Goal: Information Seeking & Learning: Compare options

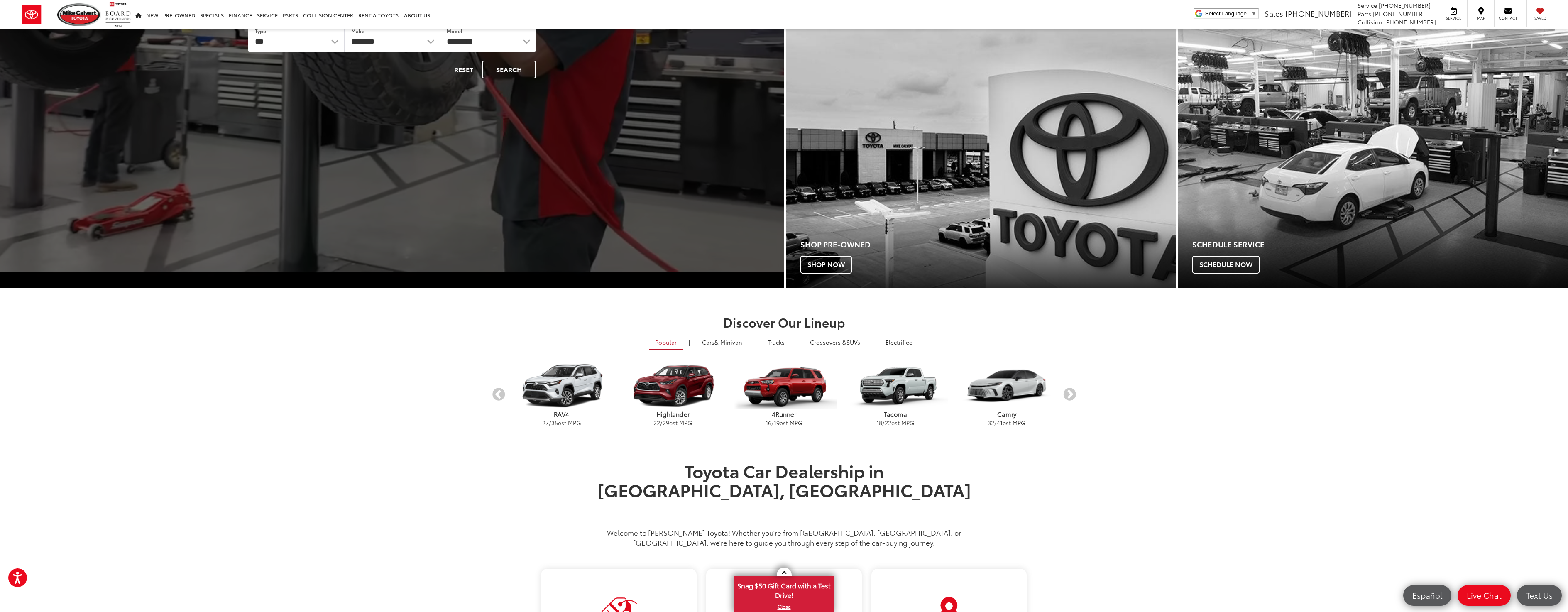
scroll to position [256, 0]
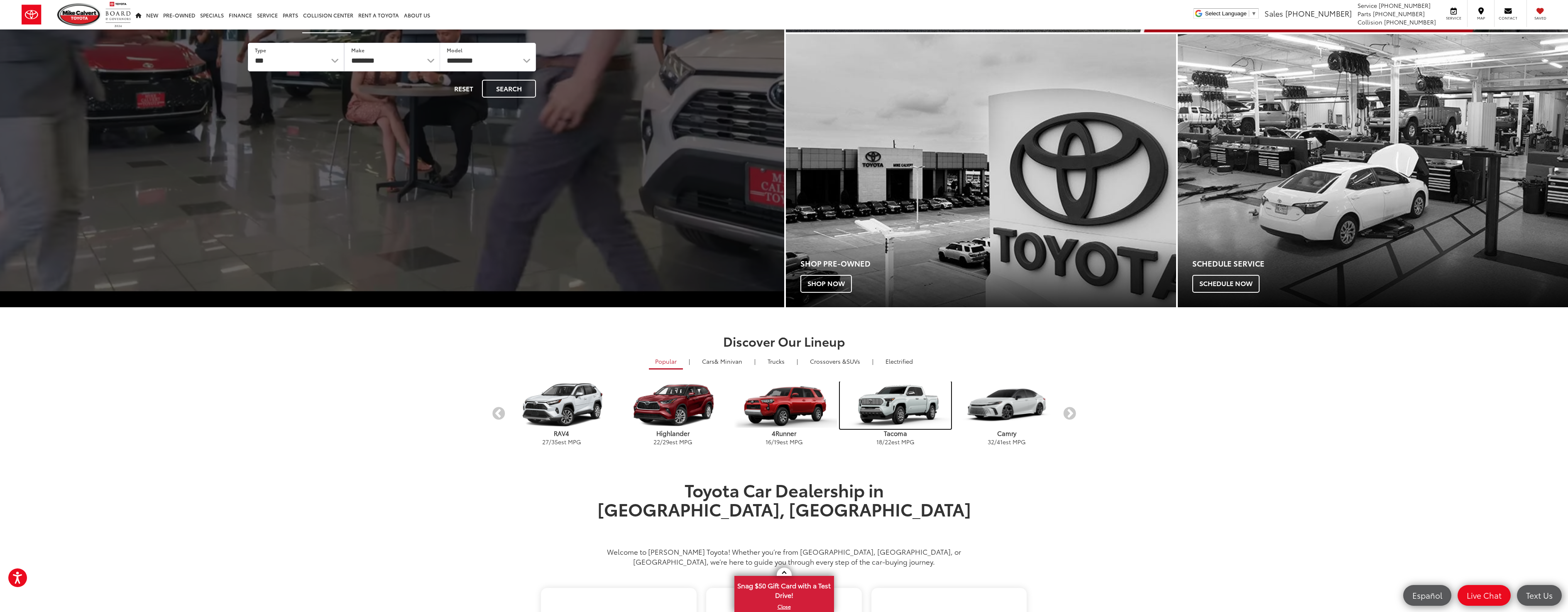
click at [909, 406] on img "carousel" at bounding box center [895, 405] width 111 height 47
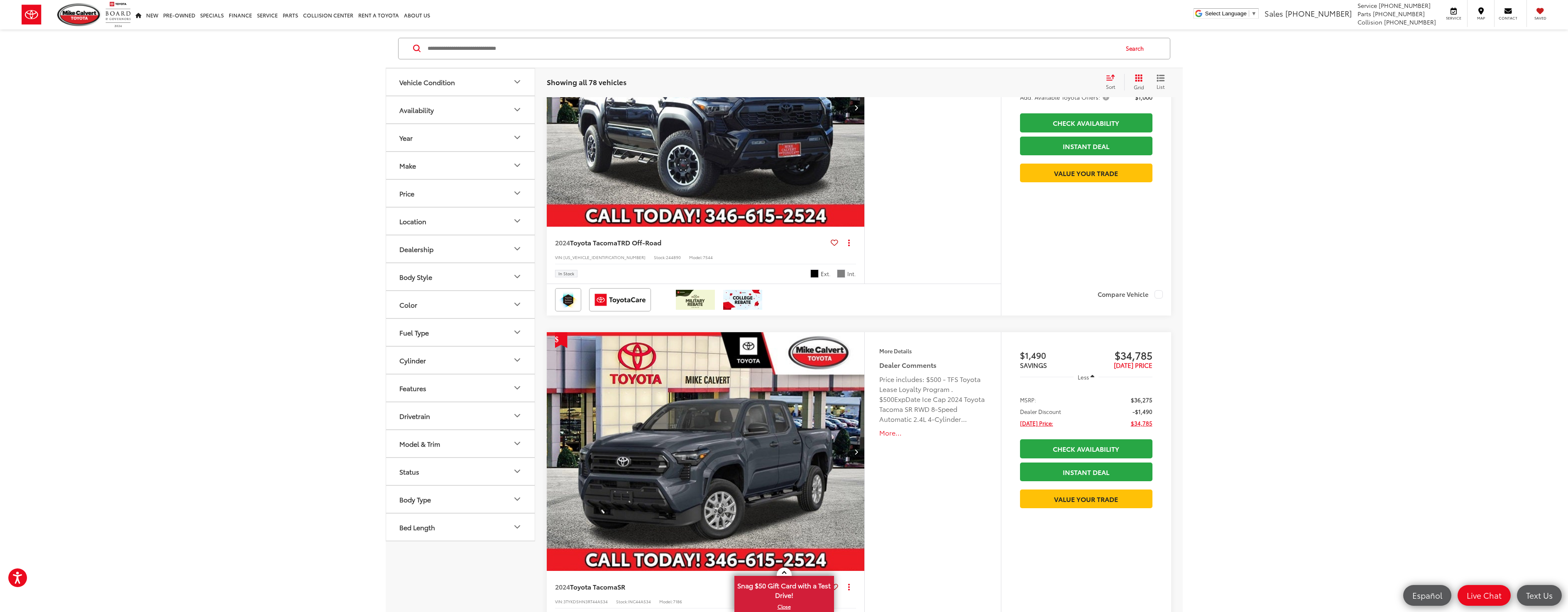
scroll to position [2118, 0]
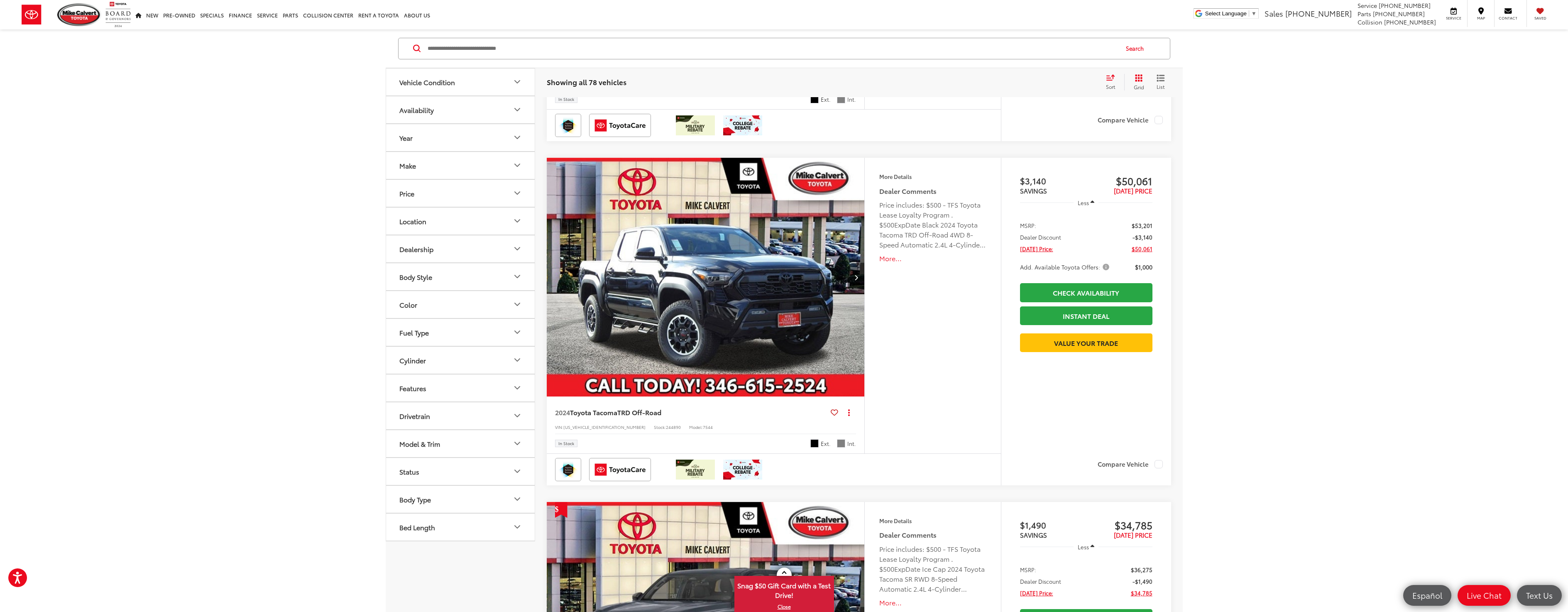
click at [711, 302] on img "2024 Toyota Tacoma TRD Off-Road 0" at bounding box center [706, 278] width 319 height 240
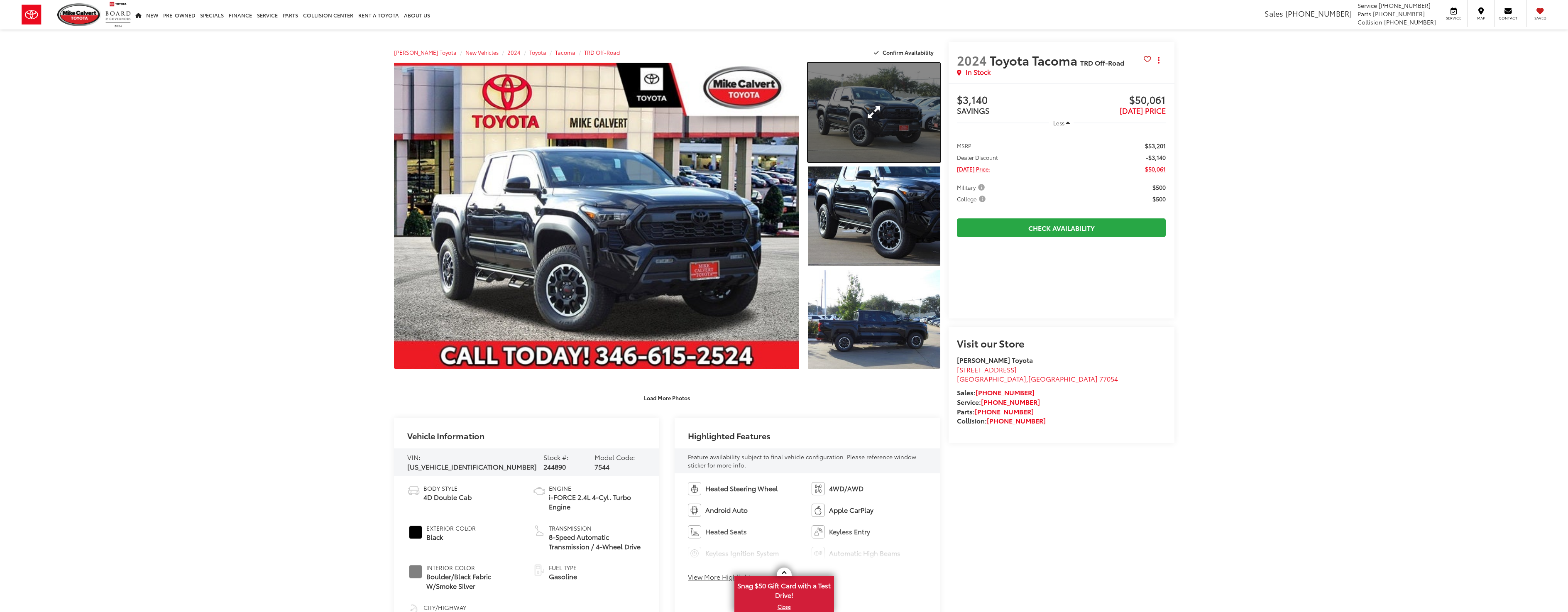
click at [900, 144] on link "Expand Photo 1" at bounding box center [874, 112] width 132 height 99
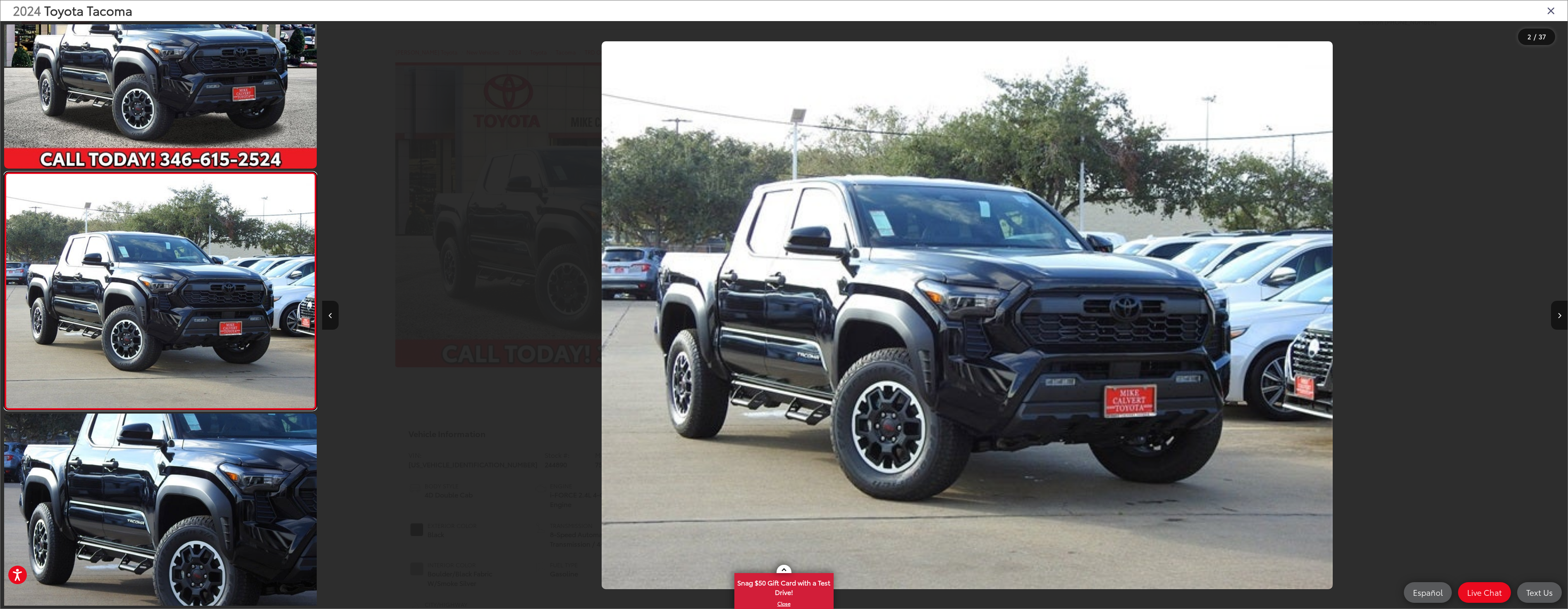
scroll to position [0, 1245]
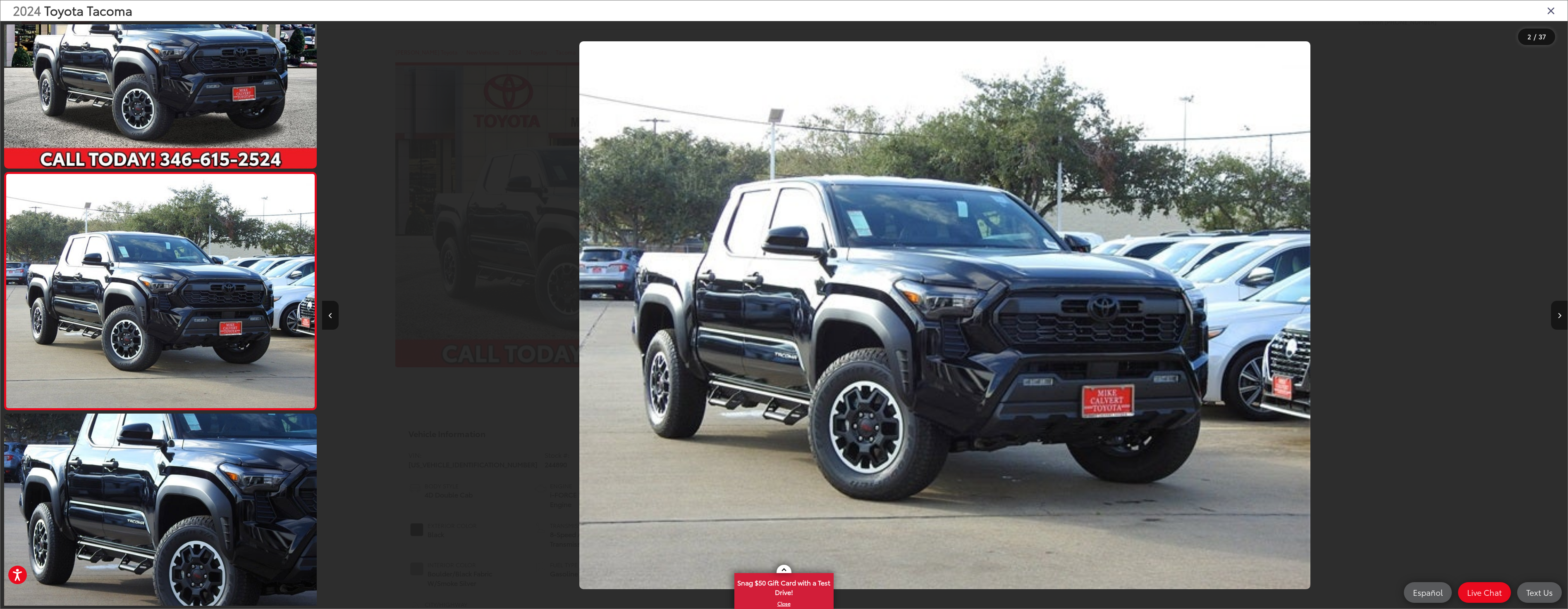
click at [1561, 318] on button "Next image" at bounding box center [1559, 316] width 16 height 29
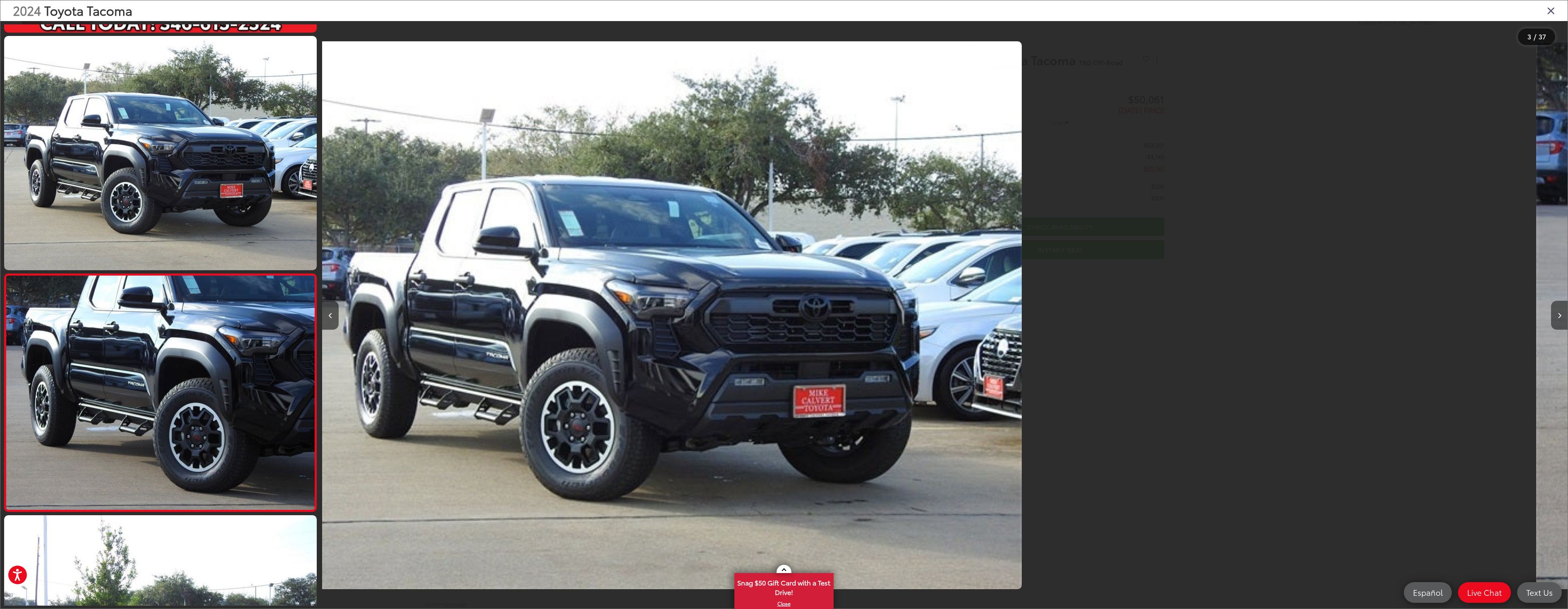
scroll to position [328, 0]
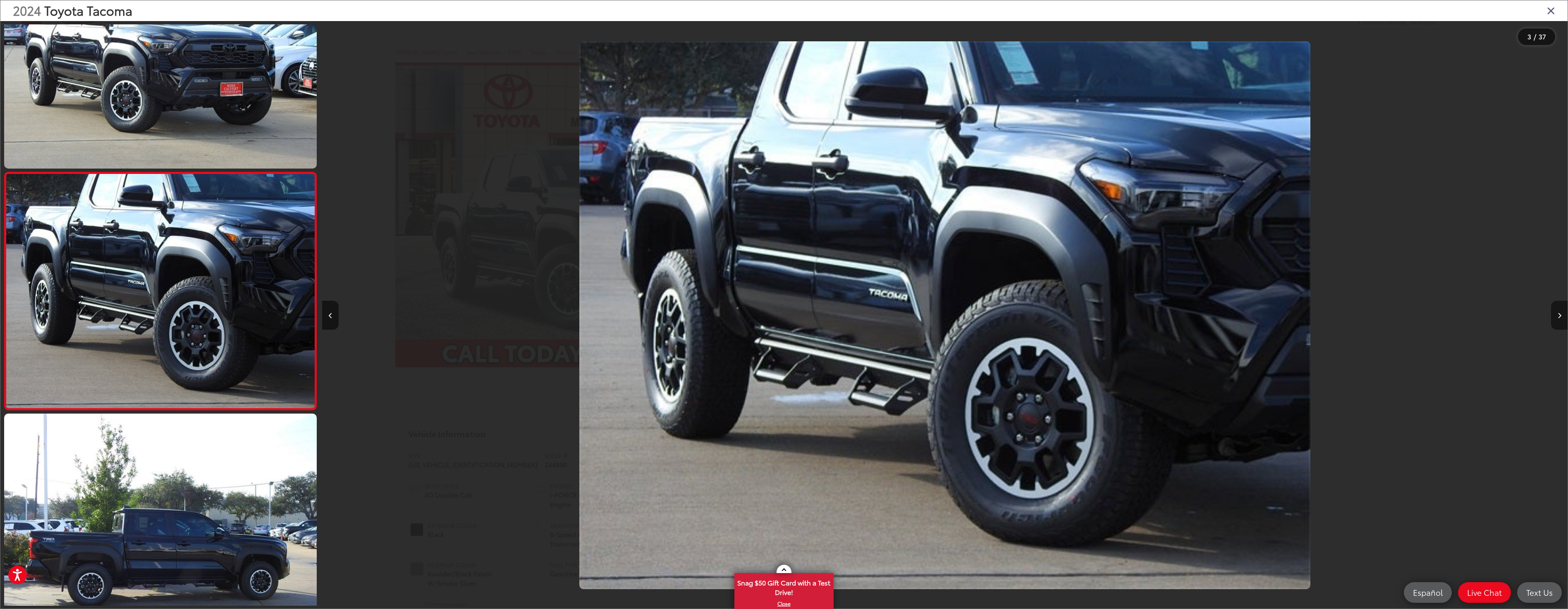
click at [1561, 318] on button "Next image" at bounding box center [1559, 316] width 16 height 29
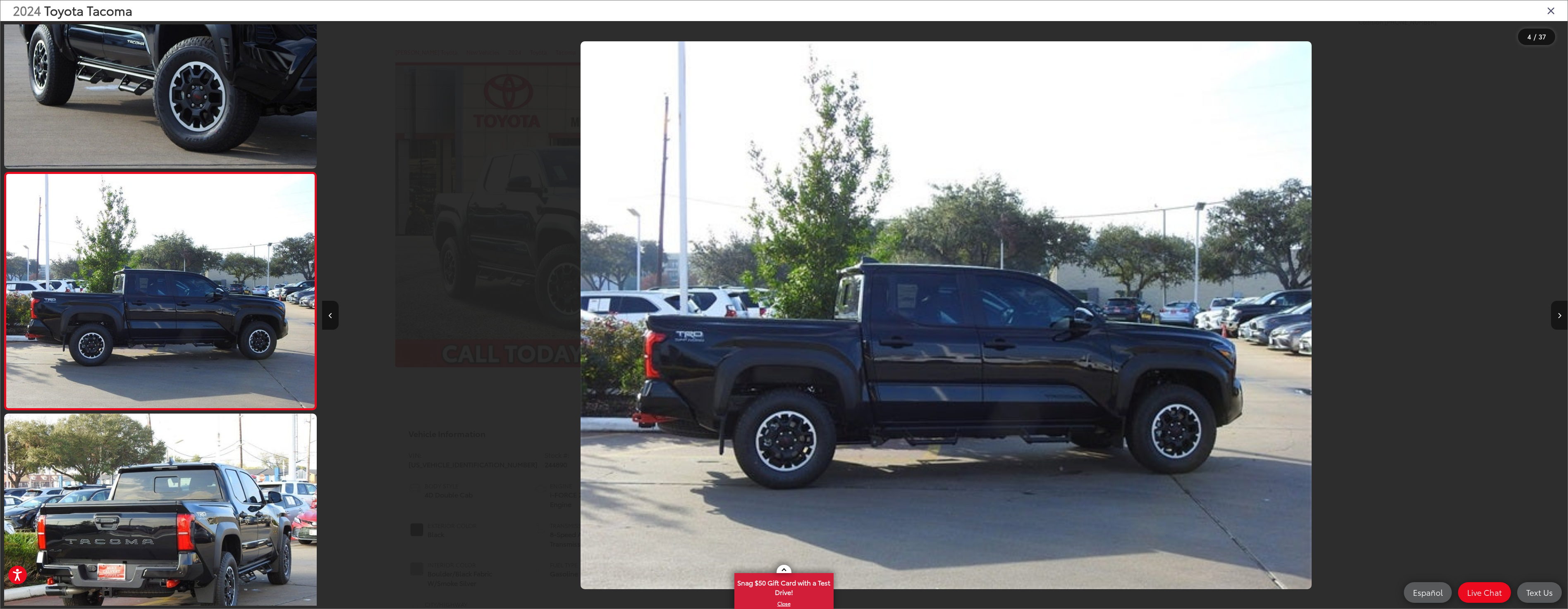
scroll to position [0, 3736]
click at [1561, 318] on button "Next image" at bounding box center [1559, 316] width 16 height 29
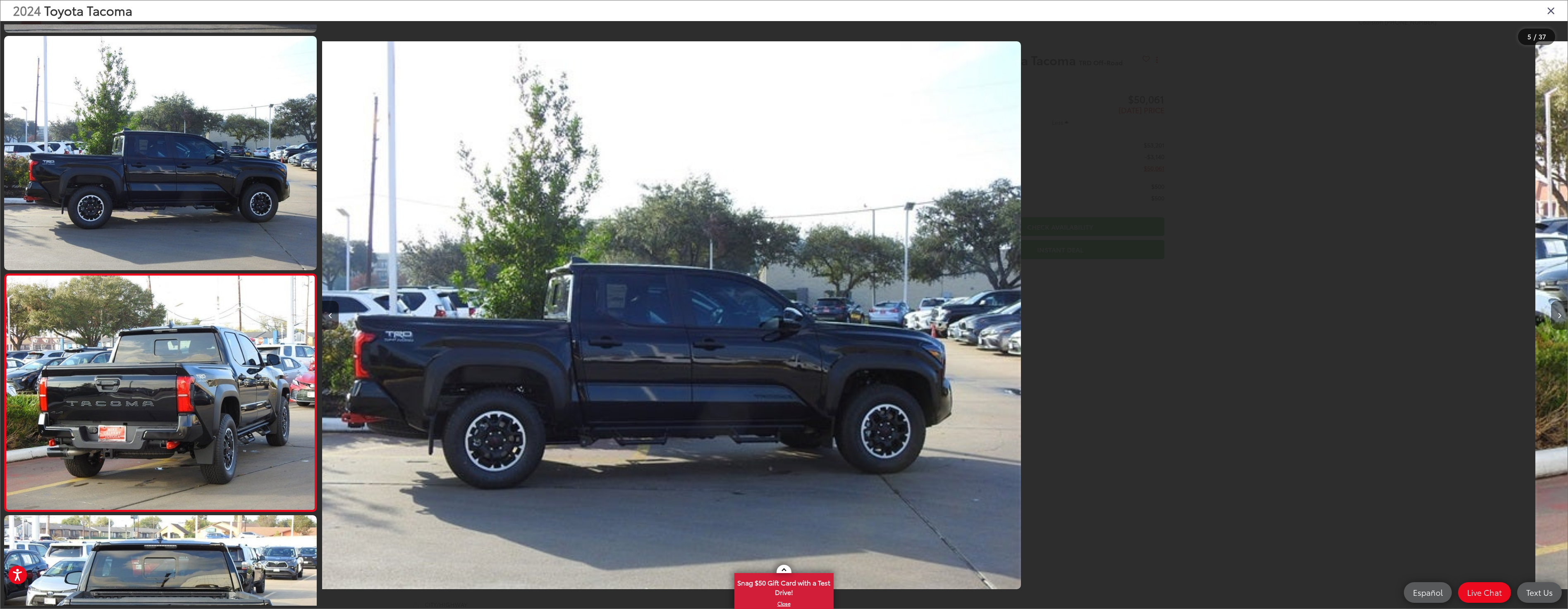
scroll to position [804, 0]
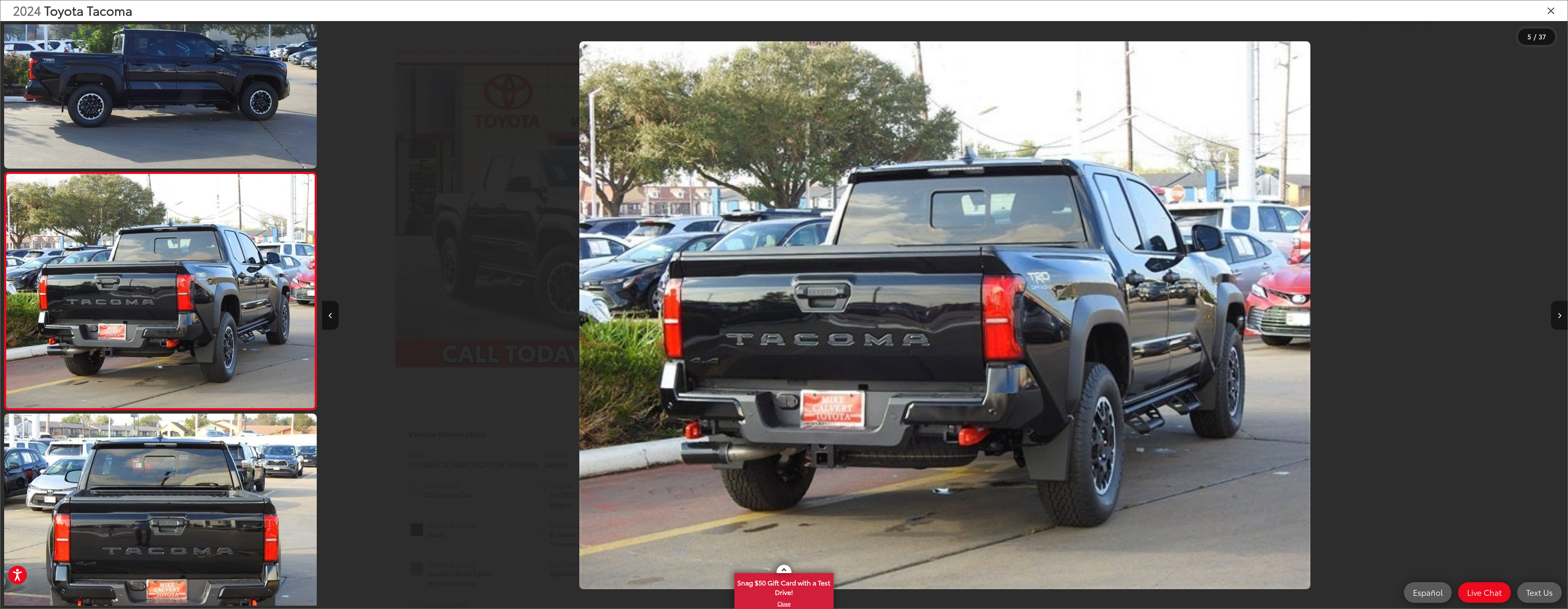
click at [1561, 318] on button "Next image" at bounding box center [1559, 316] width 16 height 29
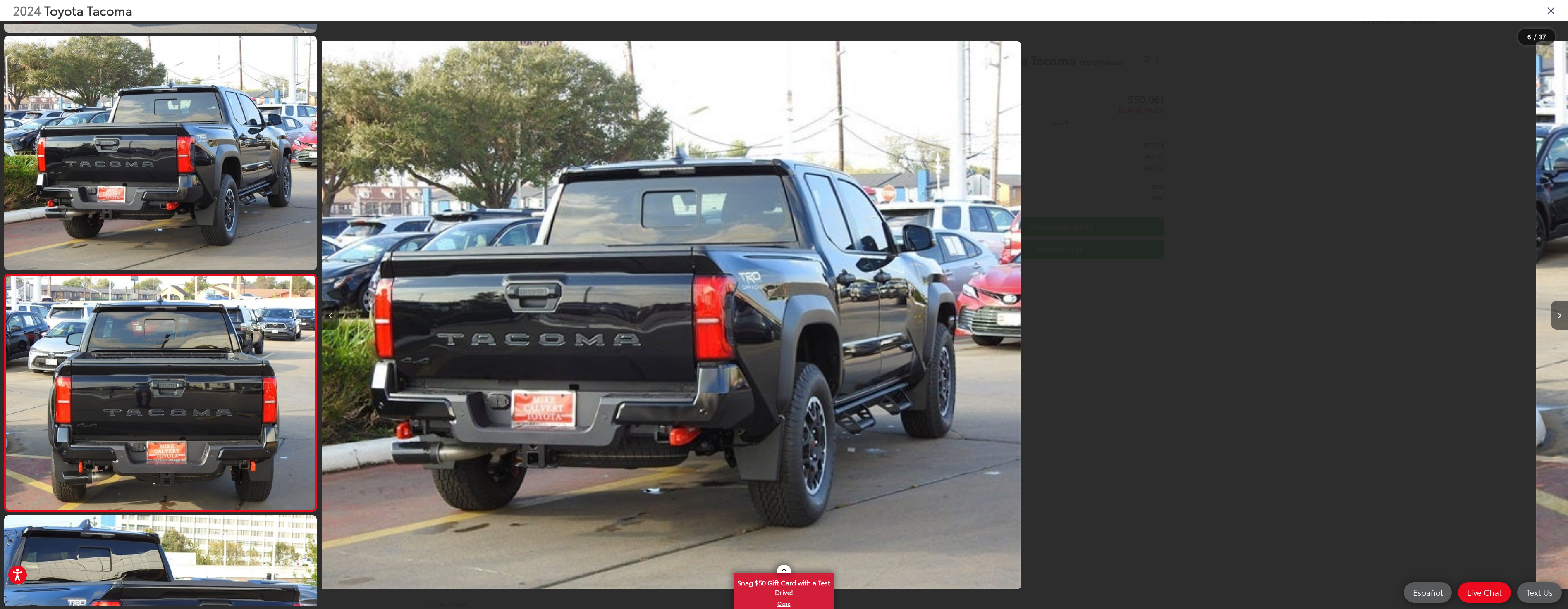
scroll to position [1041, 0]
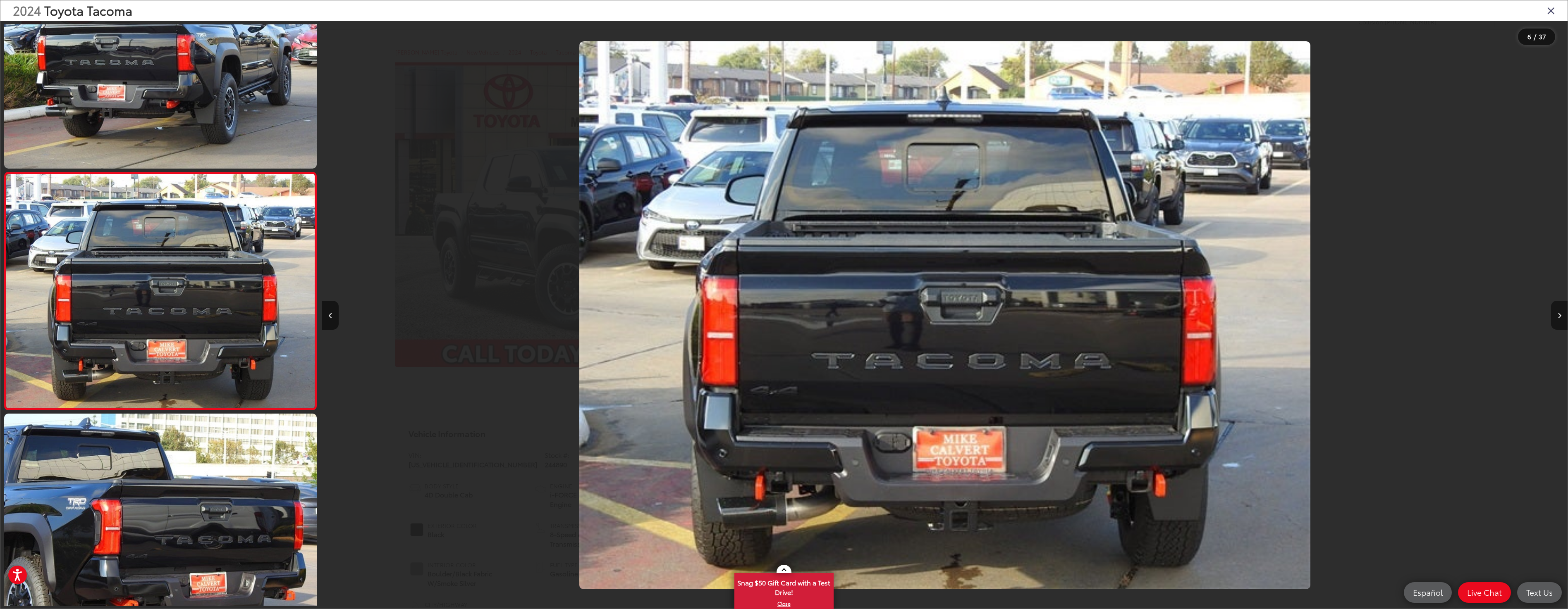
click at [1561, 318] on button "Next image" at bounding box center [1559, 316] width 16 height 29
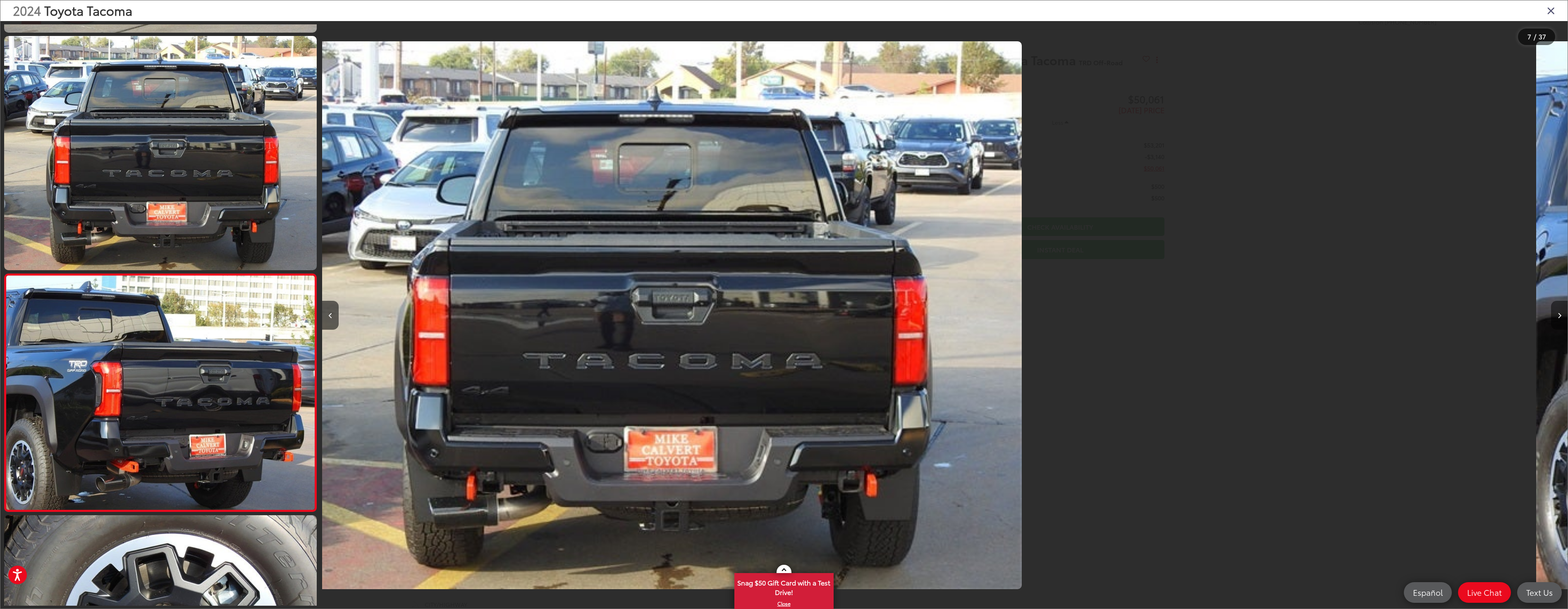
scroll to position [1279, 0]
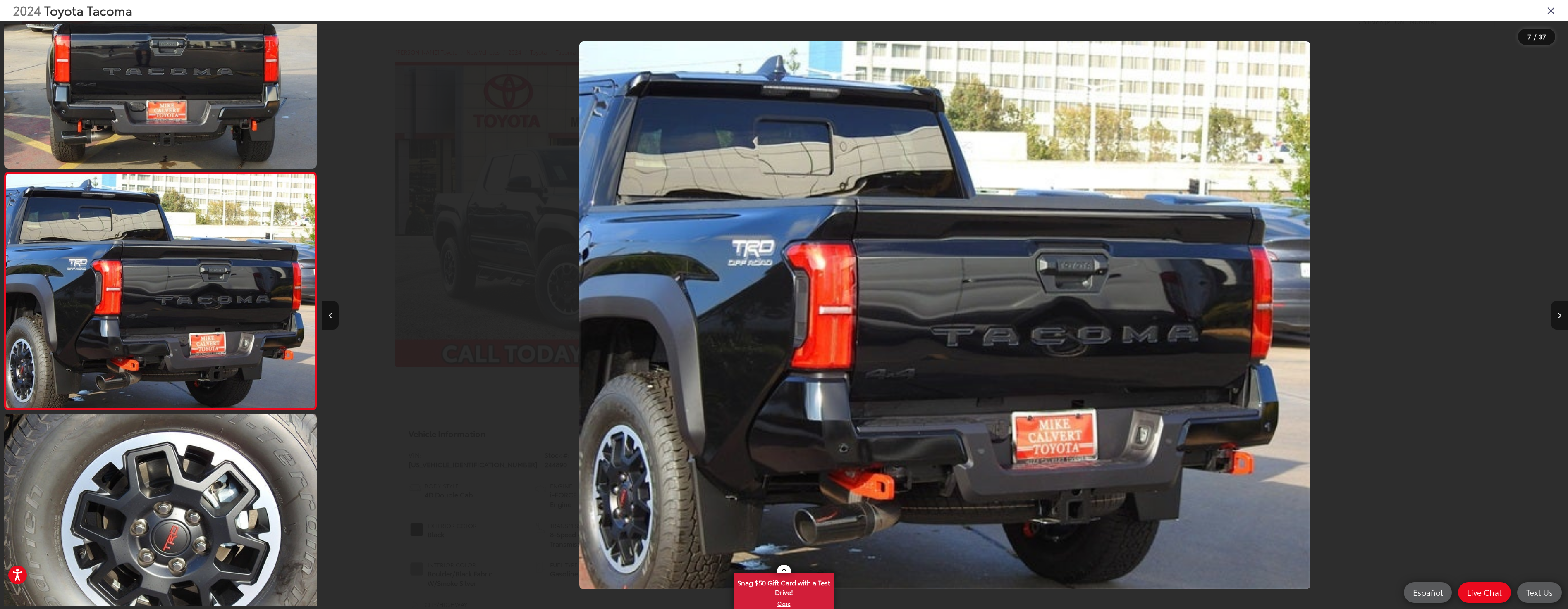
click at [1561, 318] on button "Next image" at bounding box center [1559, 316] width 16 height 29
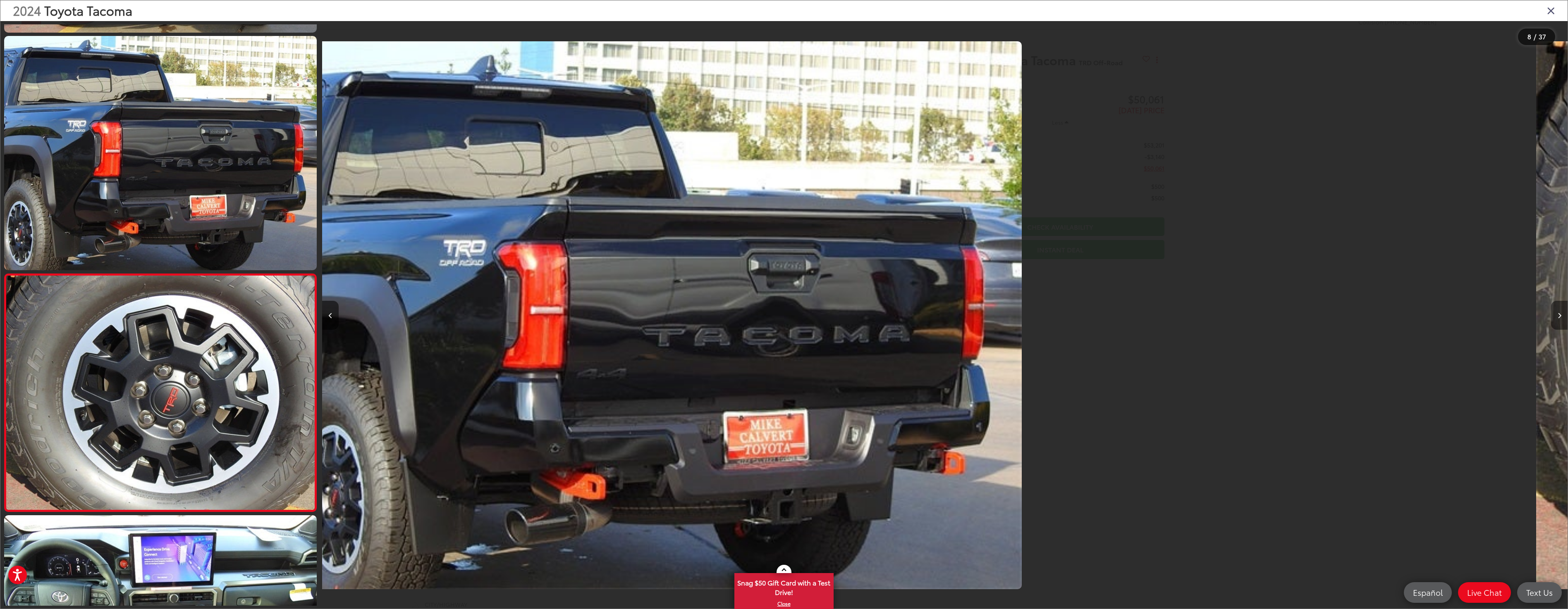
scroll to position [1516, 0]
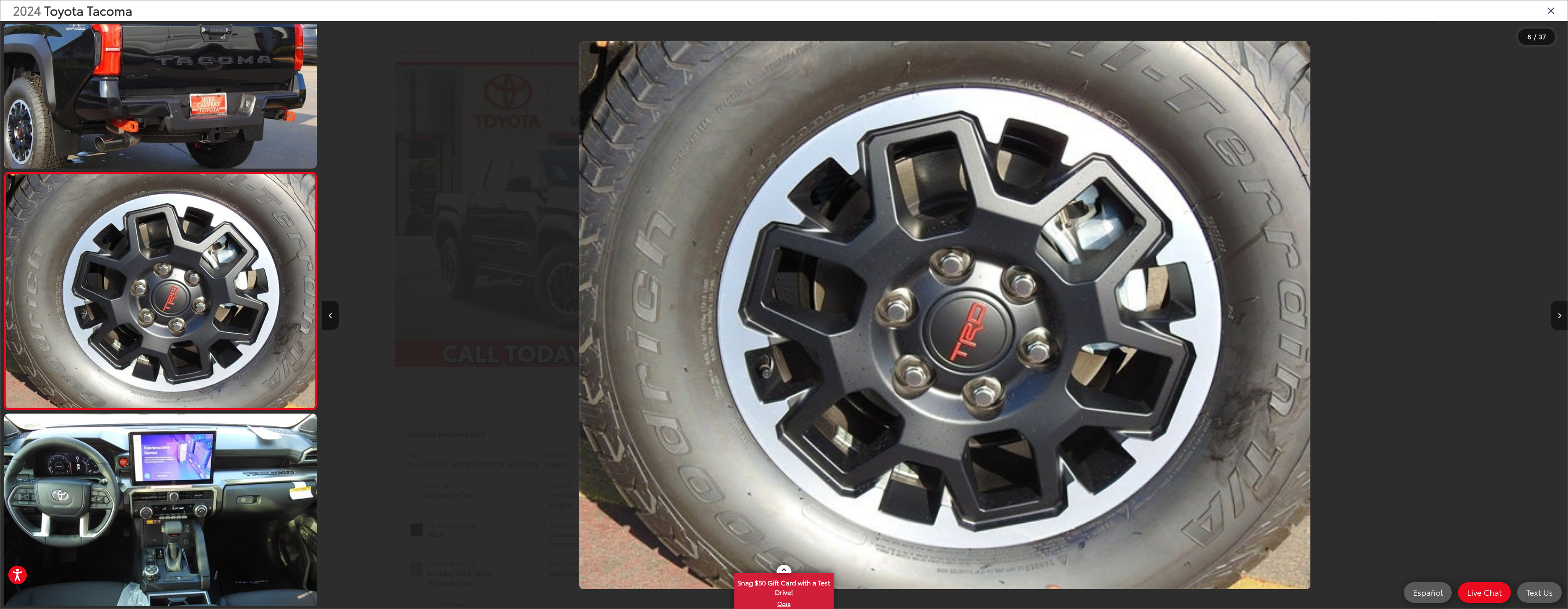
click at [1561, 318] on button "Next image" at bounding box center [1559, 316] width 16 height 29
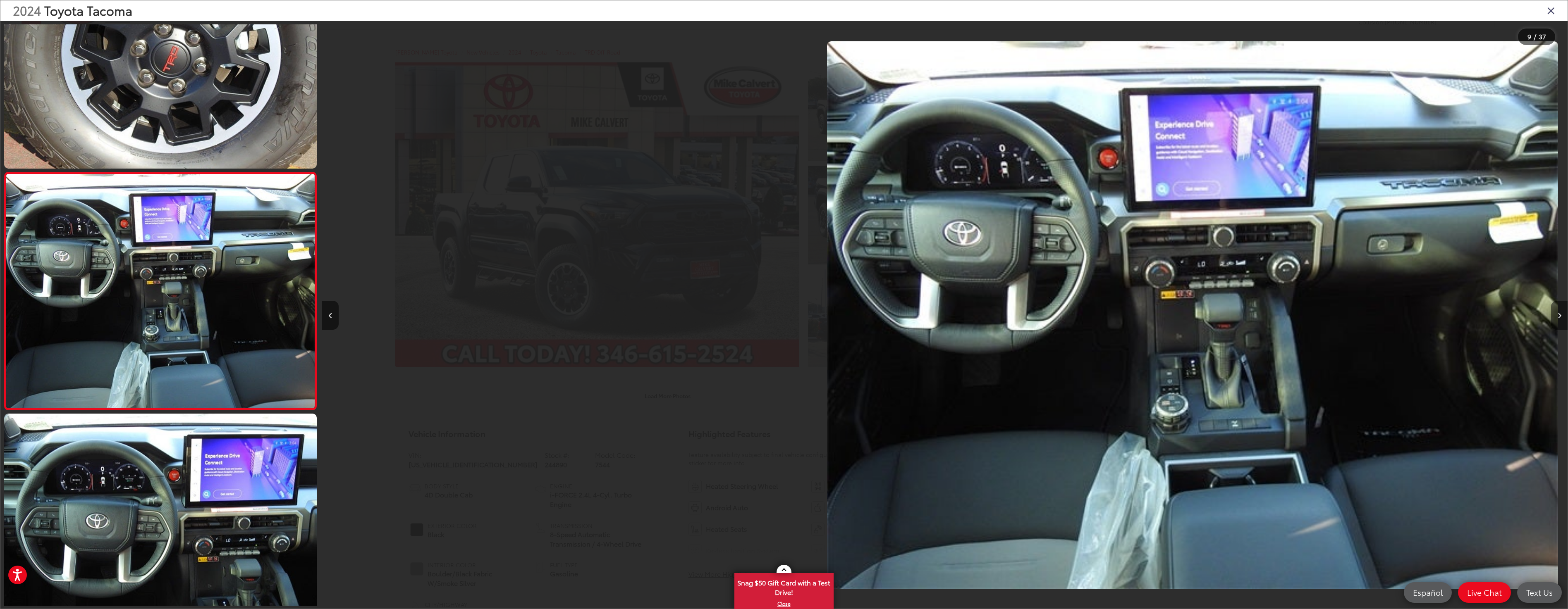
scroll to position [0, 9964]
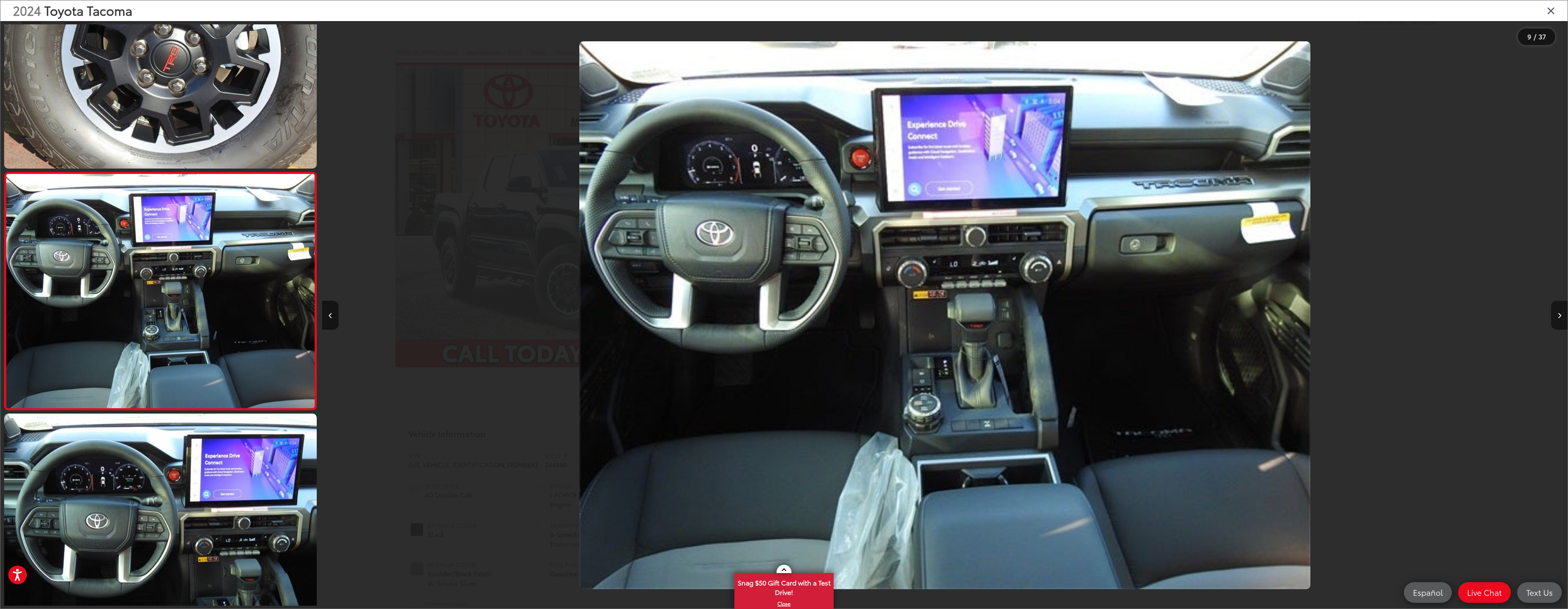
click at [1561, 318] on button "Next image" at bounding box center [1559, 316] width 16 height 29
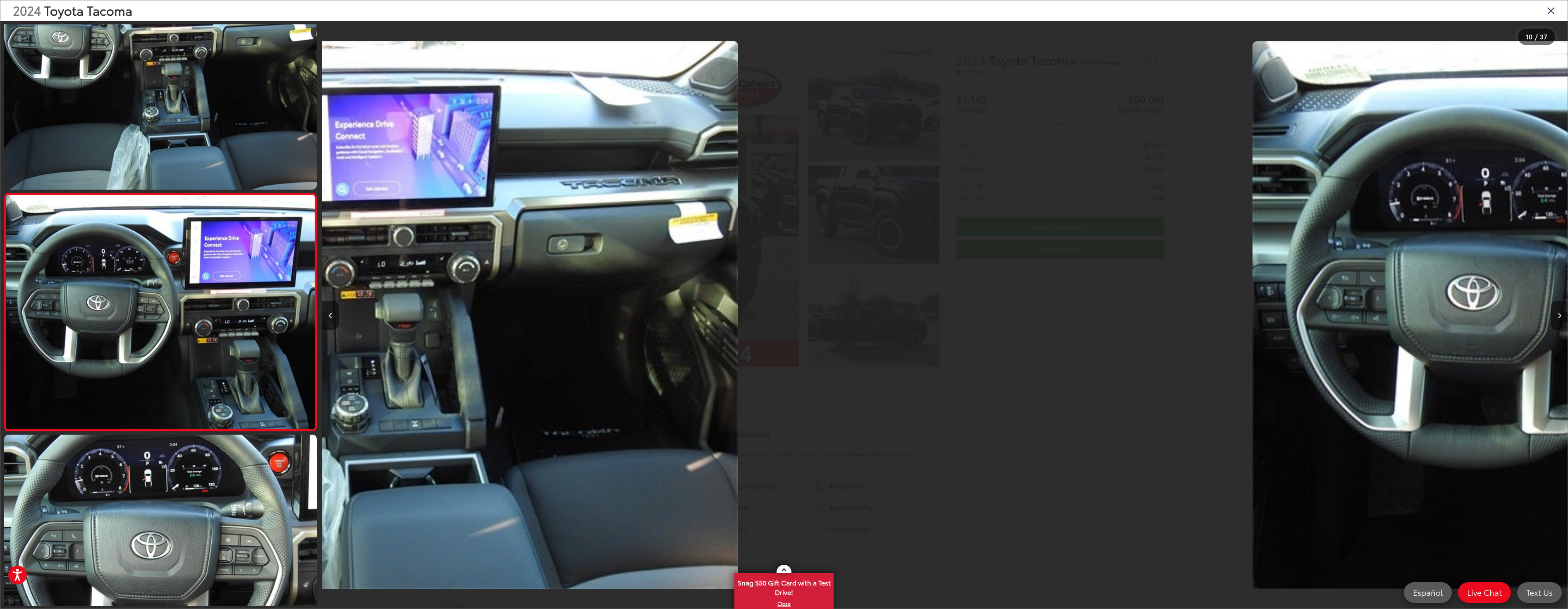
scroll to position [1992, 0]
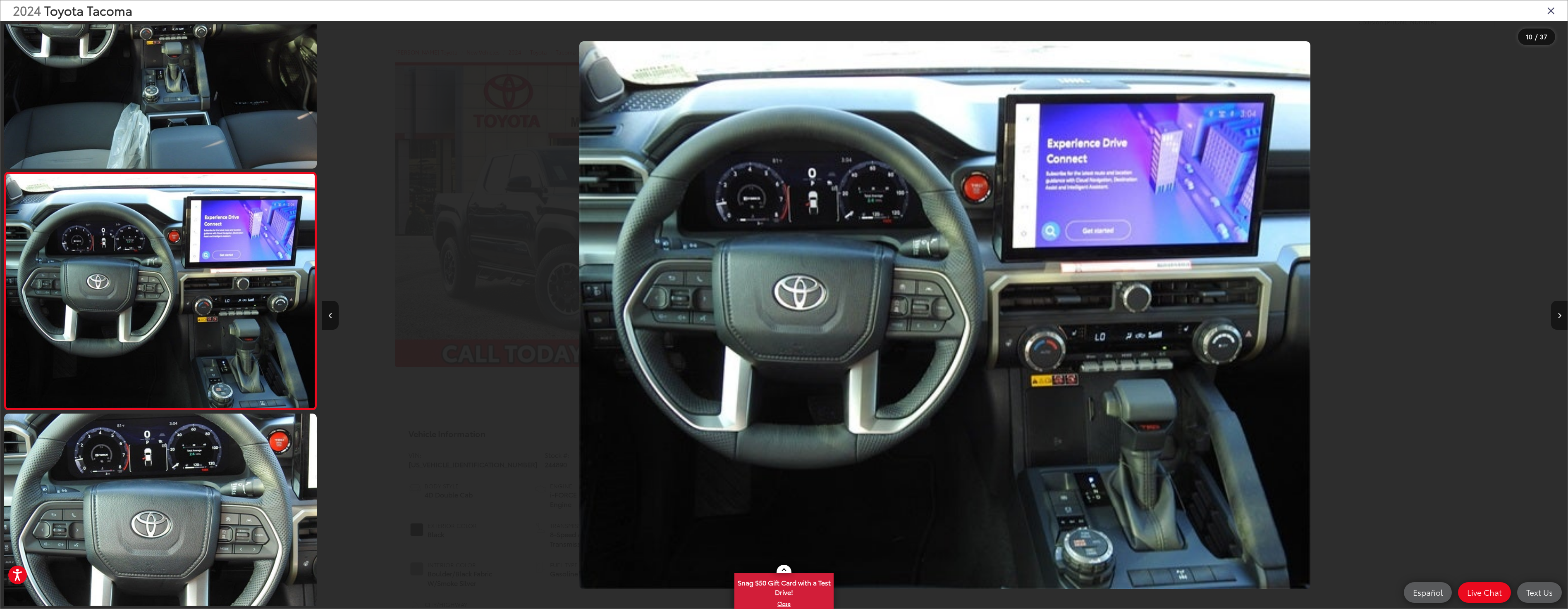
click at [1561, 318] on button "Next image" at bounding box center [1559, 316] width 16 height 29
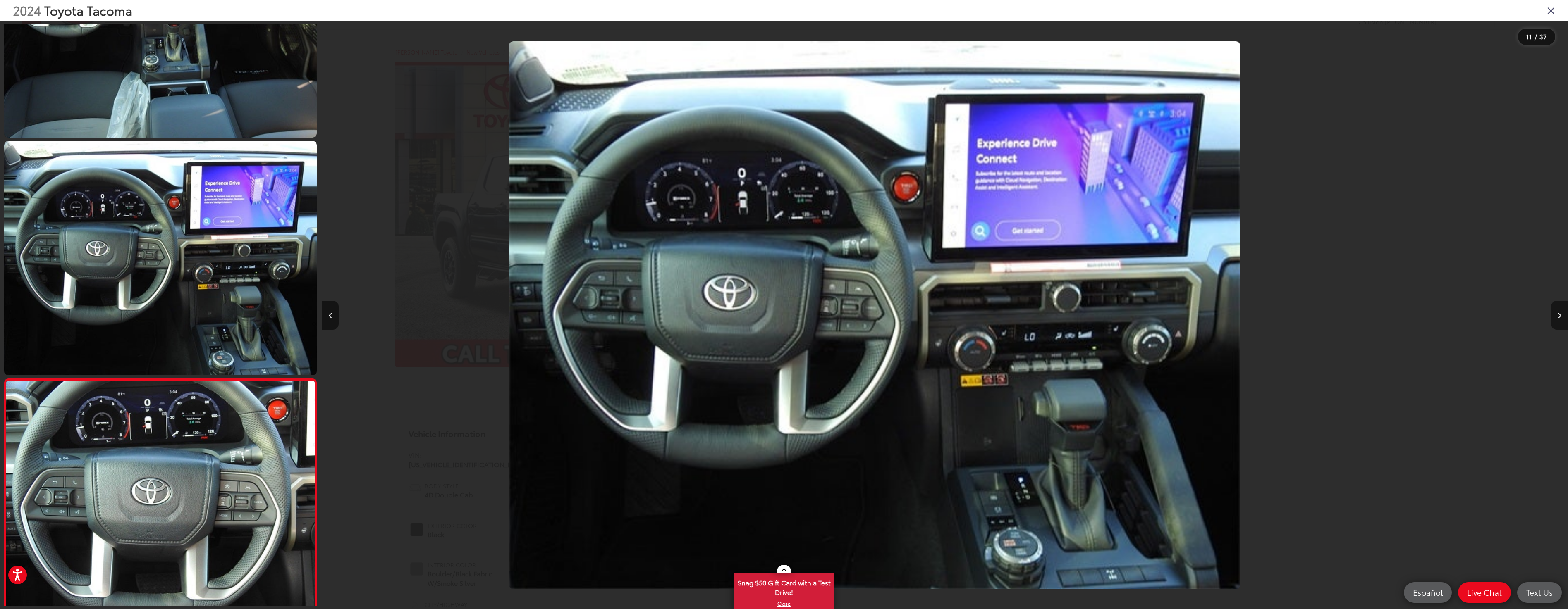
scroll to position [0, 0]
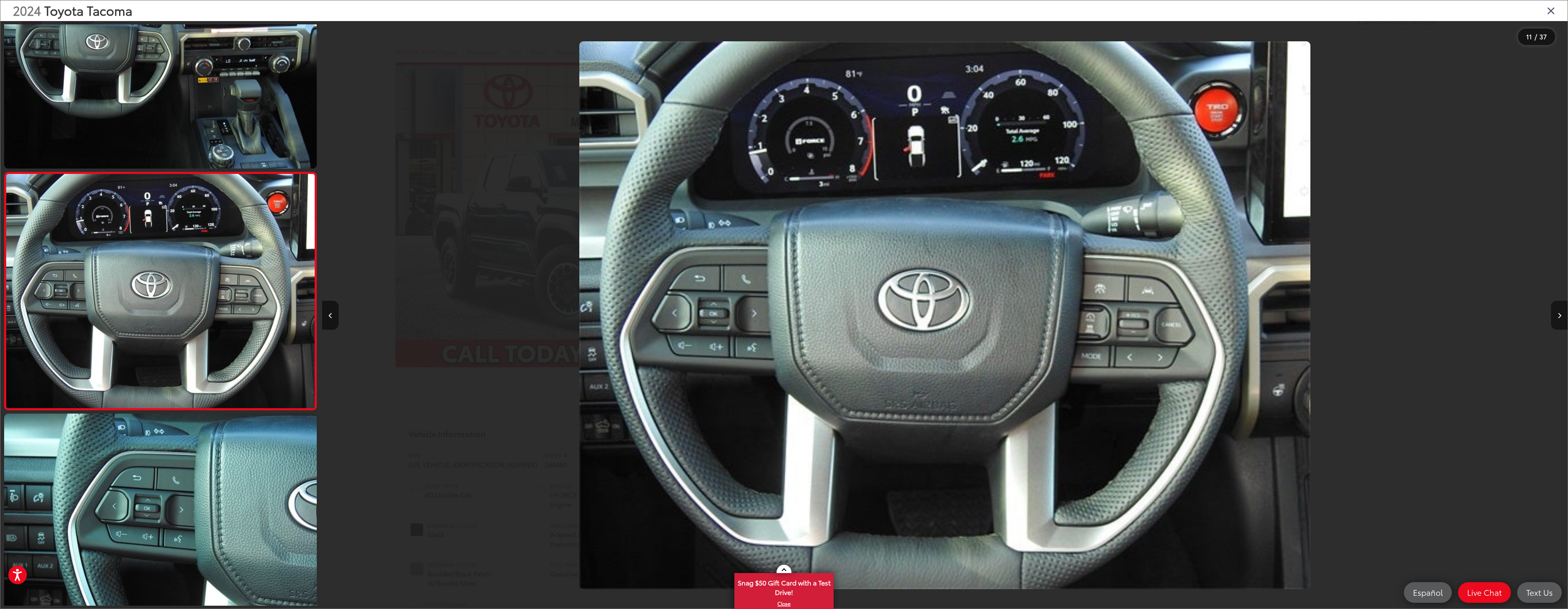
click at [1561, 318] on button "Next image" at bounding box center [1559, 316] width 16 height 29
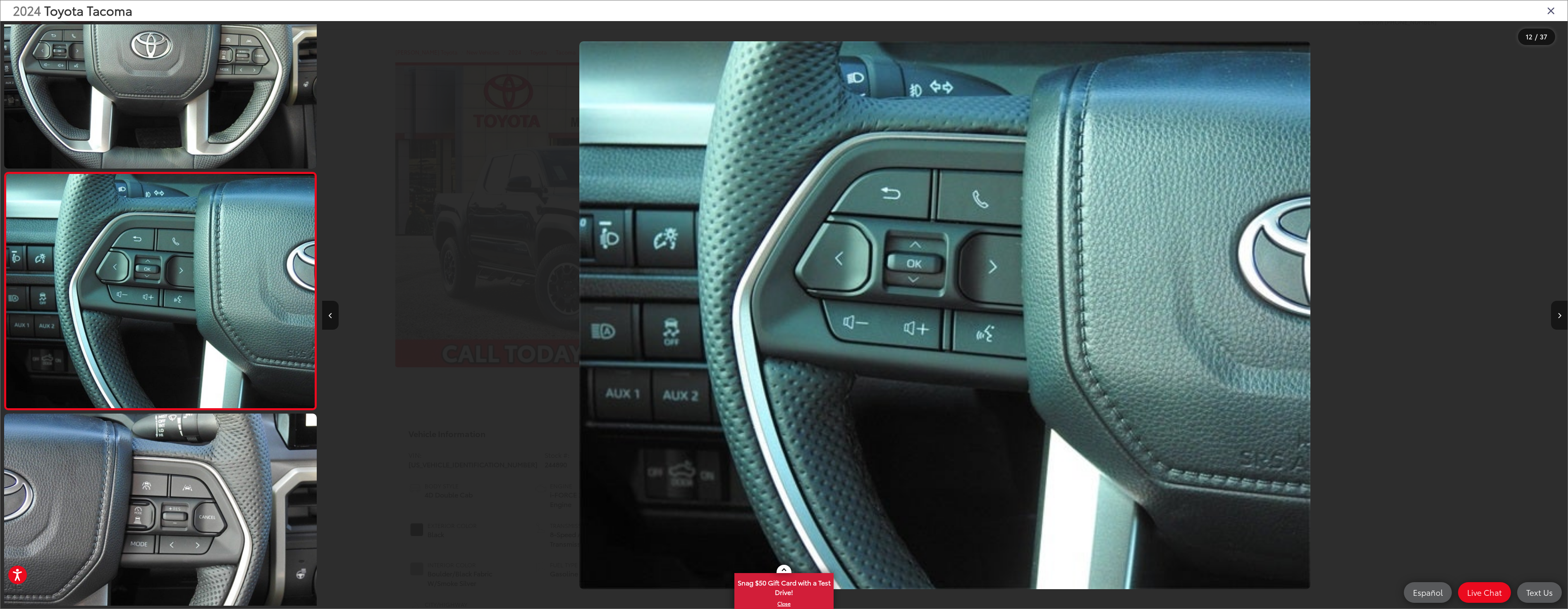
click at [1561, 318] on button "Next image" at bounding box center [1559, 316] width 16 height 29
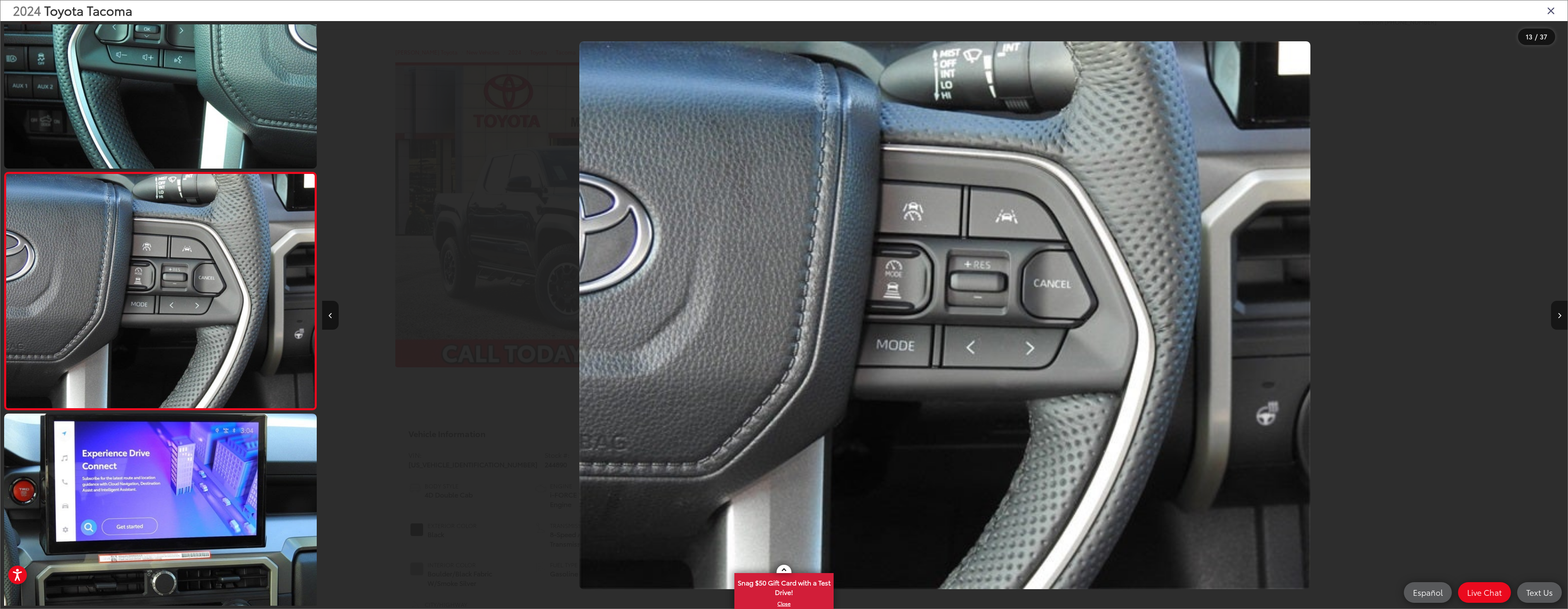
click at [1561, 318] on button "Next image" at bounding box center [1559, 316] width 16 height 29
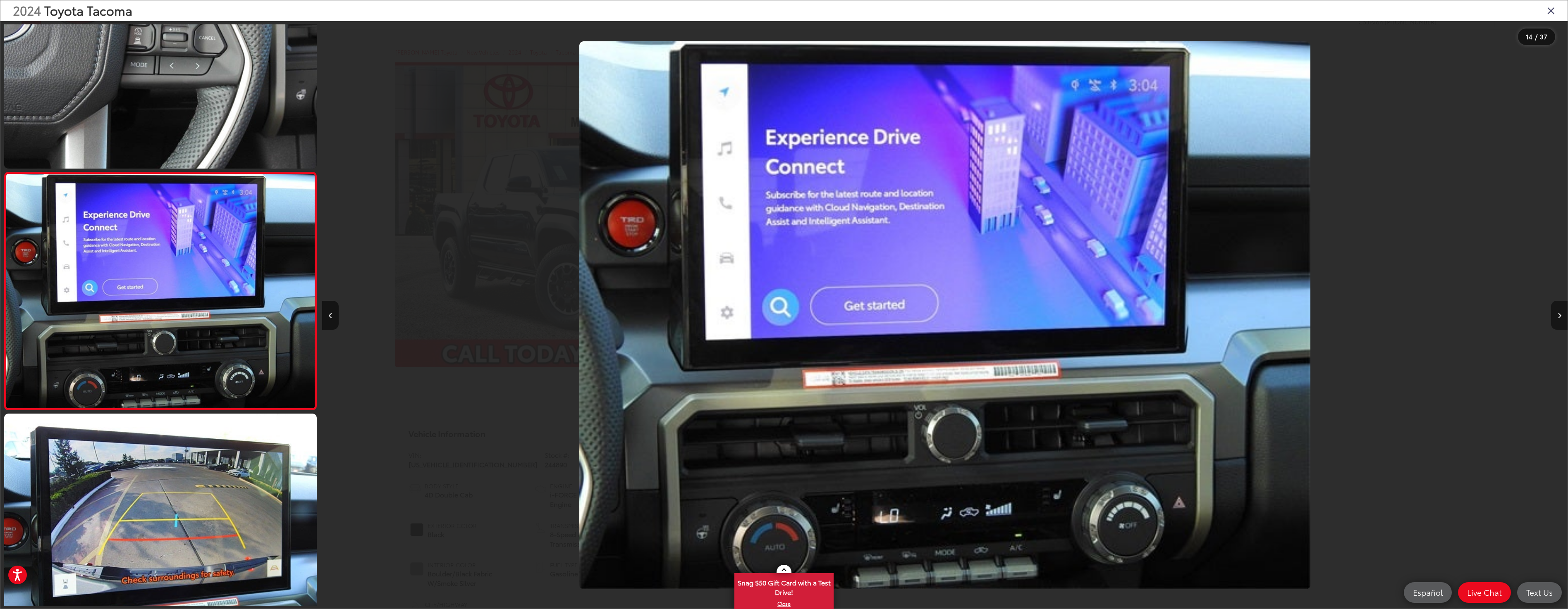
click at [1561, 318] on button "Next image" at bounding box center [1559, 316] width 16 height 29
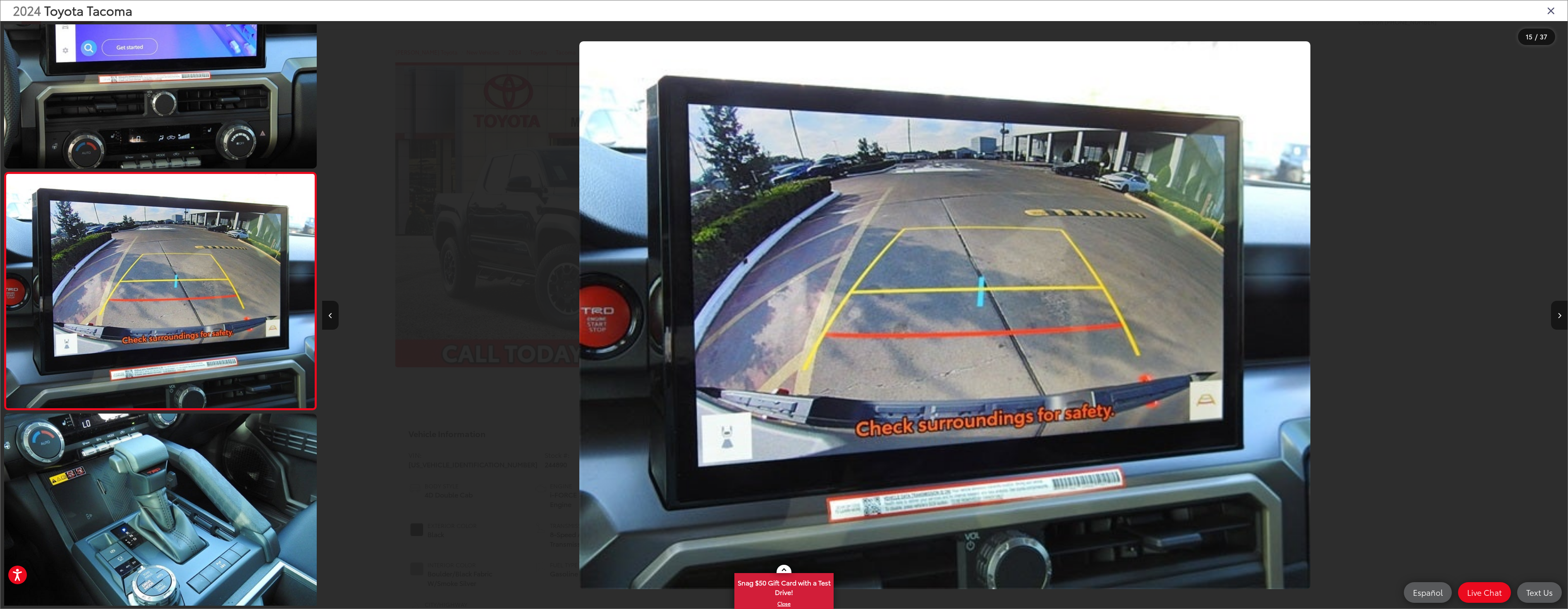
click at [1561, 318] on button "Next image" at bounding box center [1559, 316] width 16 height 29
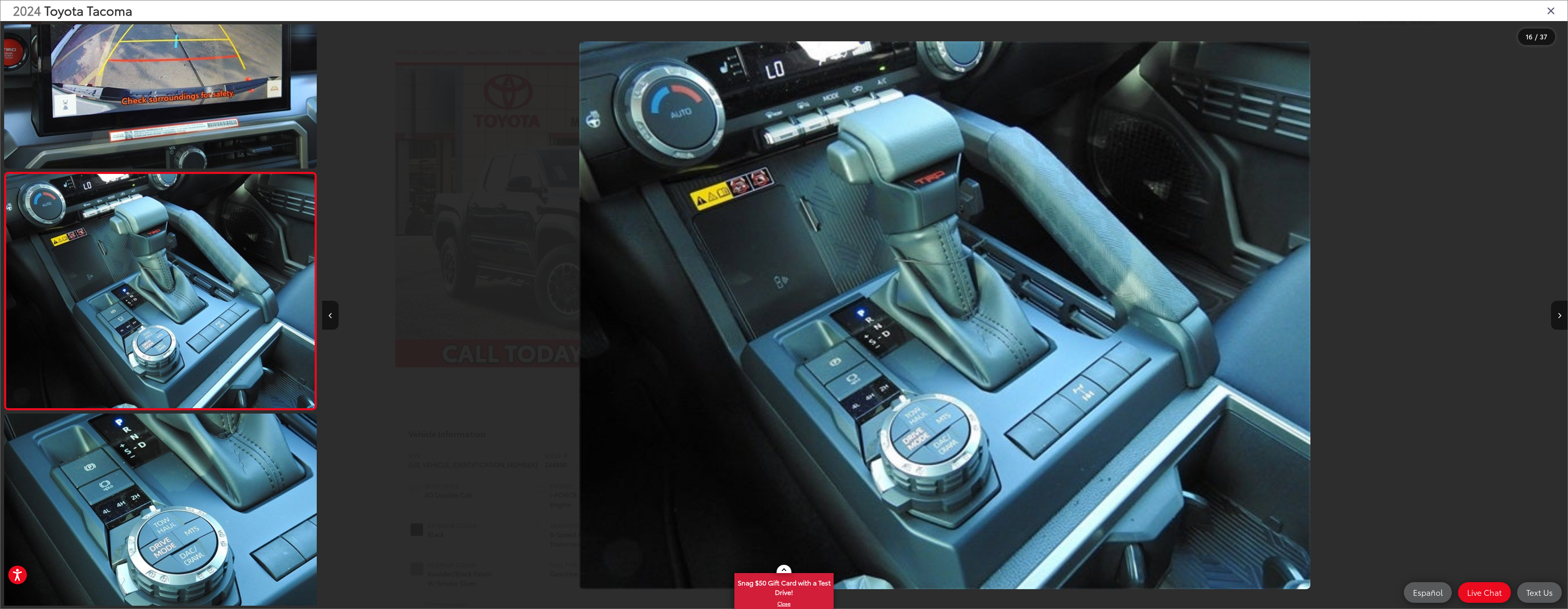
click at [1551, 8] on icon "Close gallery" at bounding box center [1551, 10] width 9 height 11
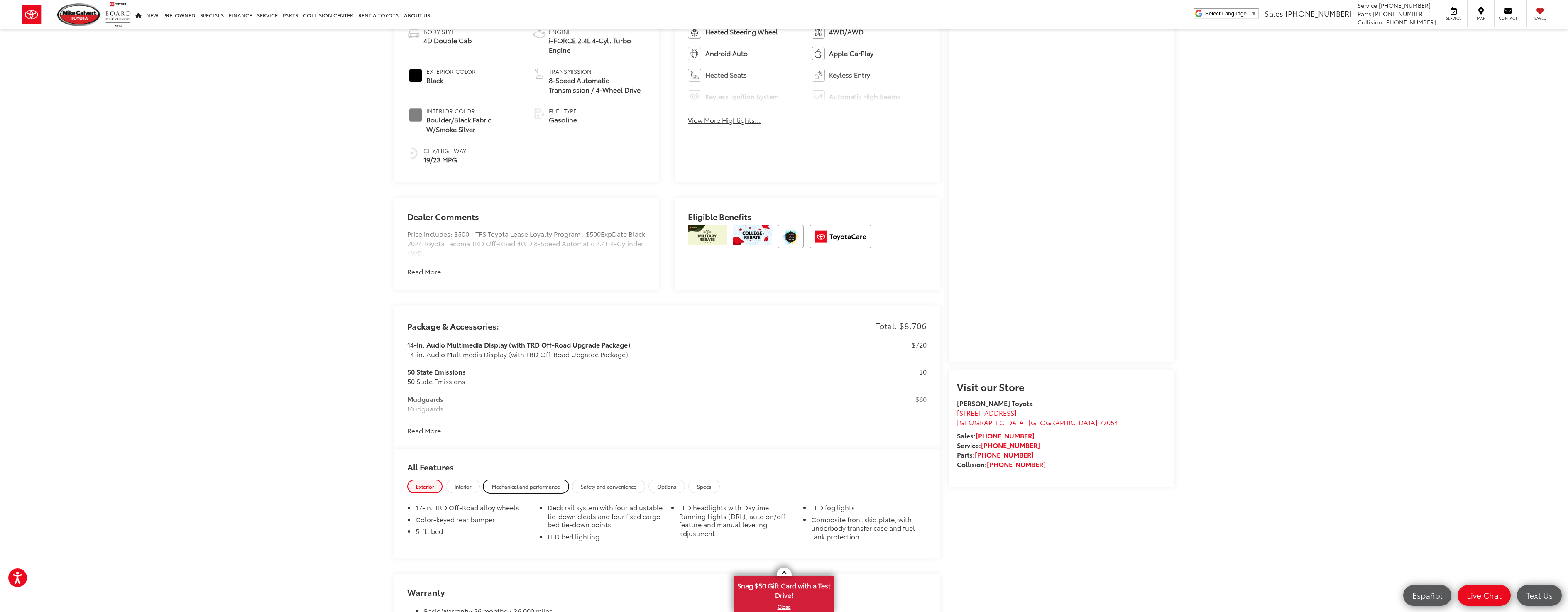
click at [523, 488] on link "Mechanical and performance" at bounding box center [526, 487] width 86 height 13
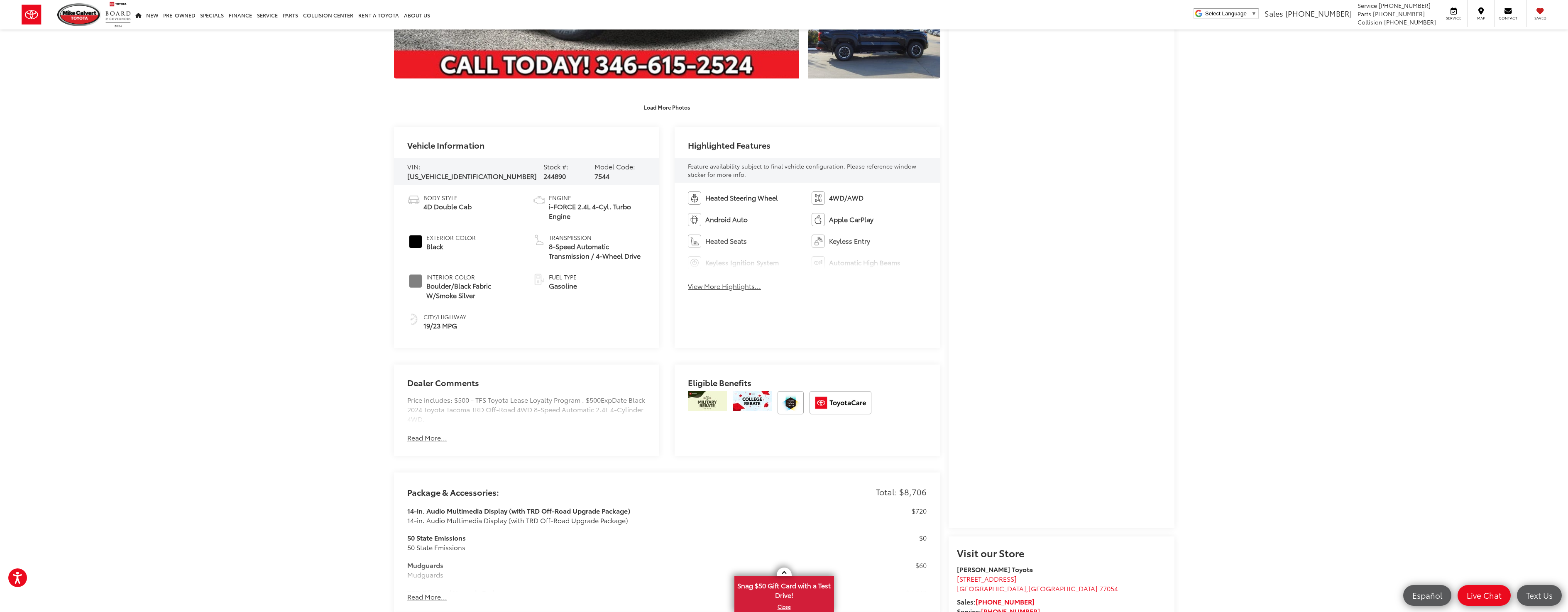
click at [576, 207] on span "i-FORCE 2.4L 4-Cyl. Turbo Engine" at bounding box center [597, 211] width 97 height 19
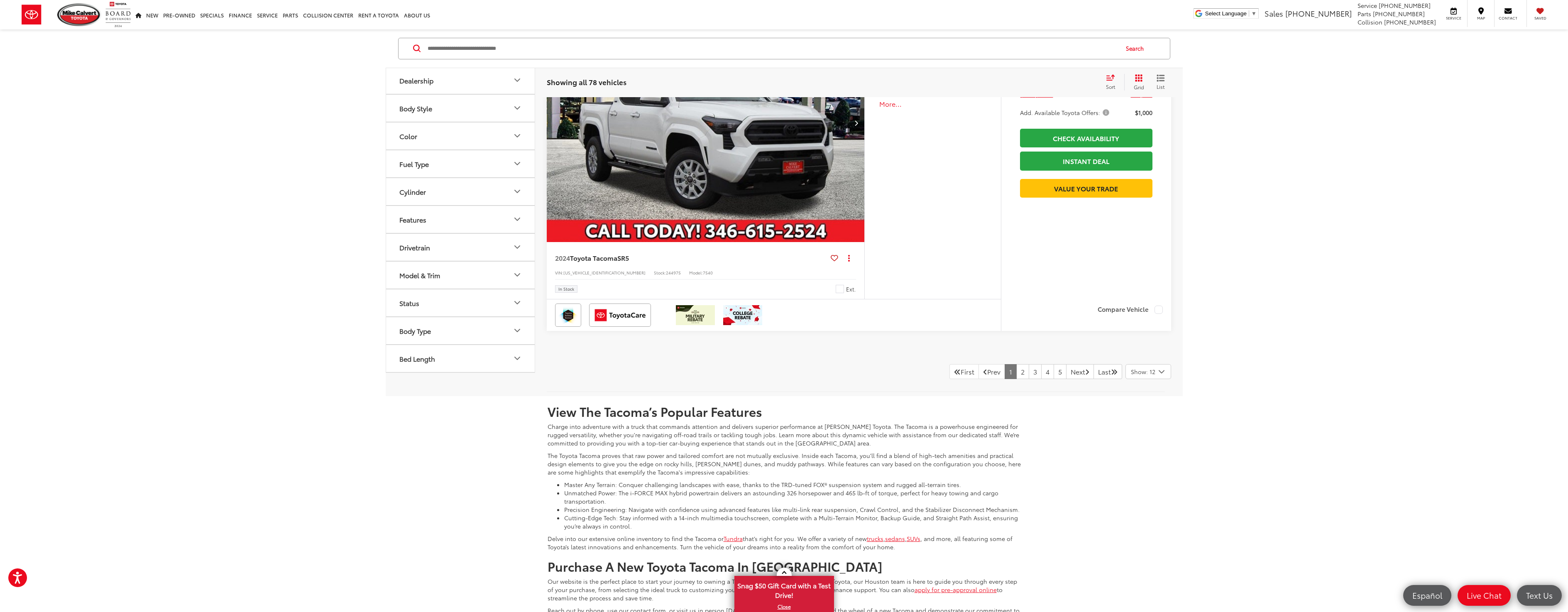
scroll to position [4183, 0]
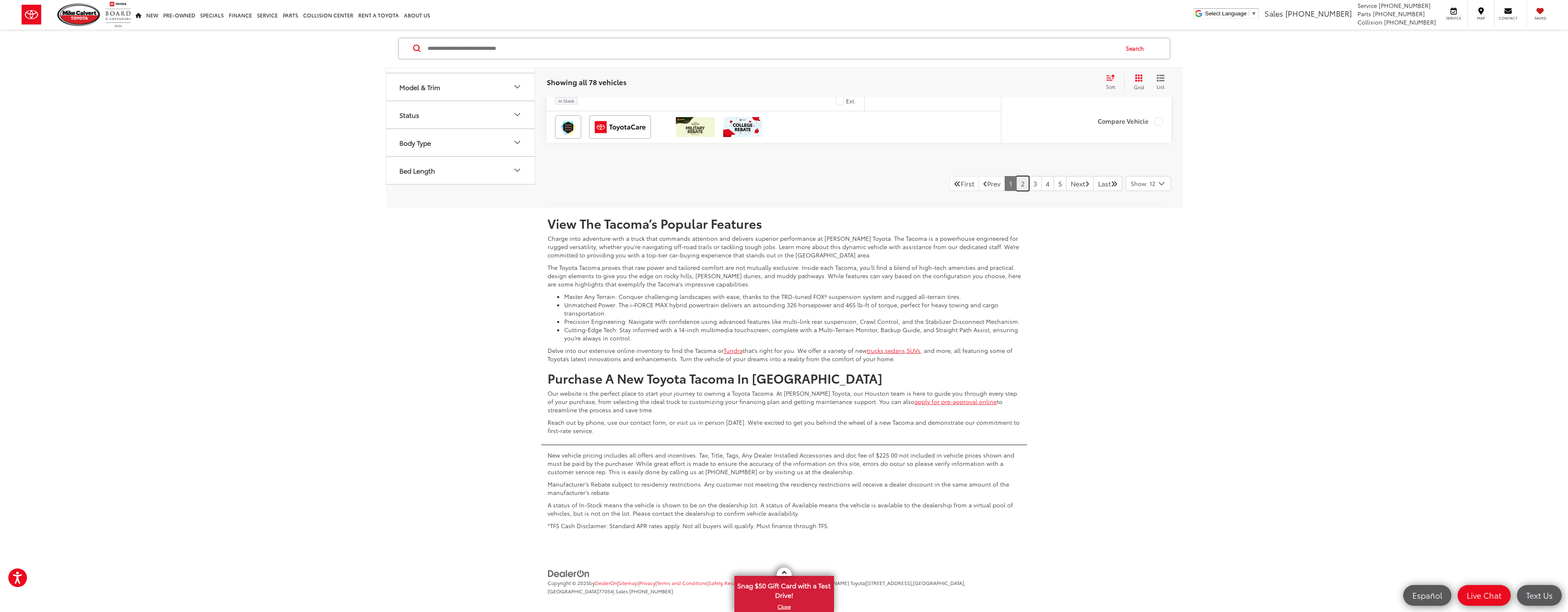
click at [1017, 188] on link "2" at bounding box center [1022, 183] width 13 height 15
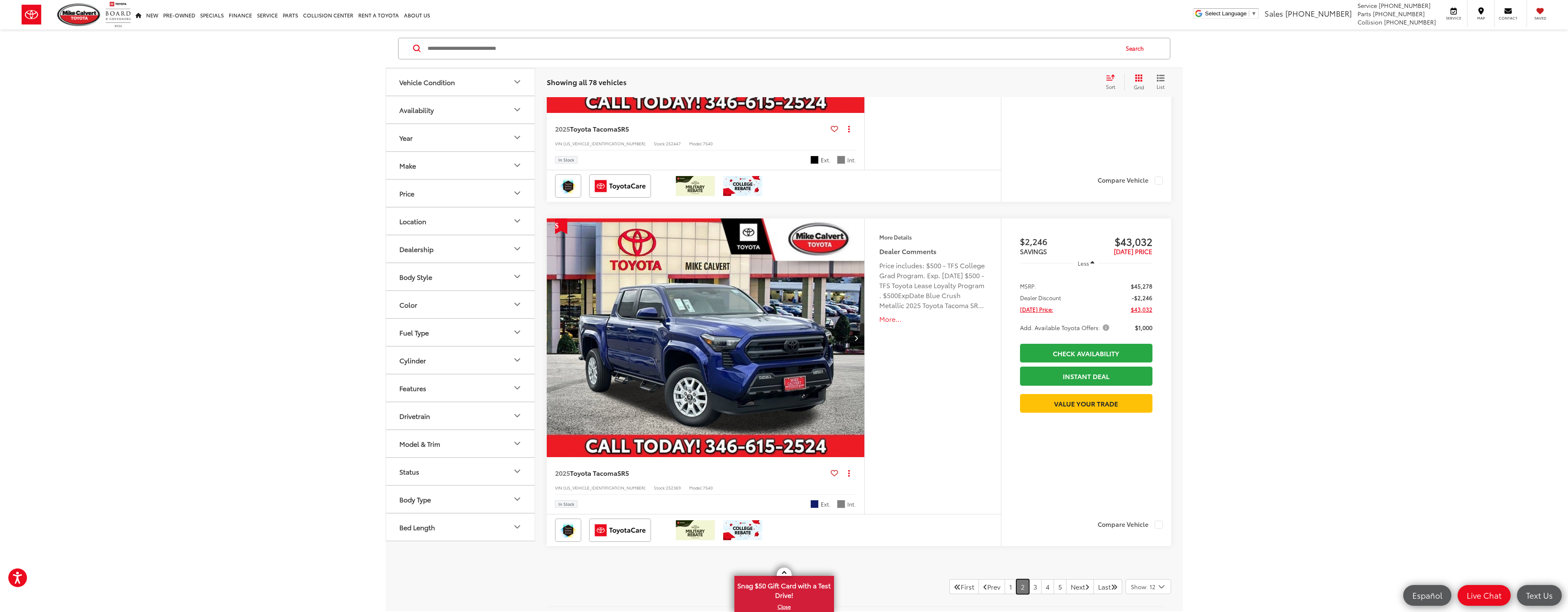
scroll to position [3975, 0]
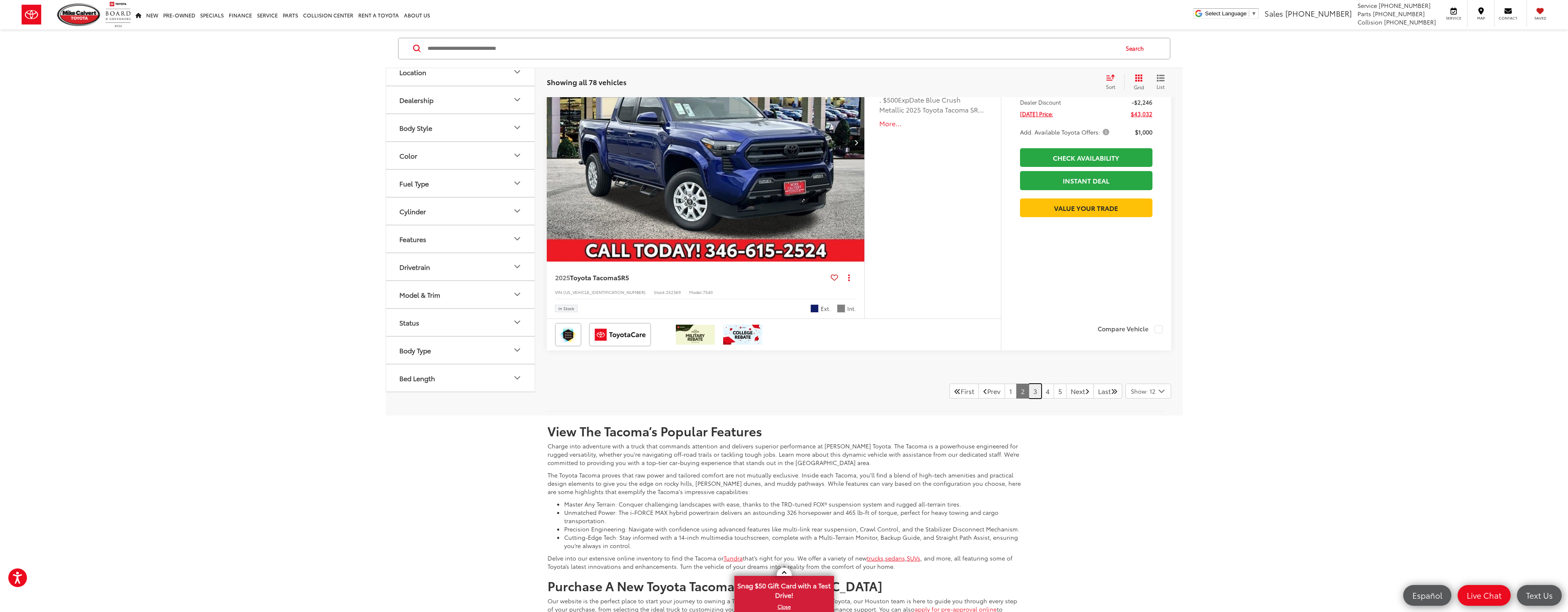
click at [1028, 392] on link "3" at bounding box center [1035, 391] width 13 height 15
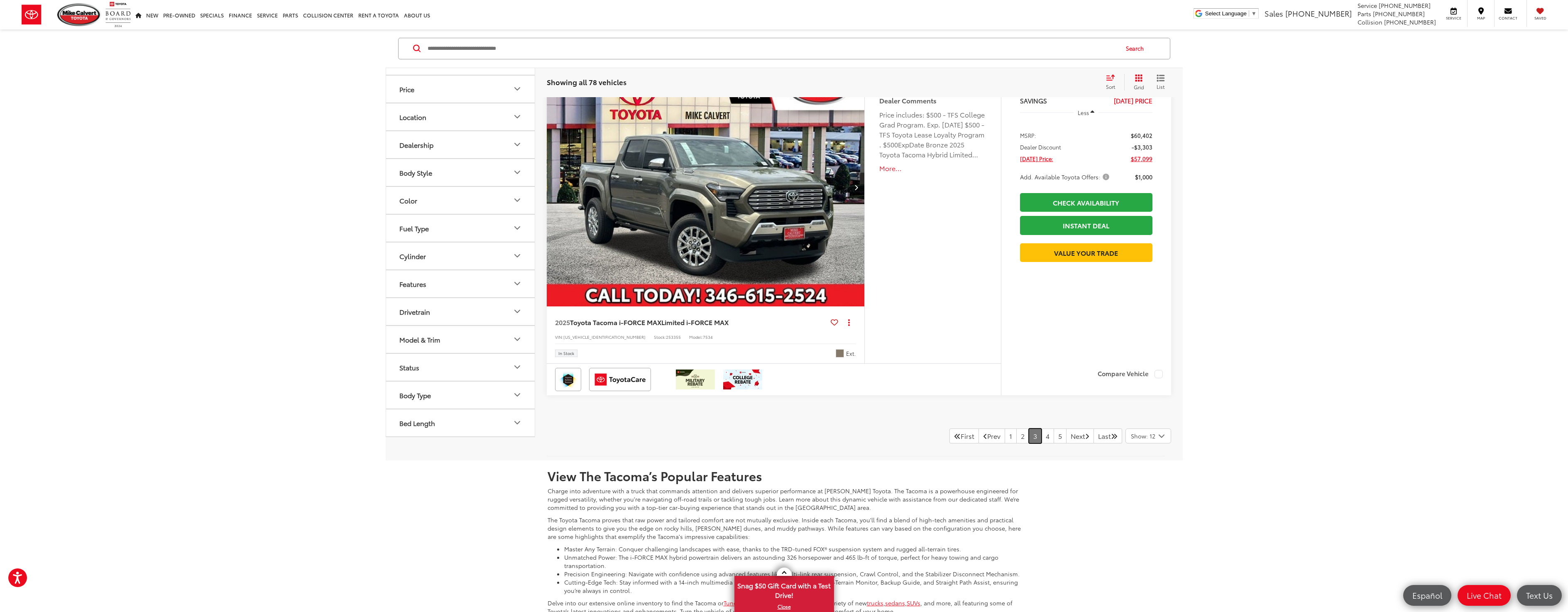
scroll to position [4099, 0]
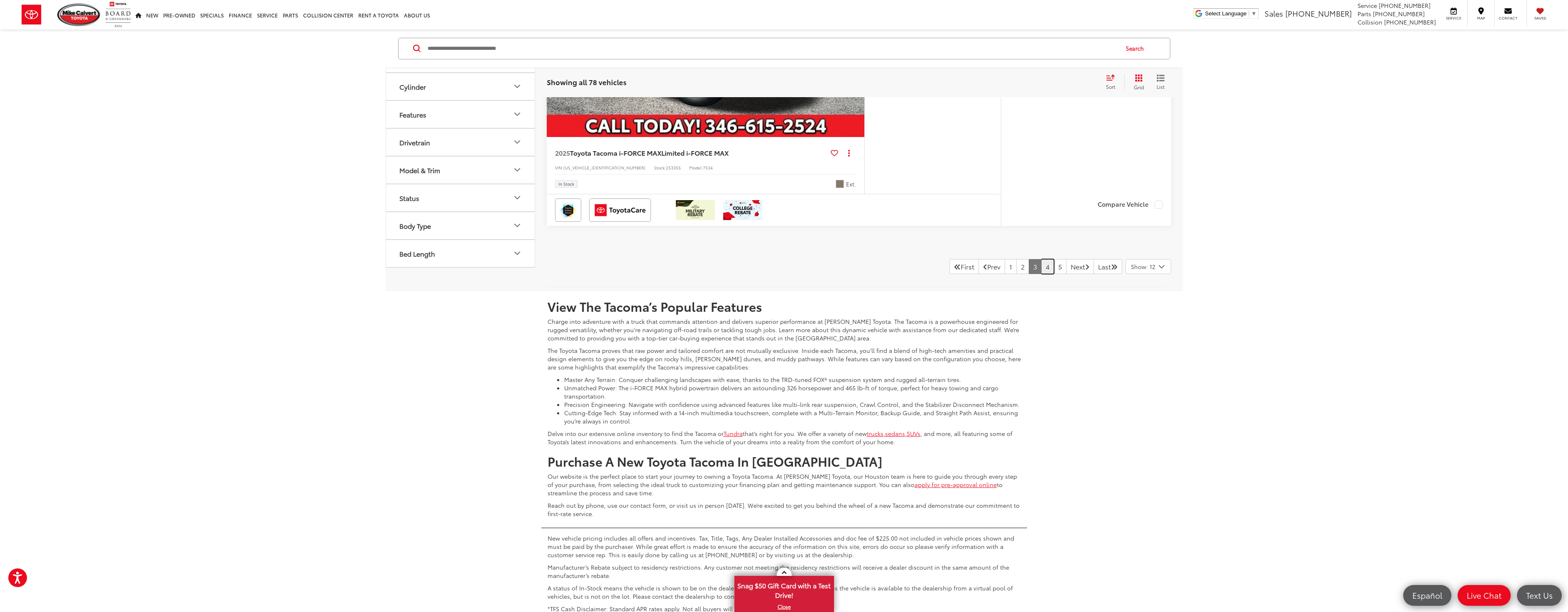
click at [1041, 268] on link "4" at bounding box center [1047, 267] width 13 height 15
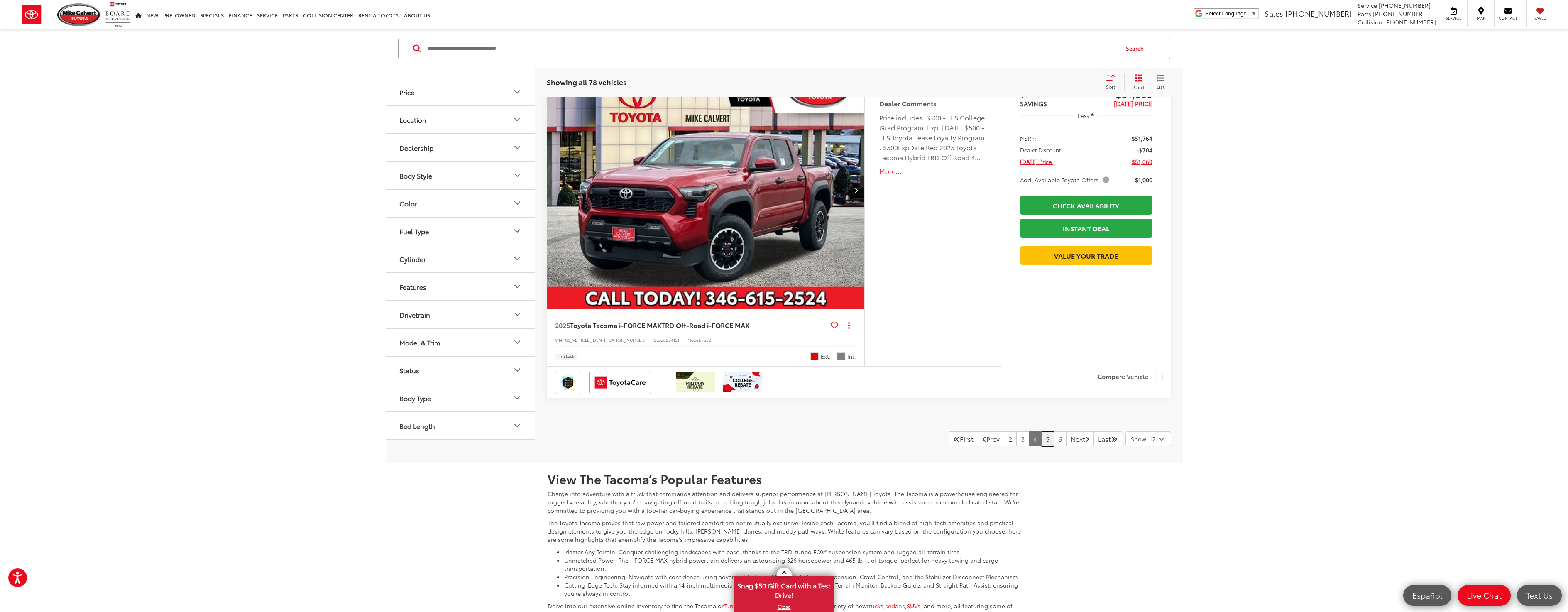
scroll to position [3933, 0]
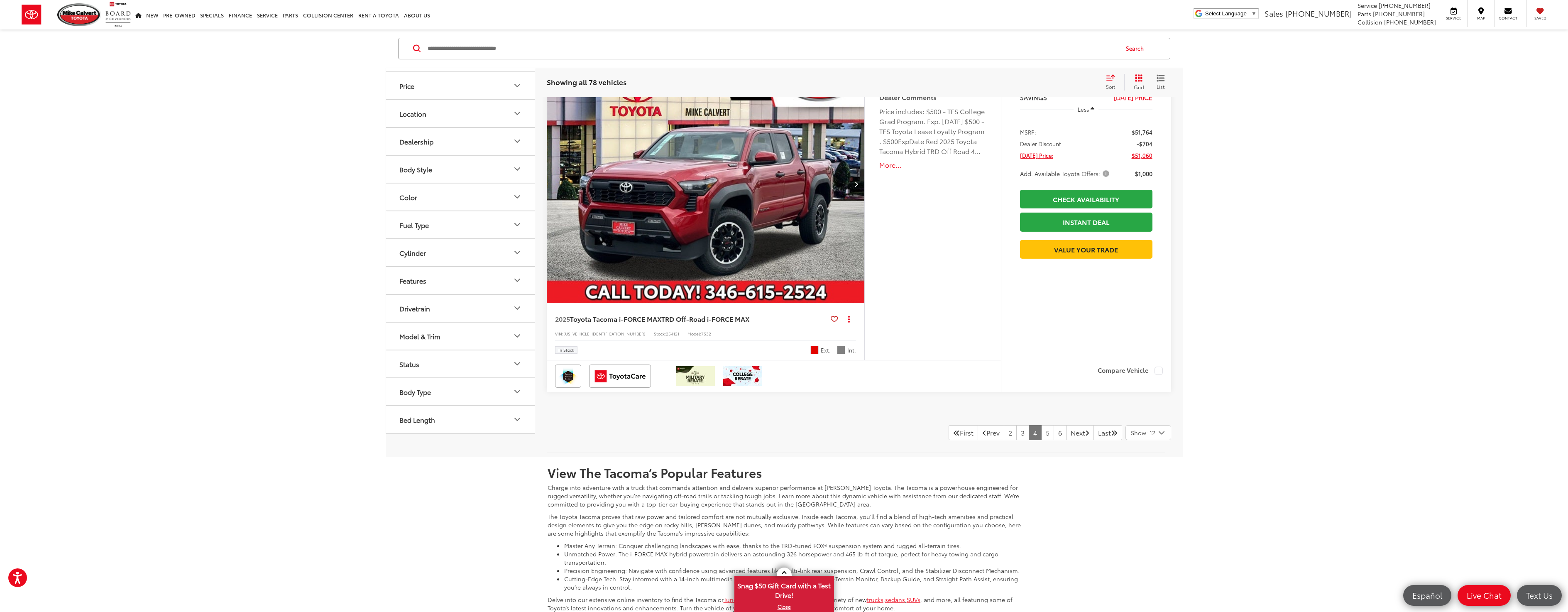
click at [688, 194] on img "2025 Toyota Tacoma i-FORCE MAX TRD Off-Road i-FORCE MAX 0" at bounding box center [706, 184] width 319 height 240
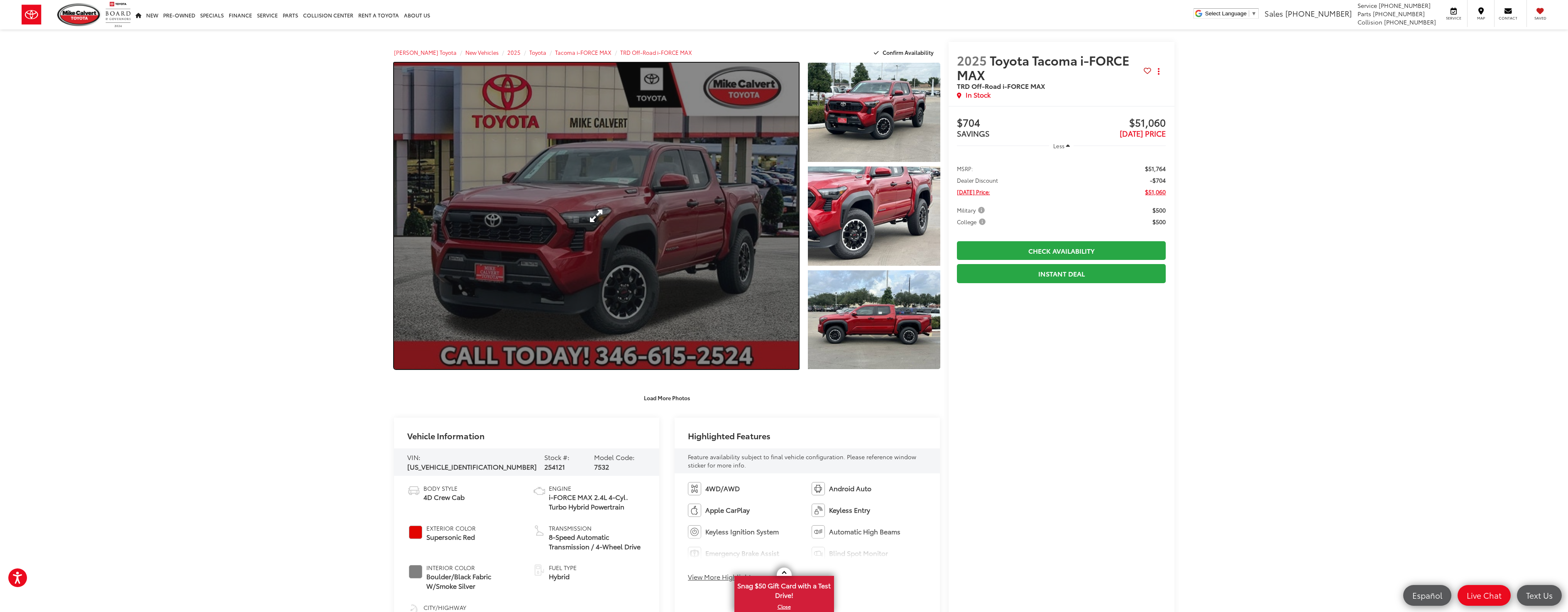
click at [695, 202] on link "Expand Photo 0" at bounding box center [596, 216] width 405 height 306
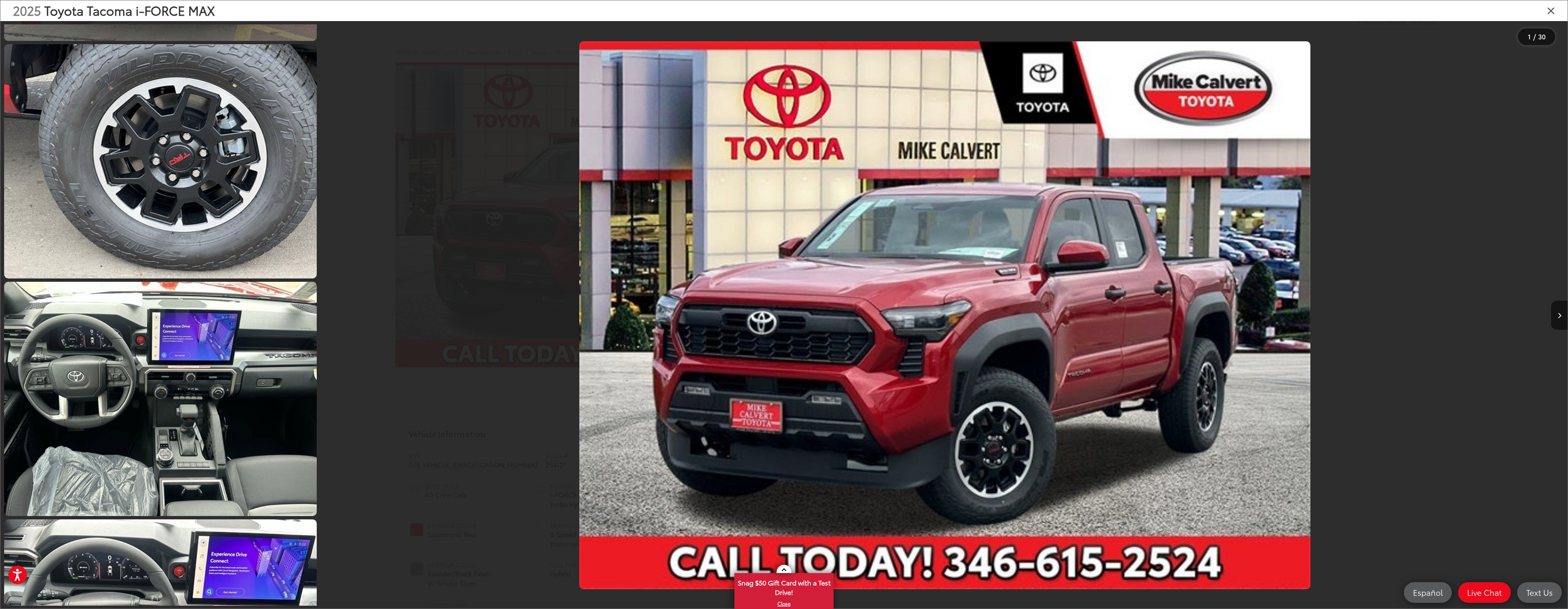
scroll to position [1653, 0]
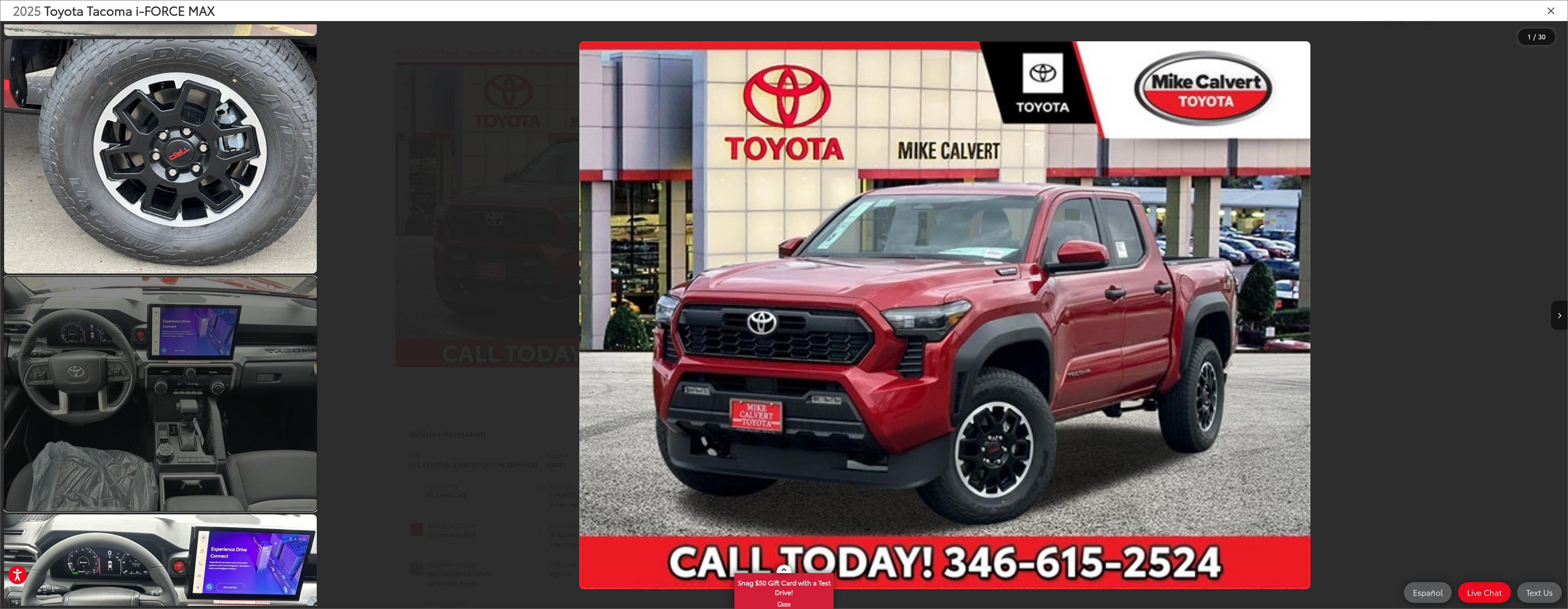
click at [209, 411] on link at bounding box center [161, 394] width 313 height 234
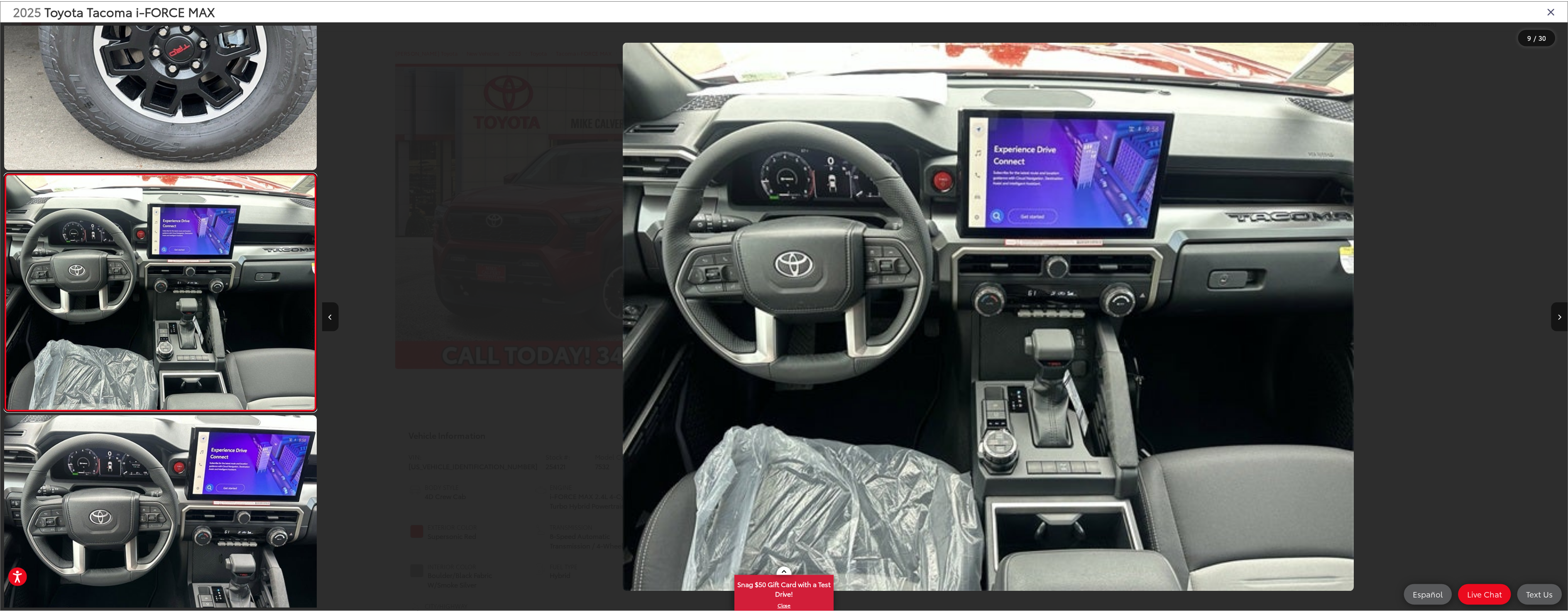
scroll to position [0, 10003]
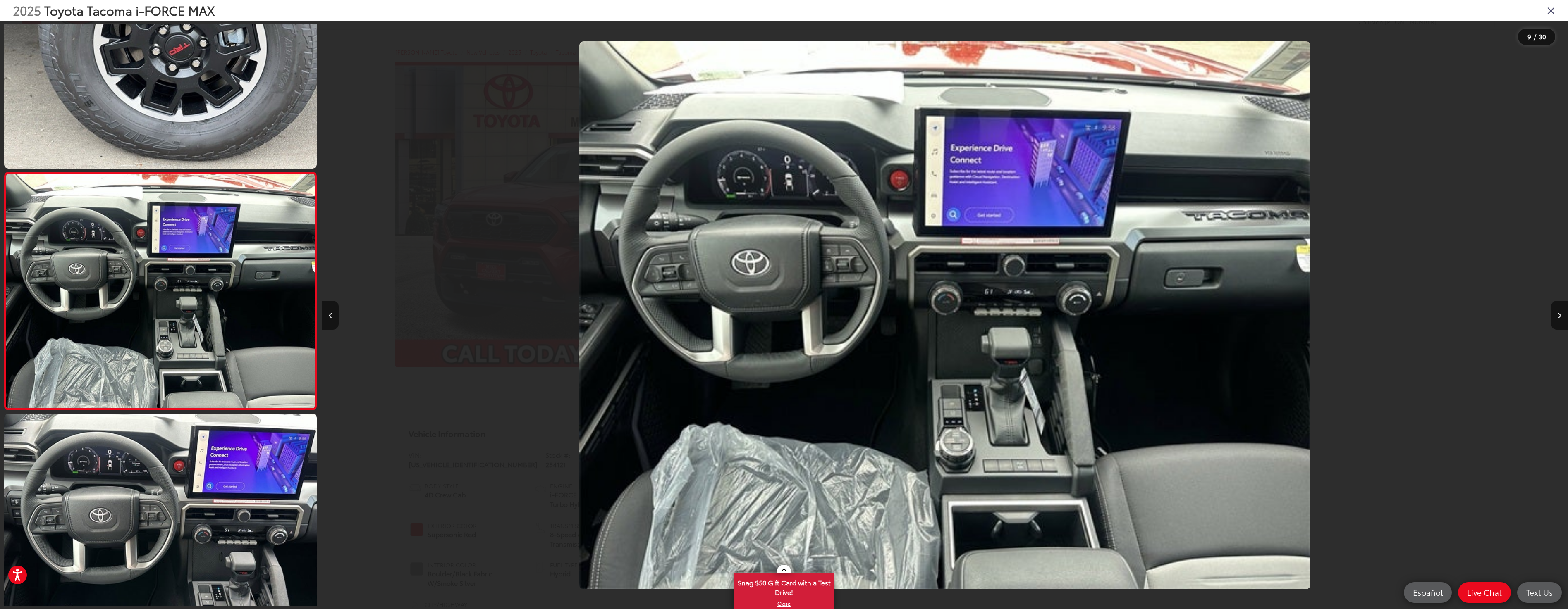
click at [1550, 9] on icon "Close gallery" at bounding box center [1551, 10] width 9 height 11
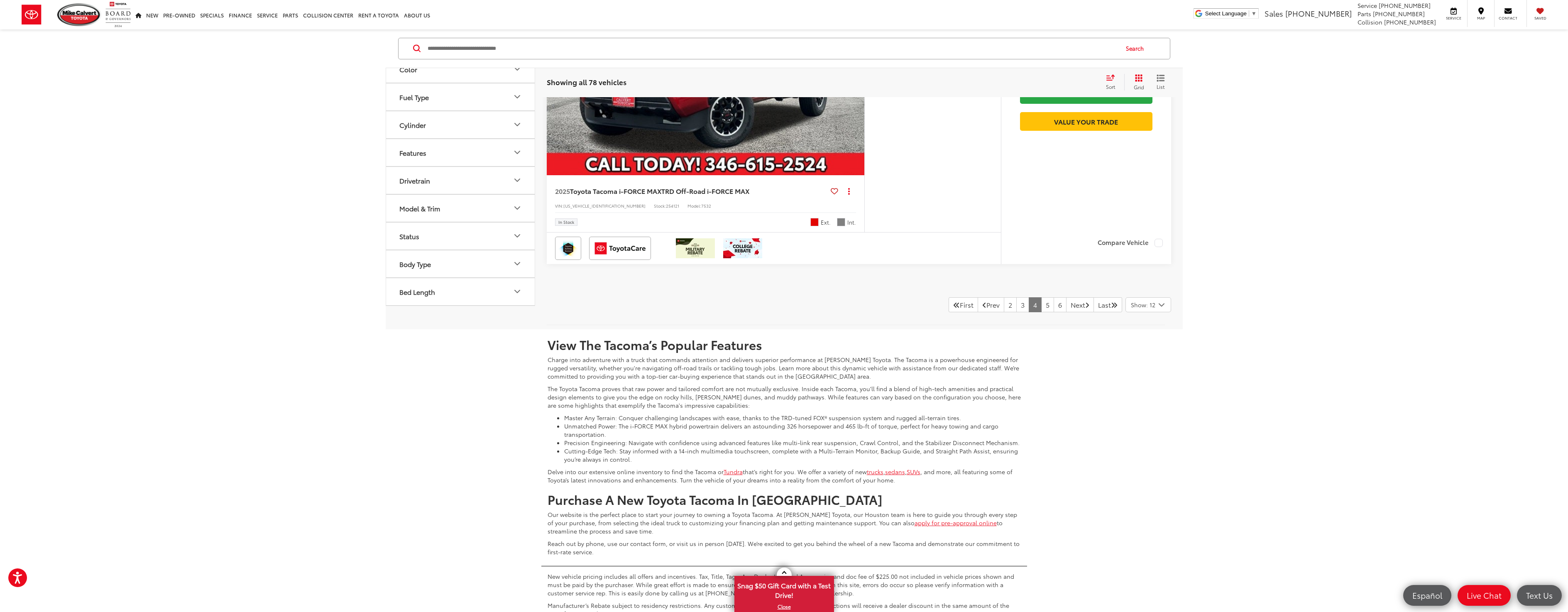
scroll to position [4190, 0]
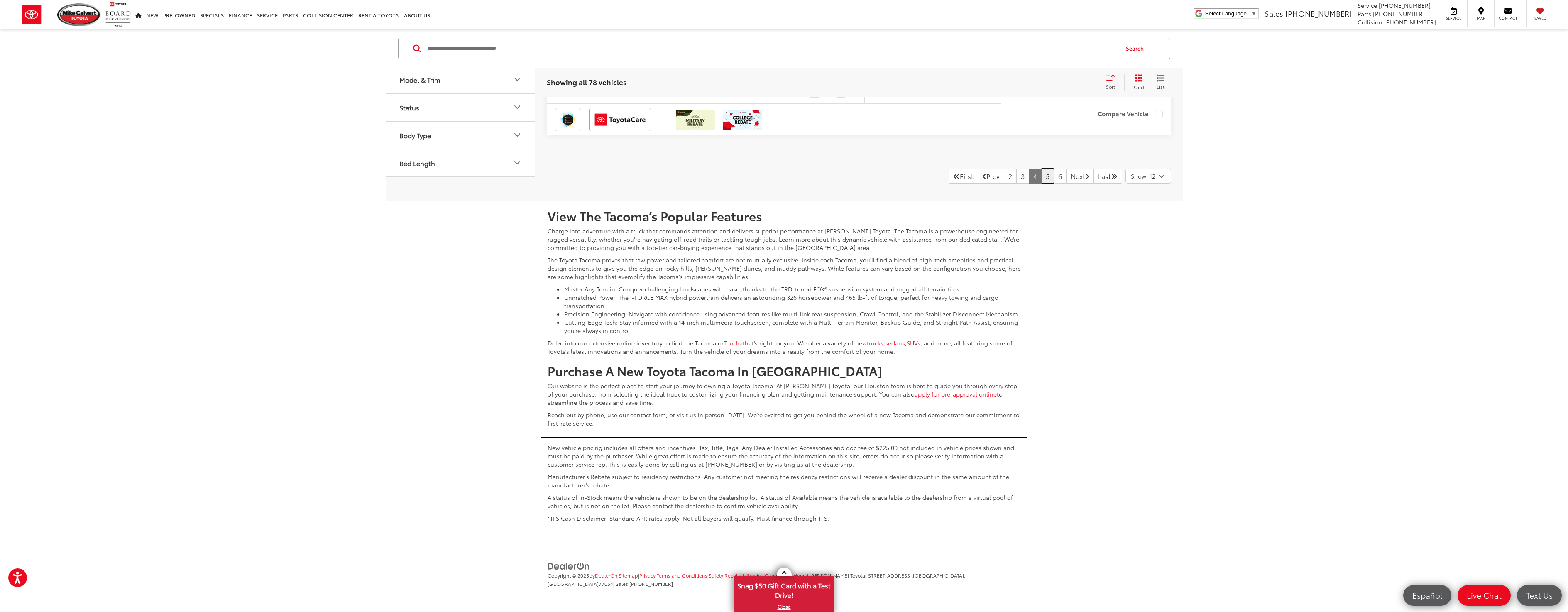
click at [1041, 177] on link "5" at bounding box center [1047, 176] width 13 height 15
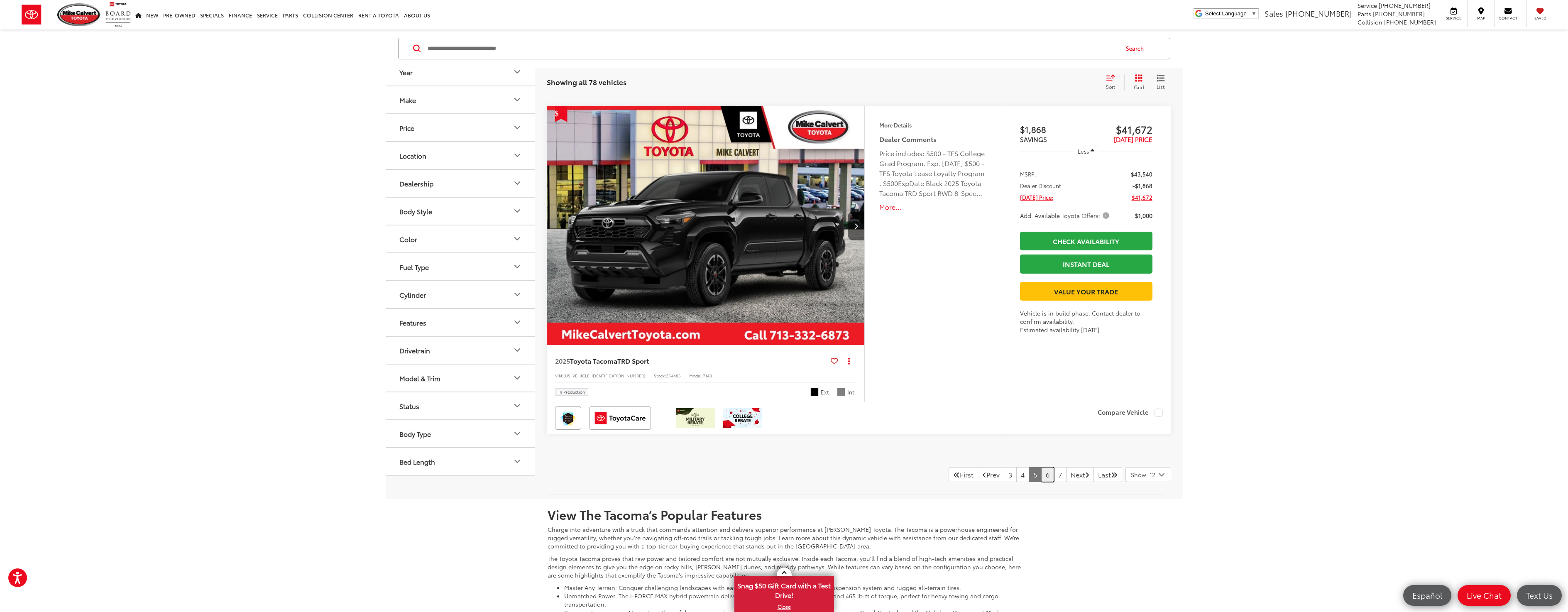
scroll to position [4058, 0]
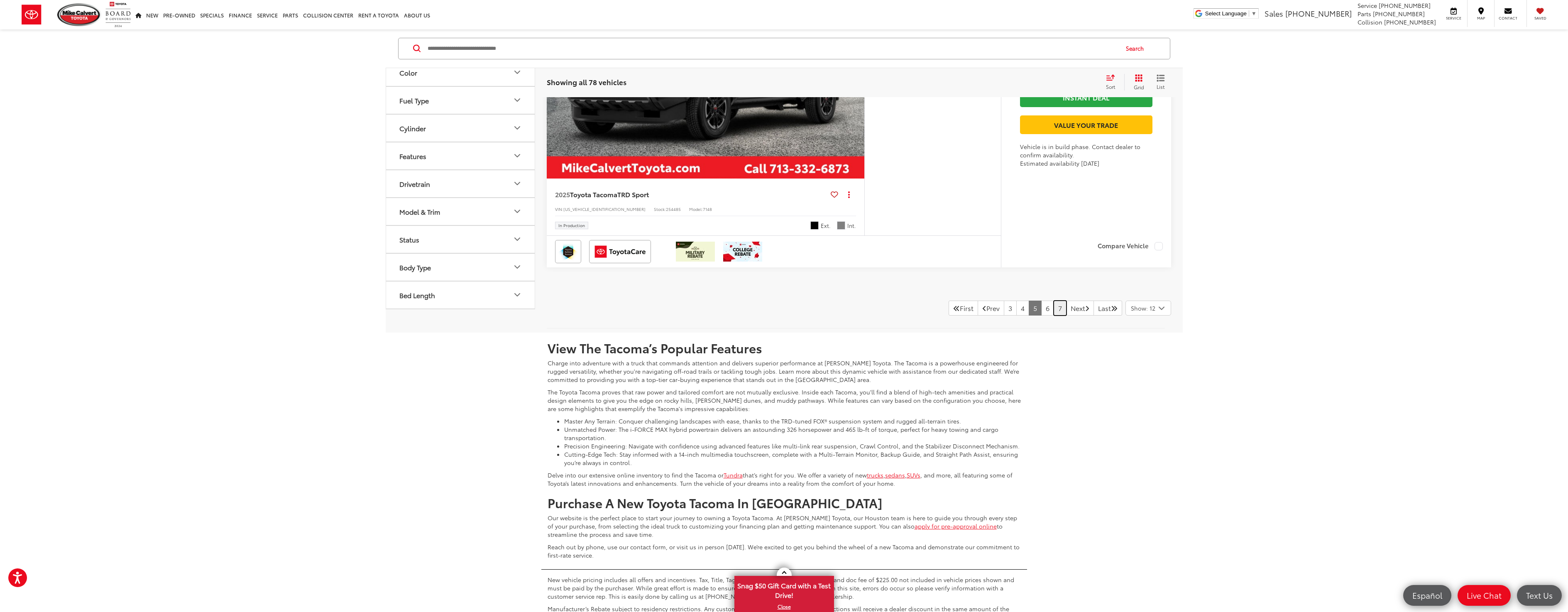
click at [1053, 311] on link "7" at bounding box center [1060, 308] width 13 height 15
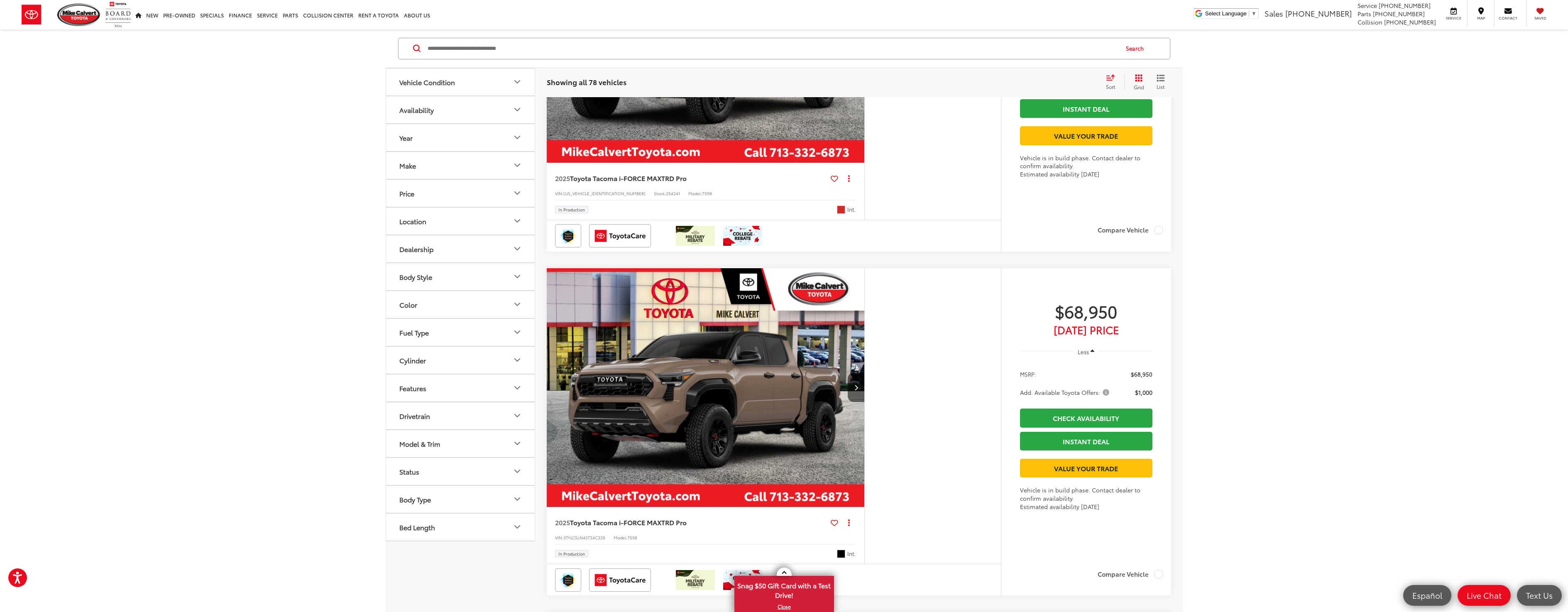
scroll to position [652, 0]
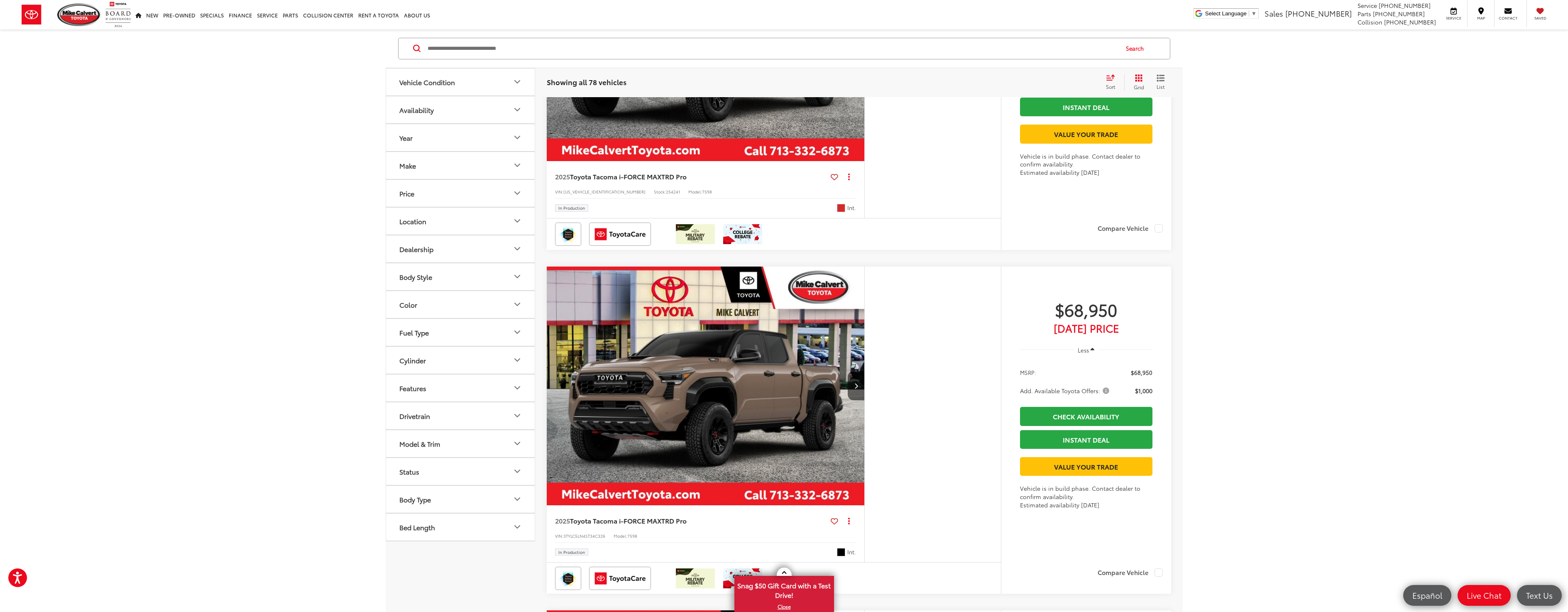
click at [716, 380] on img "2025 Toyota Tacoma i-FORCE MAX TRD Pro 0" at bounding box center [706, 386] width 319 height 240
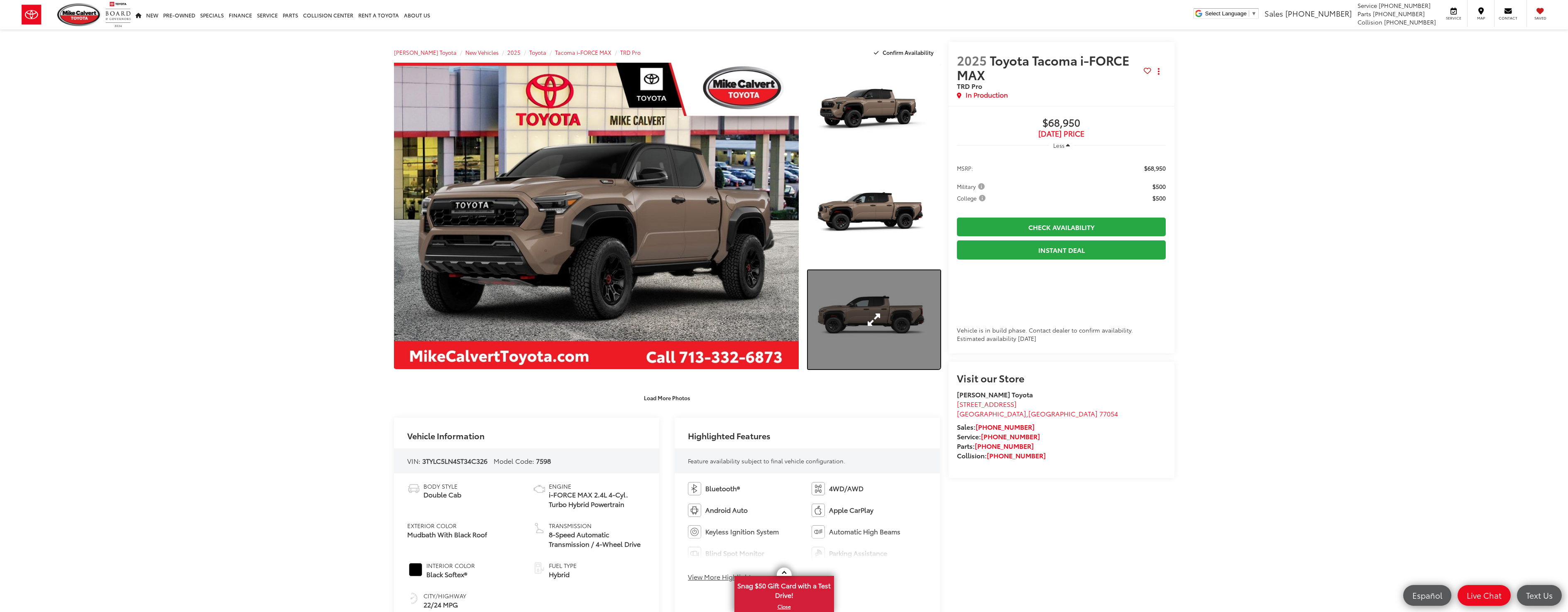
click at [868, 314] on link "Expand Photo 3" at bounding box center [874, 320] width 132 height 99
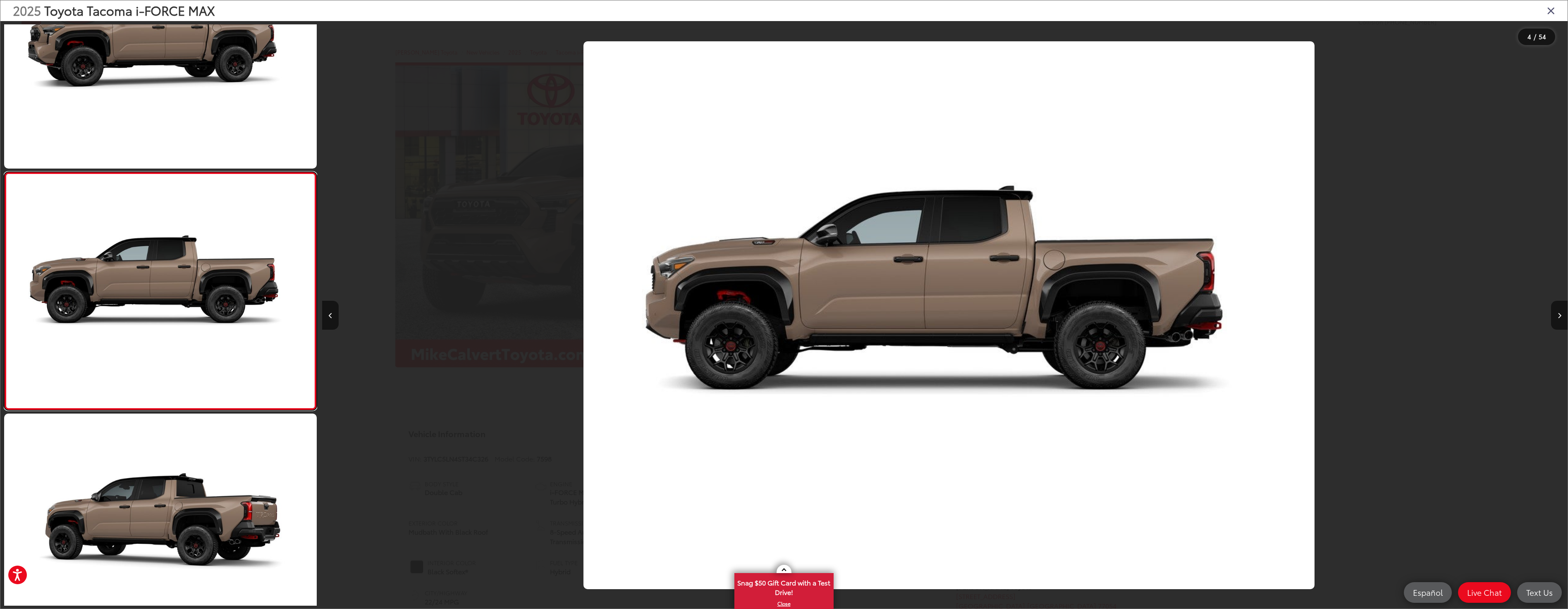
scroll to position [0, 3736]
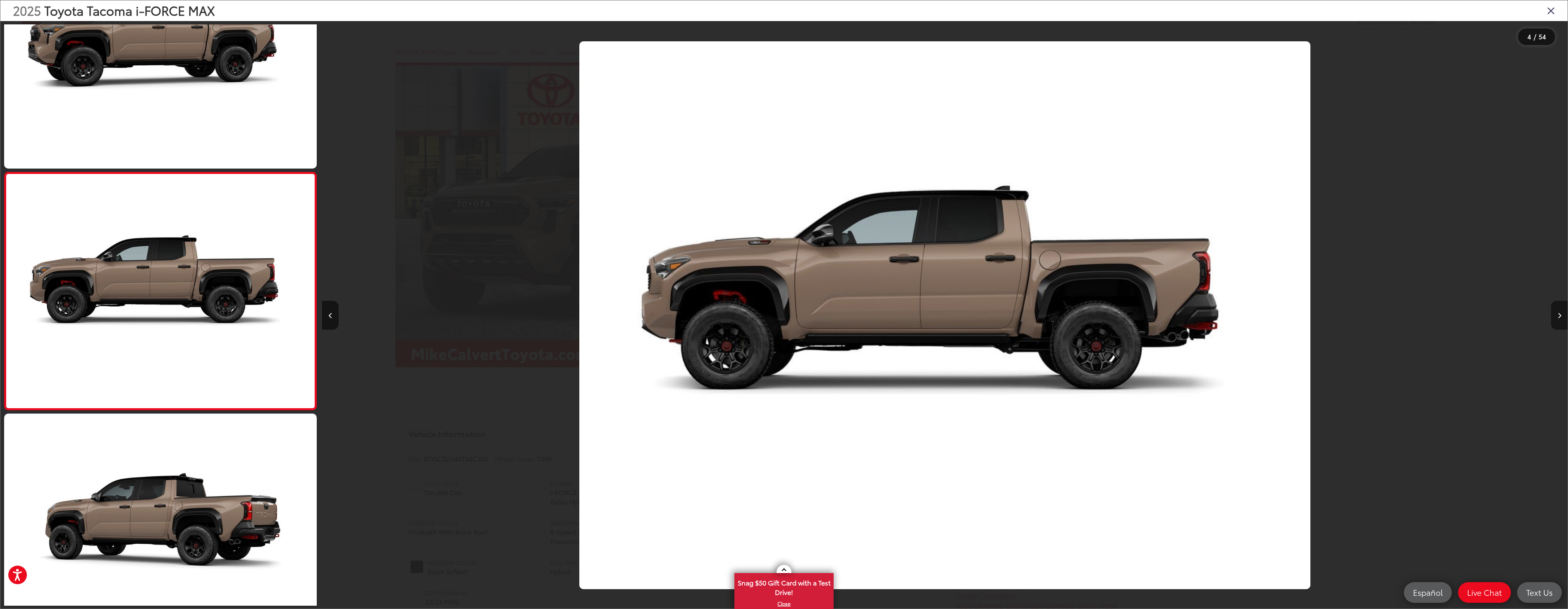
click at [1558, 319] on button "Next image" at bounding box center [1559, 316] width 16 height 29
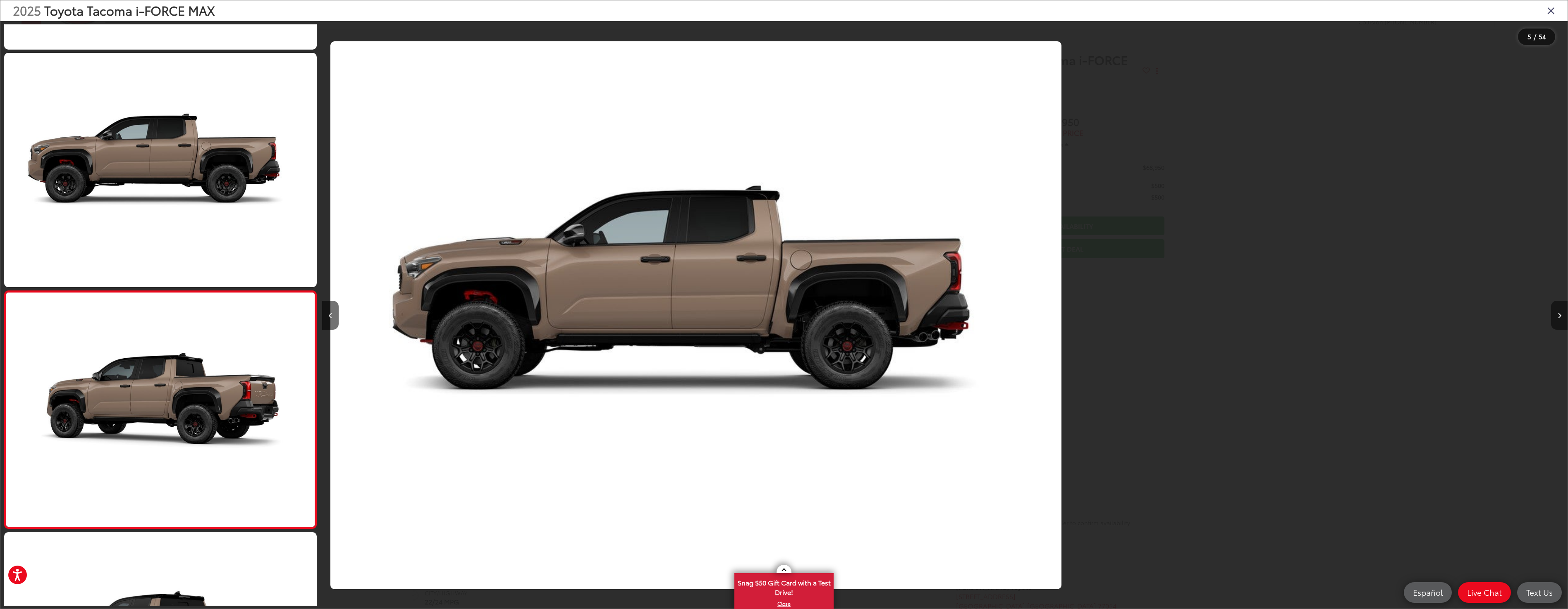
scroll to position [804, 0]
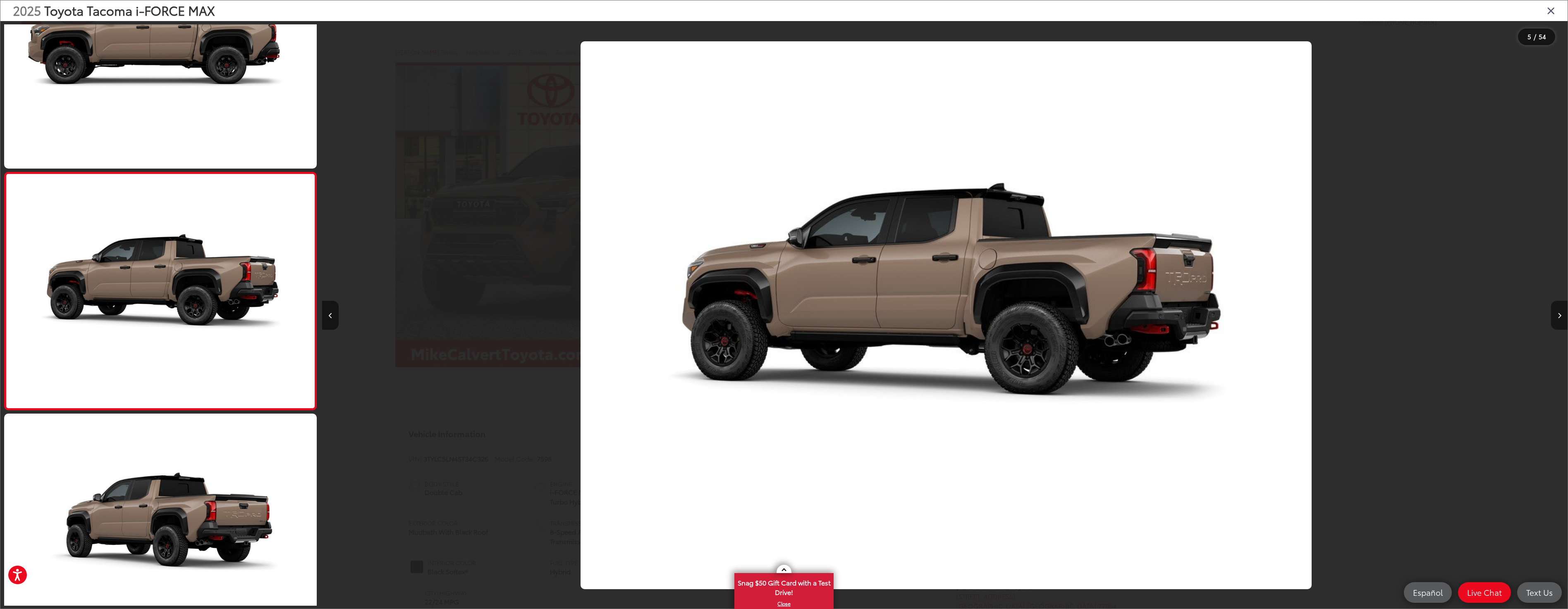
click at [1558, 319] on button "Next image" at bounding box center [1559, 316] width 16 height 29
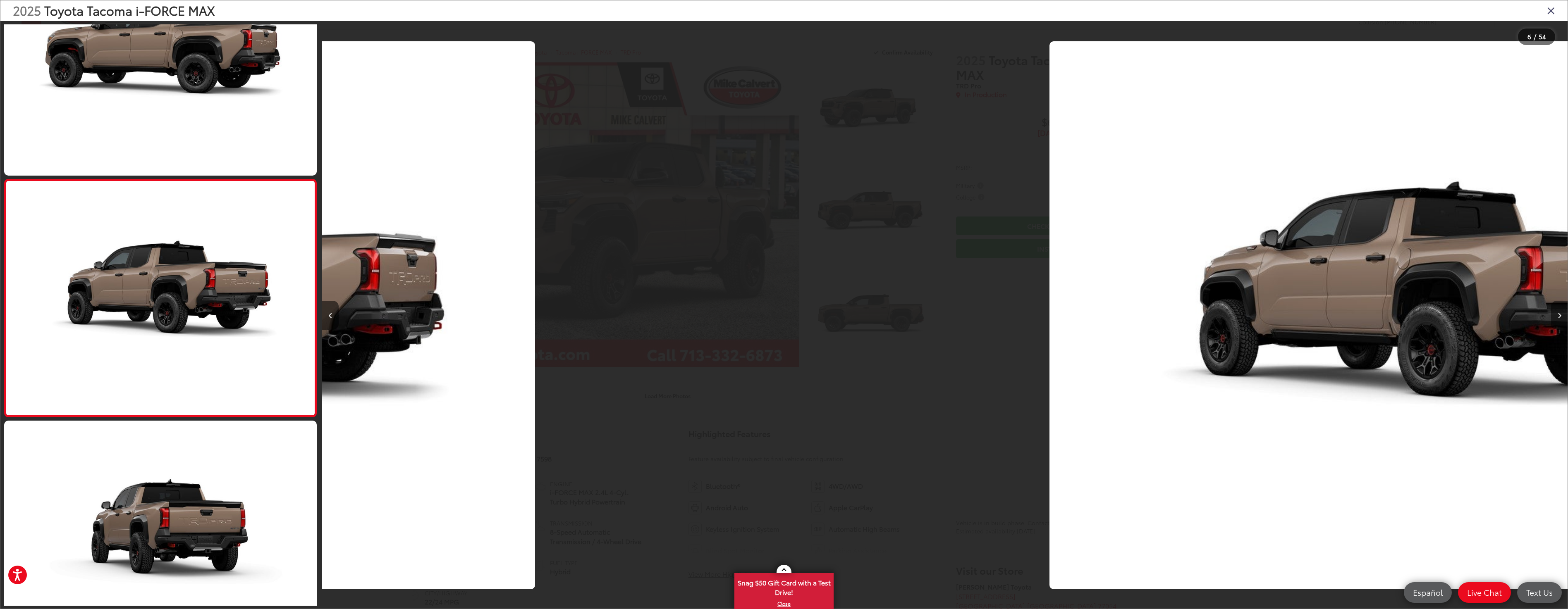
scroll to position [1041, 0]
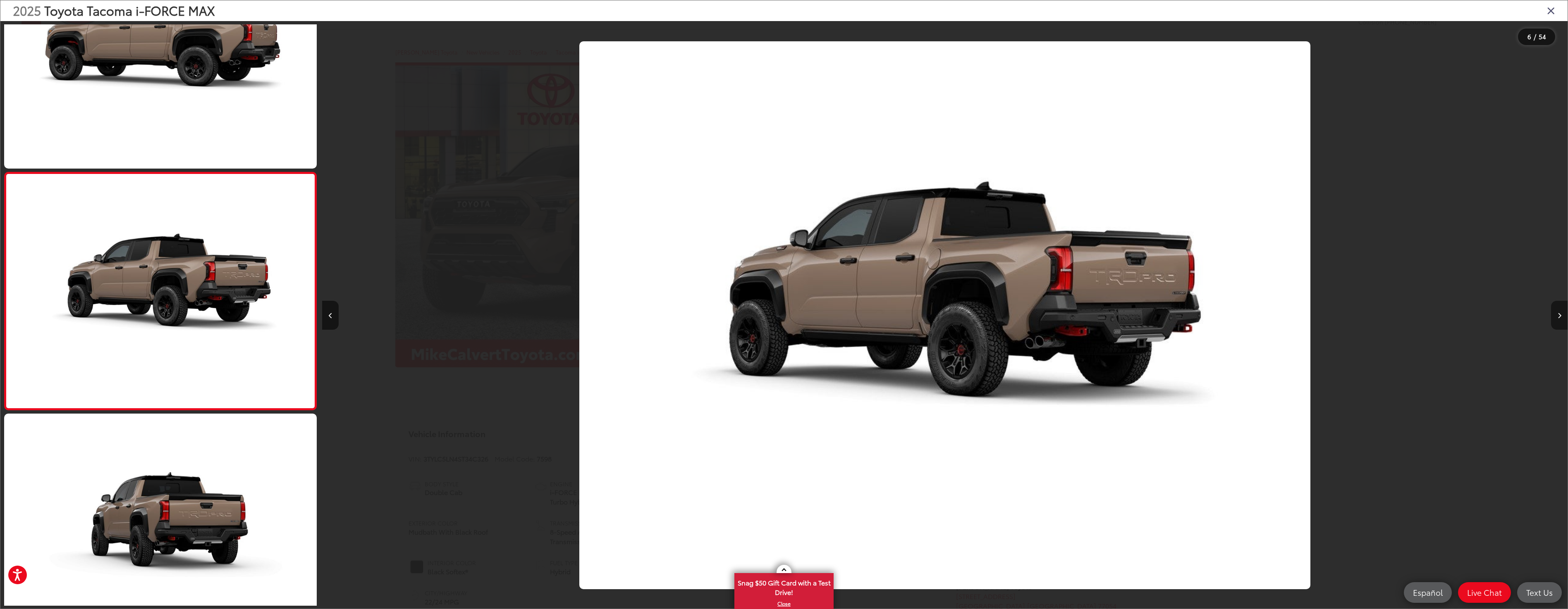
click at [1558, 319] on button "Next image" at bounding box center [1559, 316] width 16 height 29
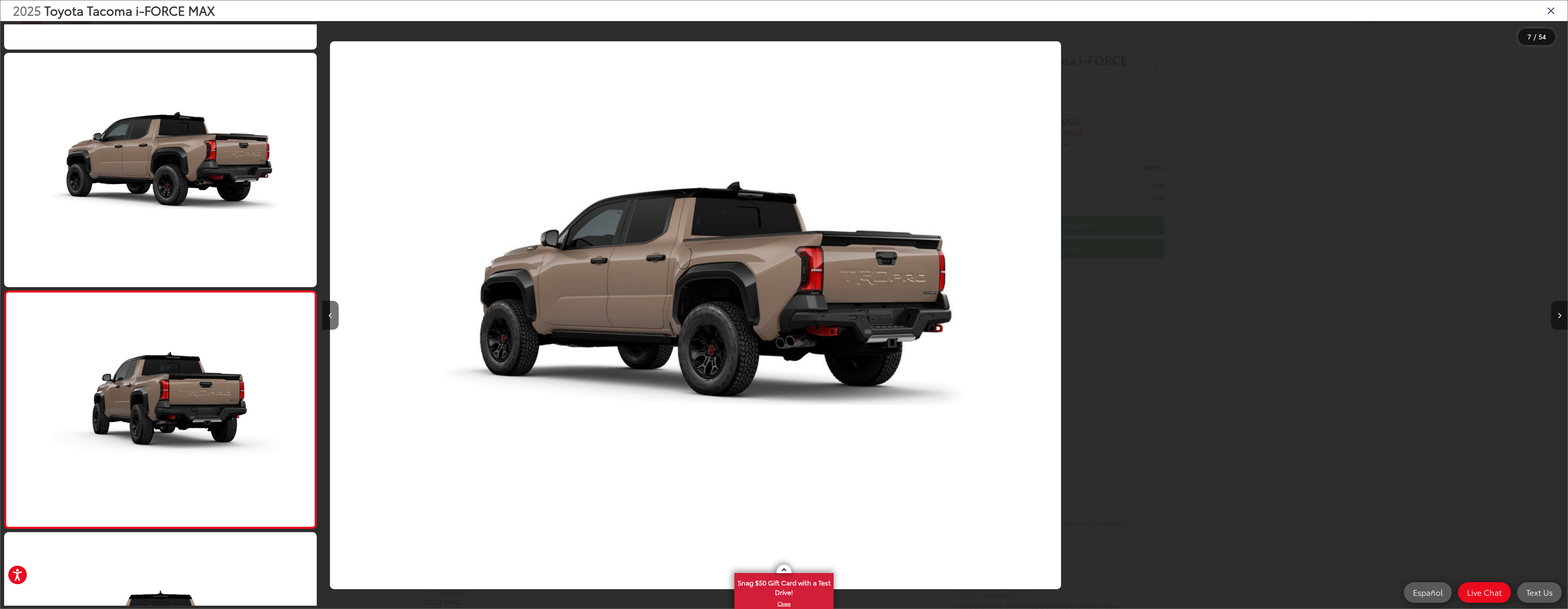
scroll to position [1279, 0]
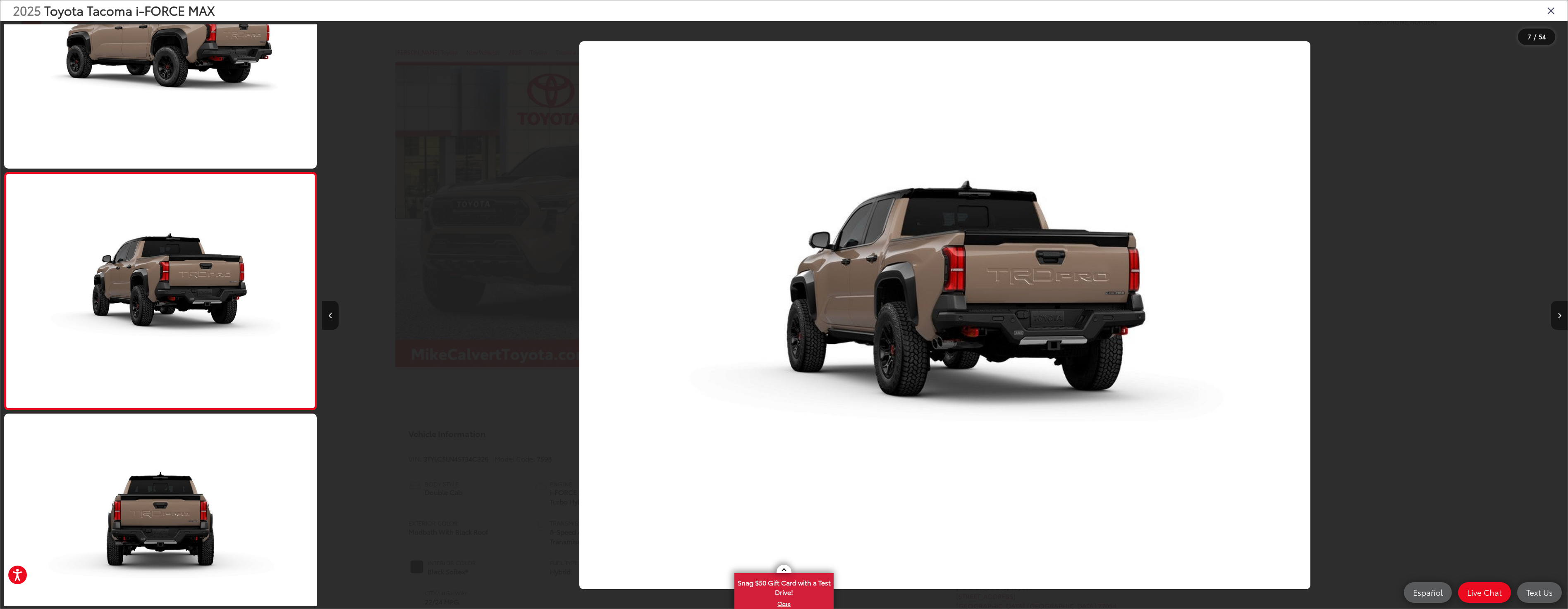
click at [1558, 319] on button "Next image" at bounding box center [1559, 316] width 16 height 29
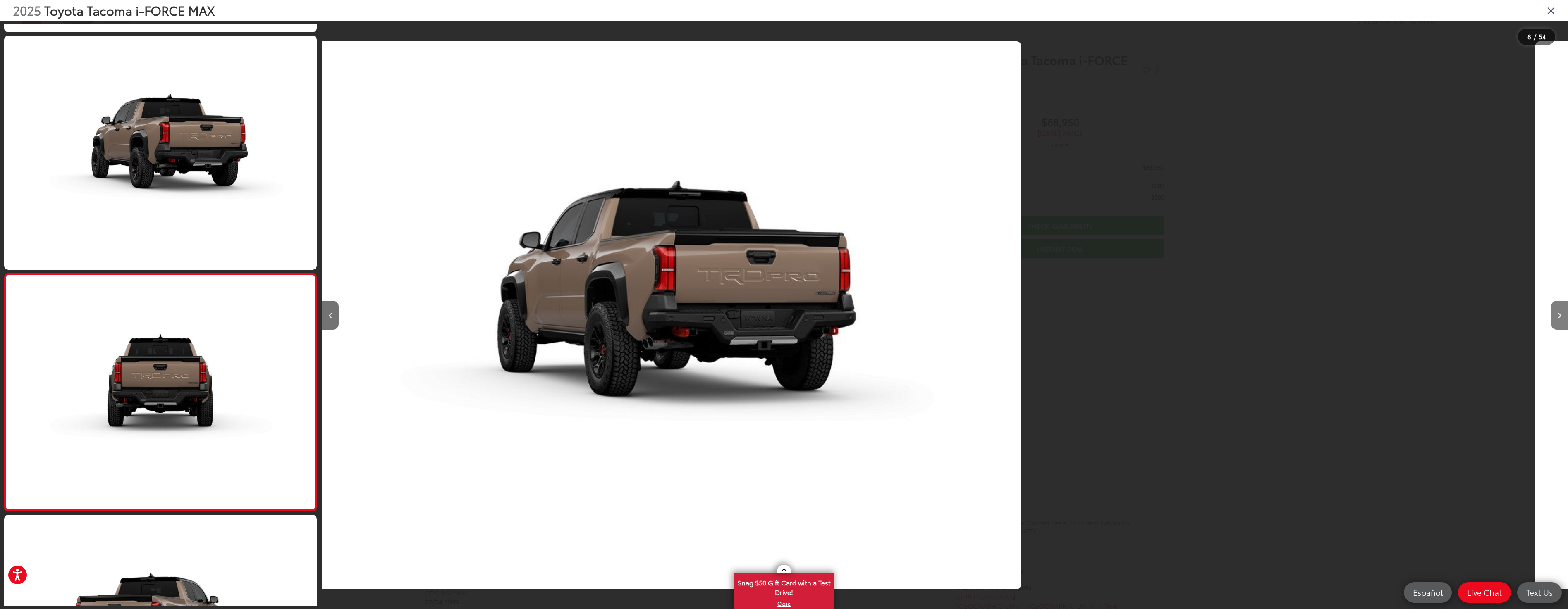
scroll to position [1516, 0]
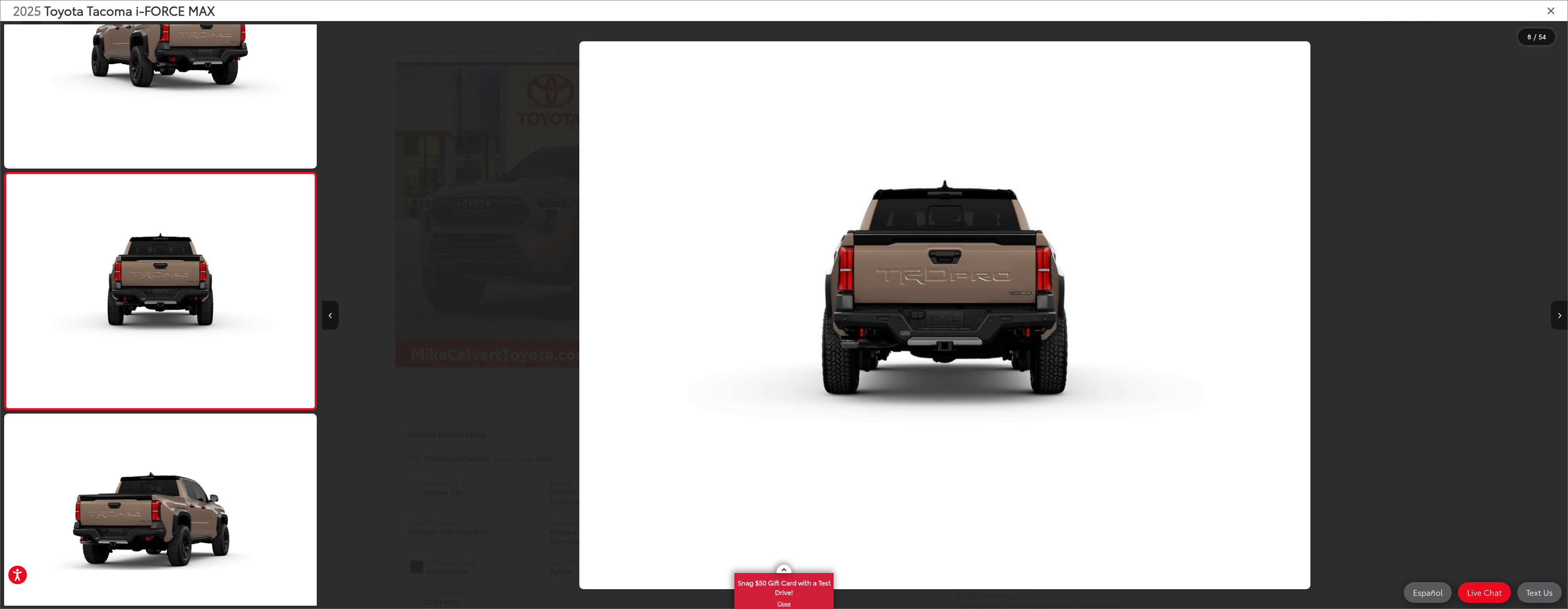
click at [1558, 319] on button "Next image" at bounding box center [1559, 316] width 16 height 29
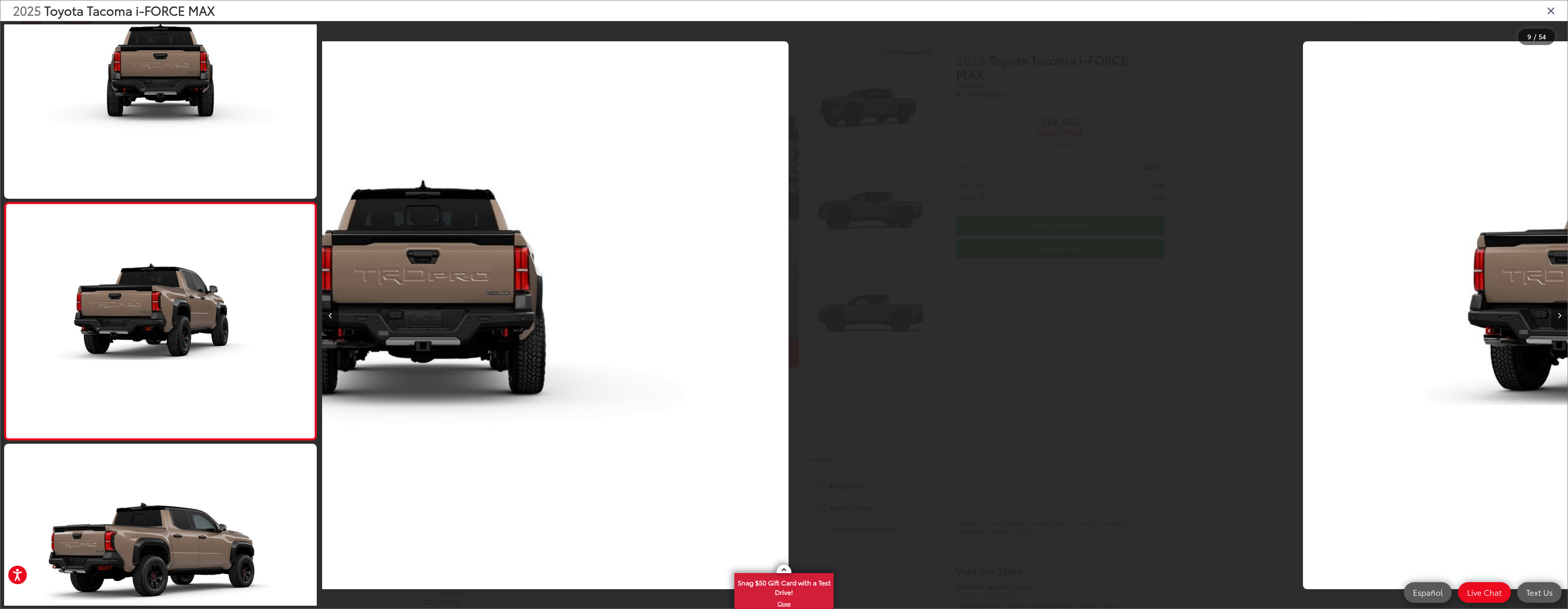
scroll to position [1754, 0]
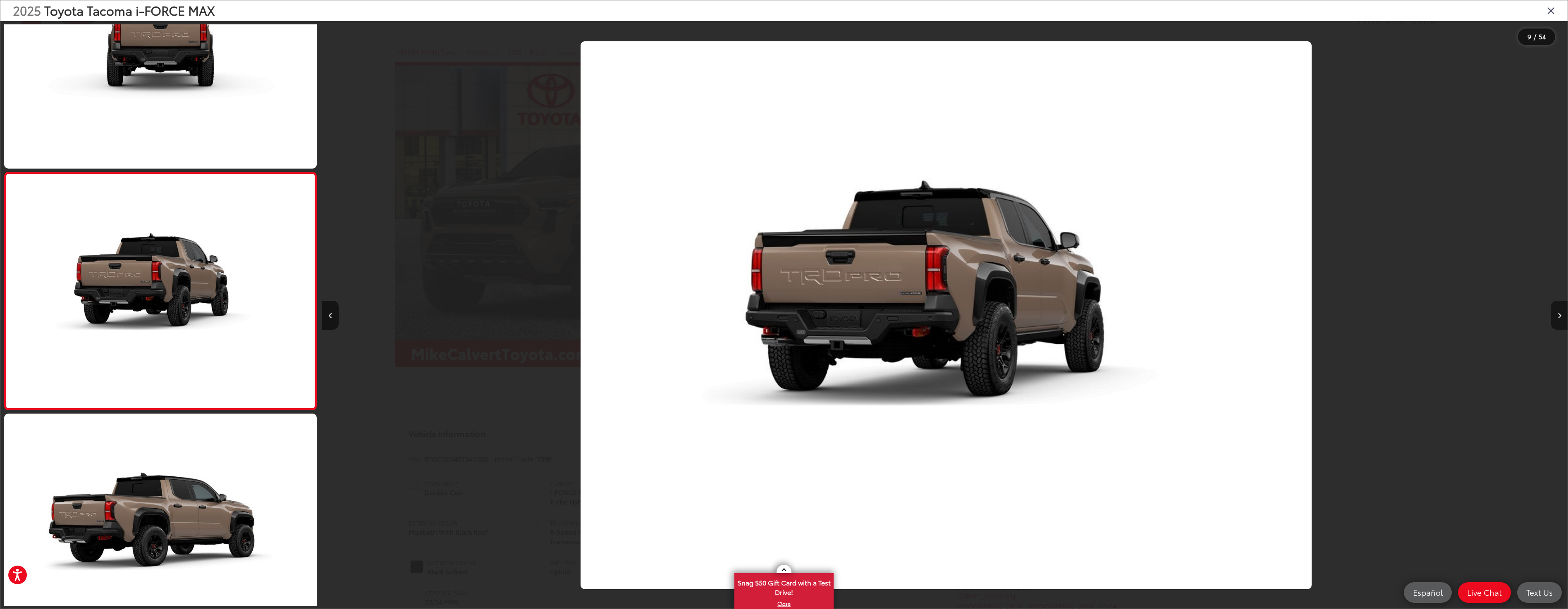
click at [1558, 319] on button "Next image" at bounding box center [1559, 316] width 16 height 29
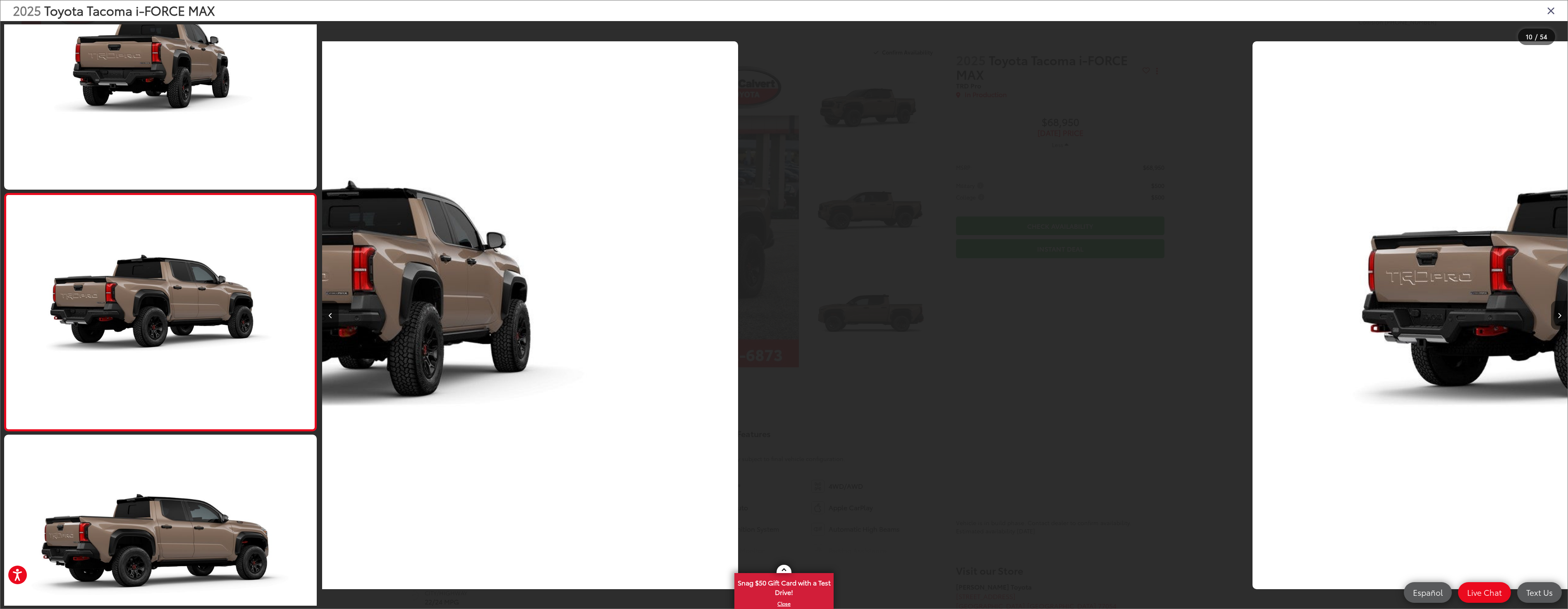
scroll to position [1992, 0]
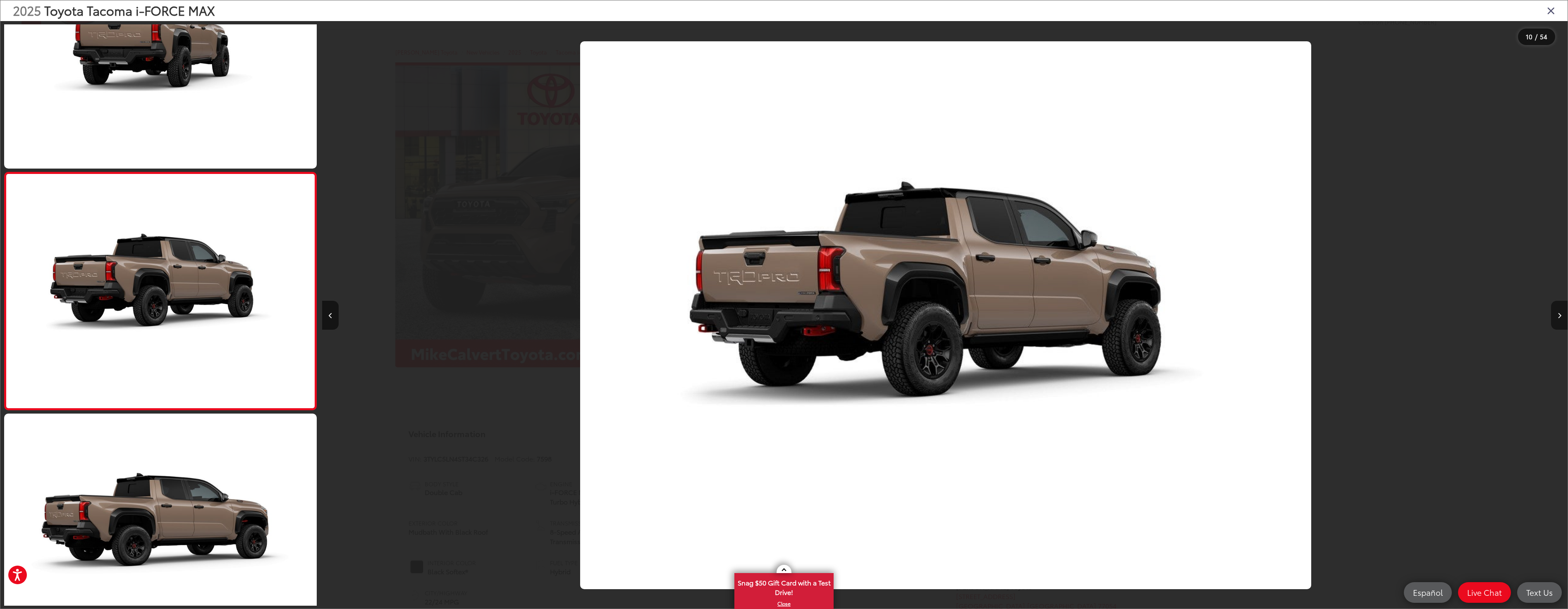
click at [1558, 319] on button "Next image" at bounding box center [1559, 316] width 16 height 29
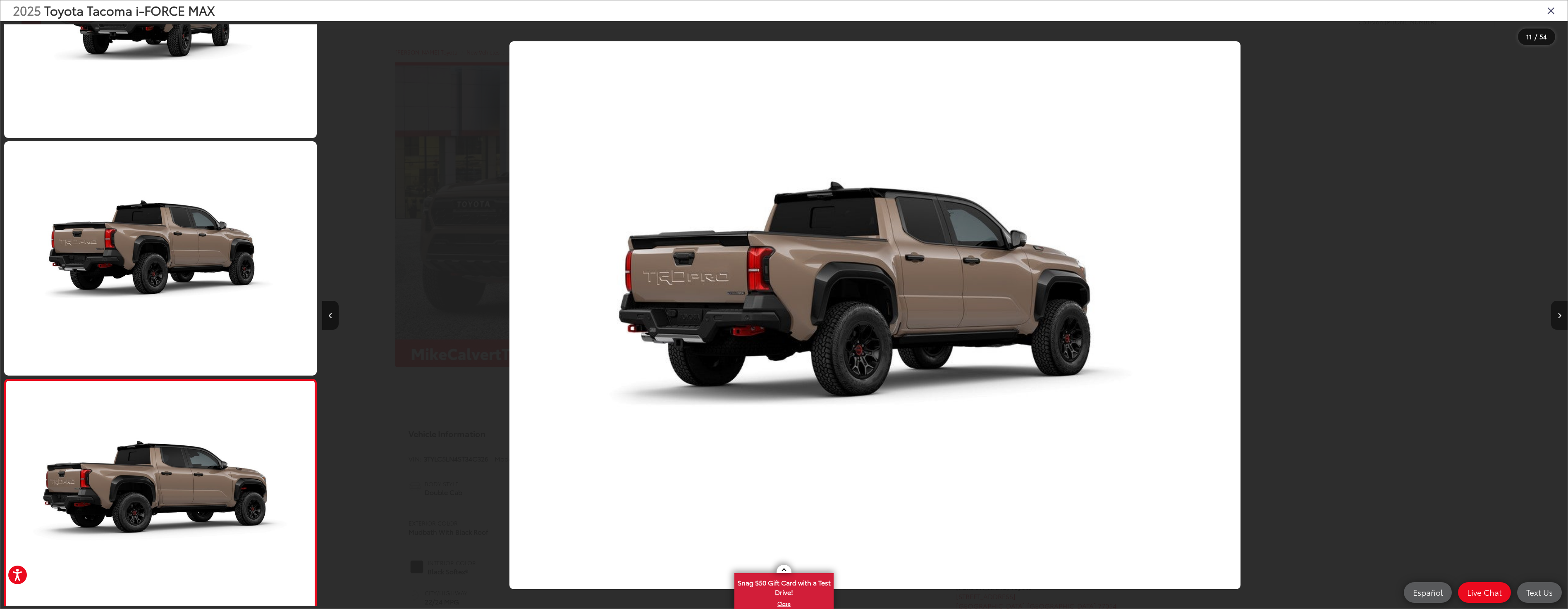
scroll to position [0, 0]
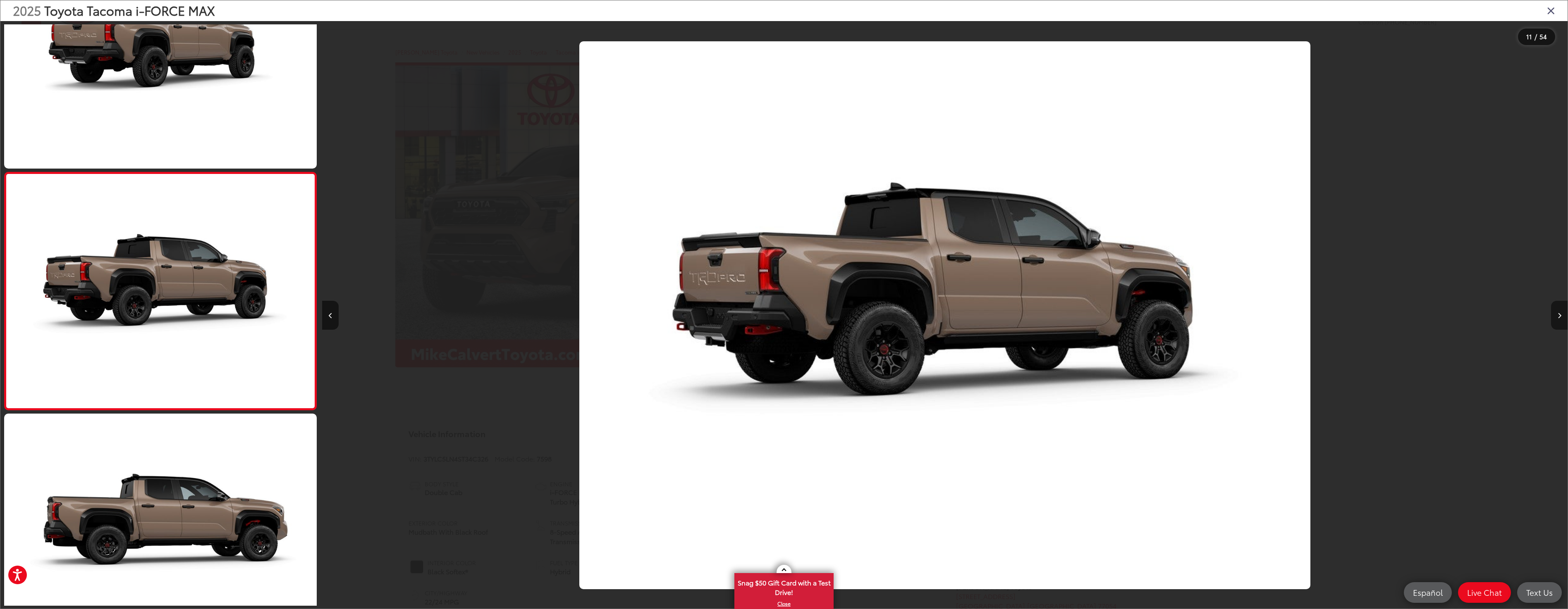
click at [1558, 319] on button "Next image" at bounding box center [1559, 316] width 16 height 29
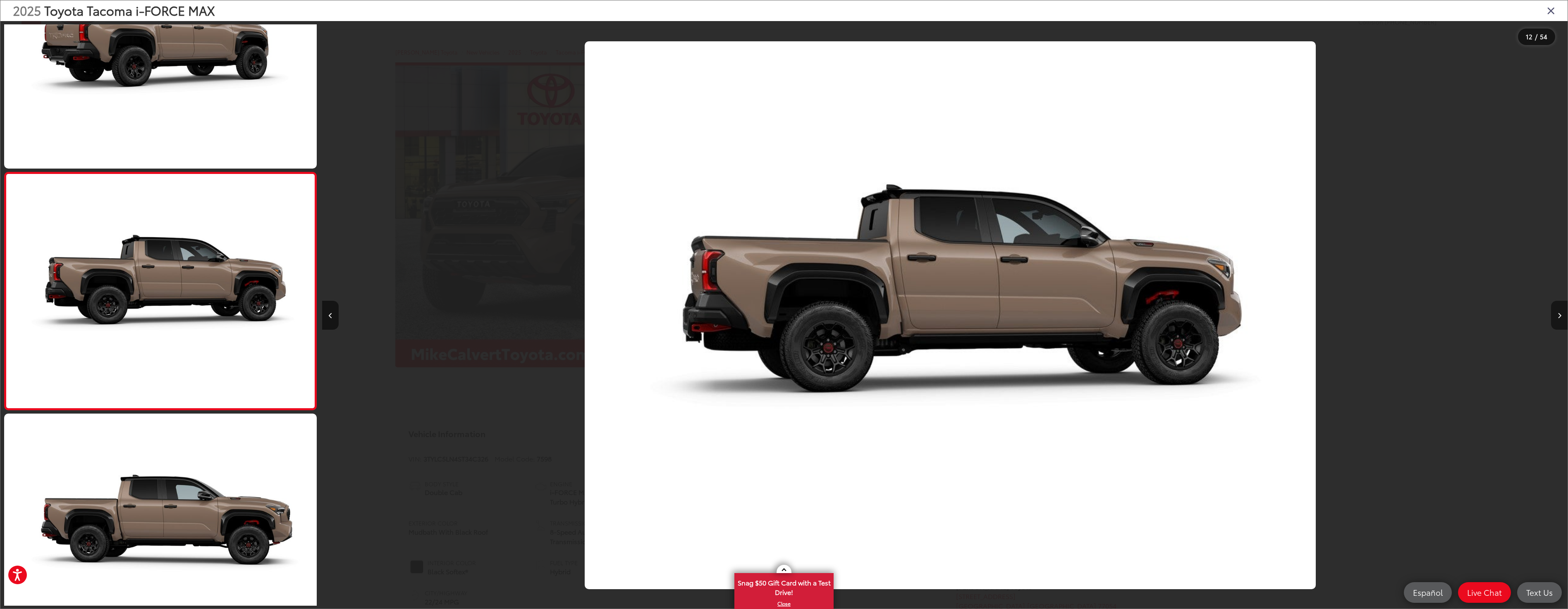
click at [1558, 319] on button "Next image" at bounding box center [1559, 316] width 16 height 29
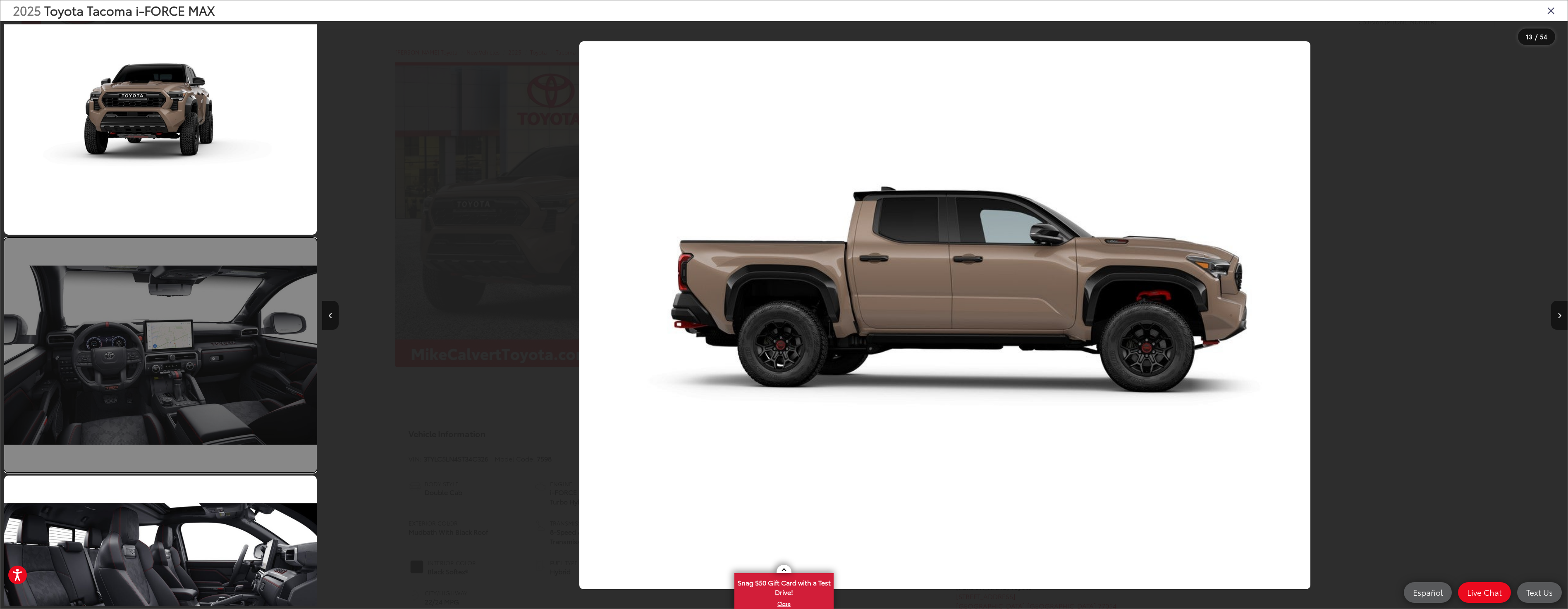
click at [176, 422] on link at bounding box center [161, 355] width 313 height 234
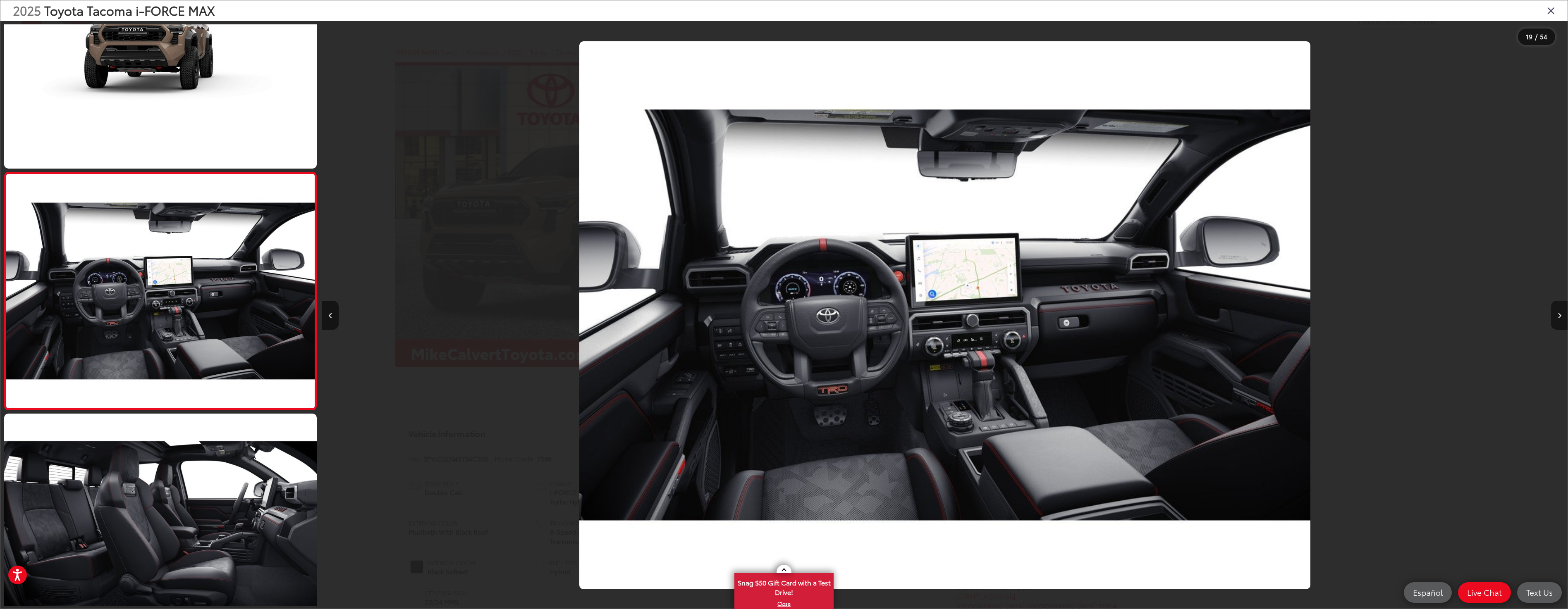
click at [1558, 315] on icon "Next image" at bounding box center [1559, 316] width 4 height 6
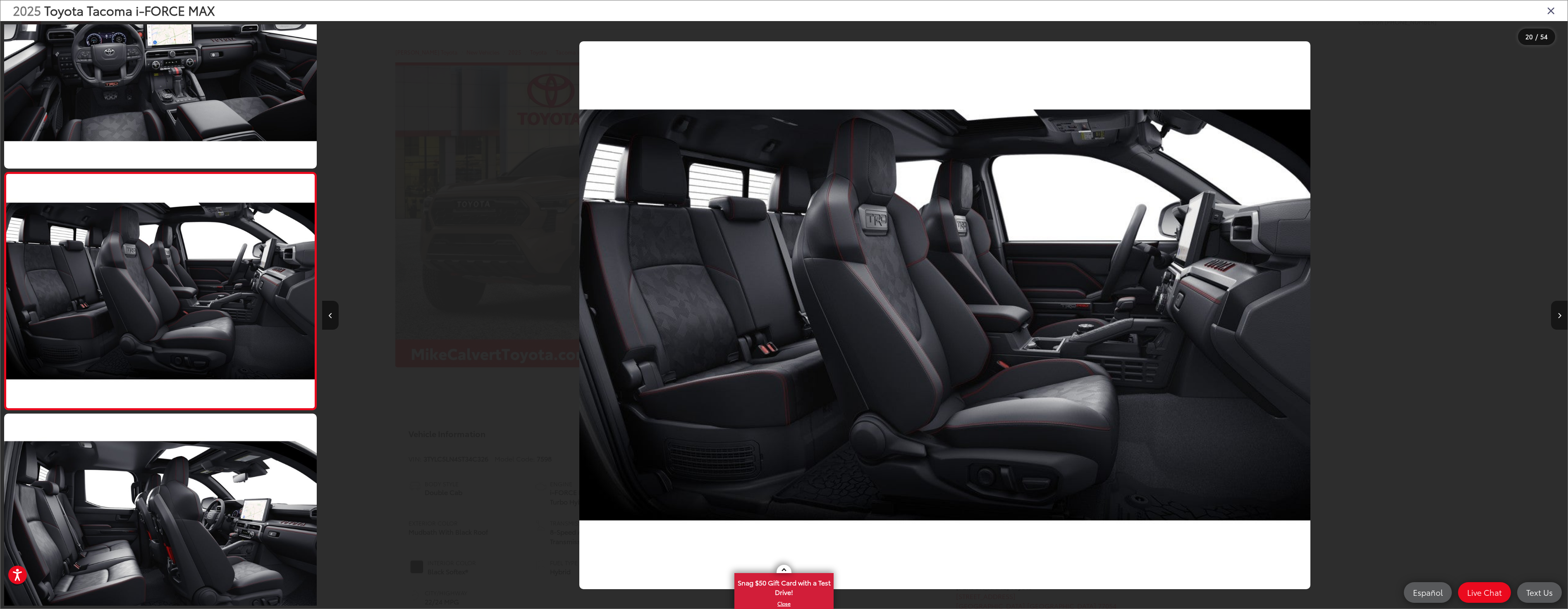
click at [1558, 315] on icon "Next image" at bounding box center [1559, 316] width 4 height 6
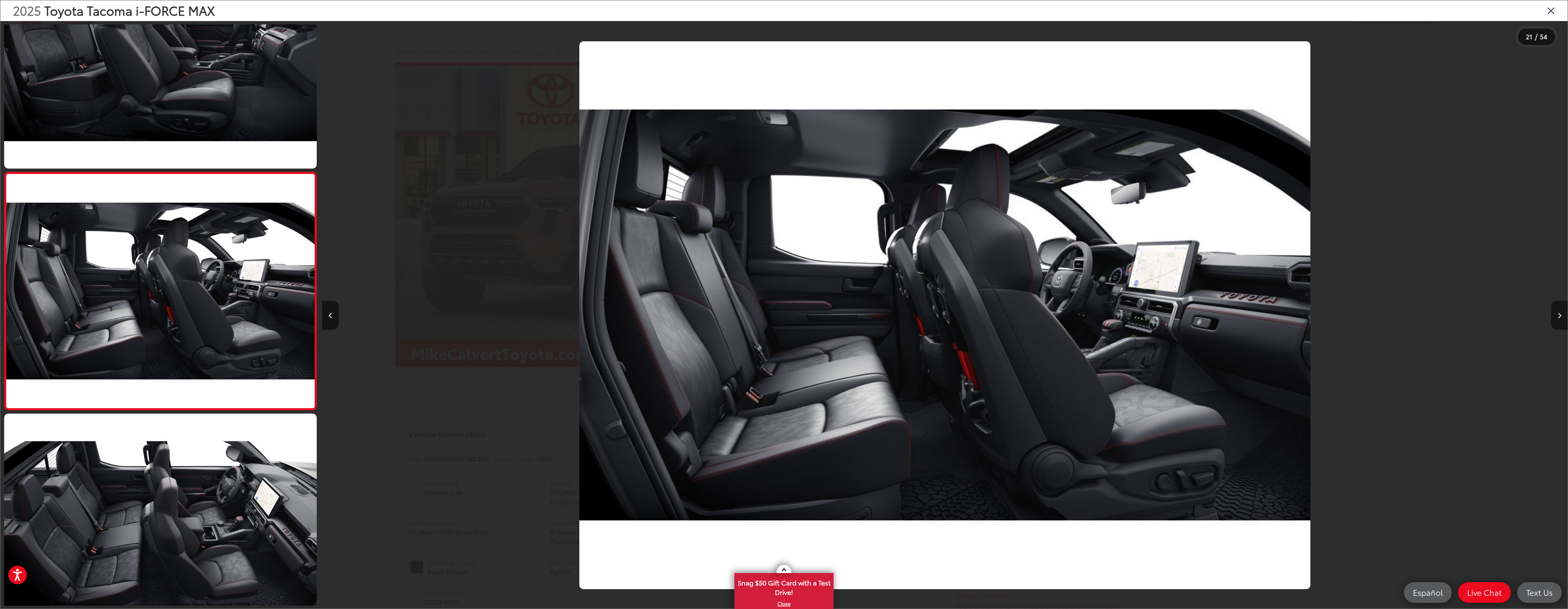
click at [1558, 315] on icon "Next image" at bounding box center [1559, 316] width 4 height 6
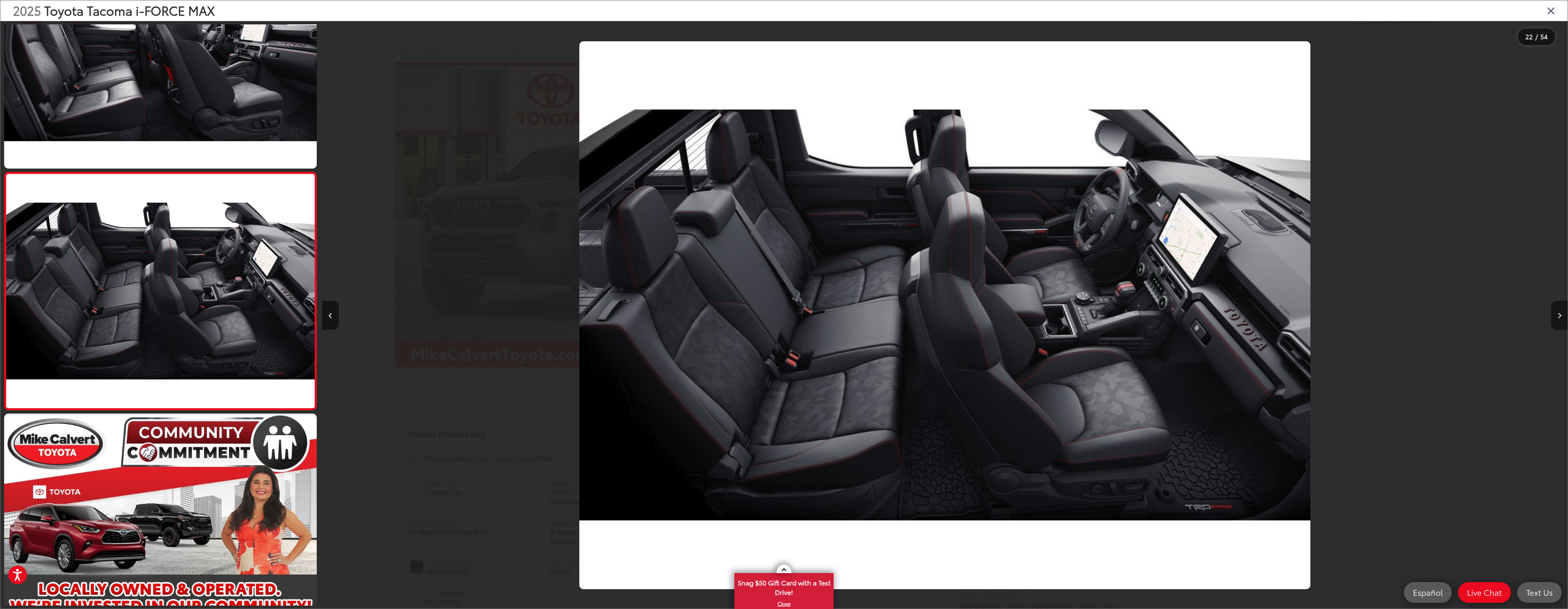
click at [1558, 315] on icon "Next image" at bounding box center [1559, 316] width 4 height 6
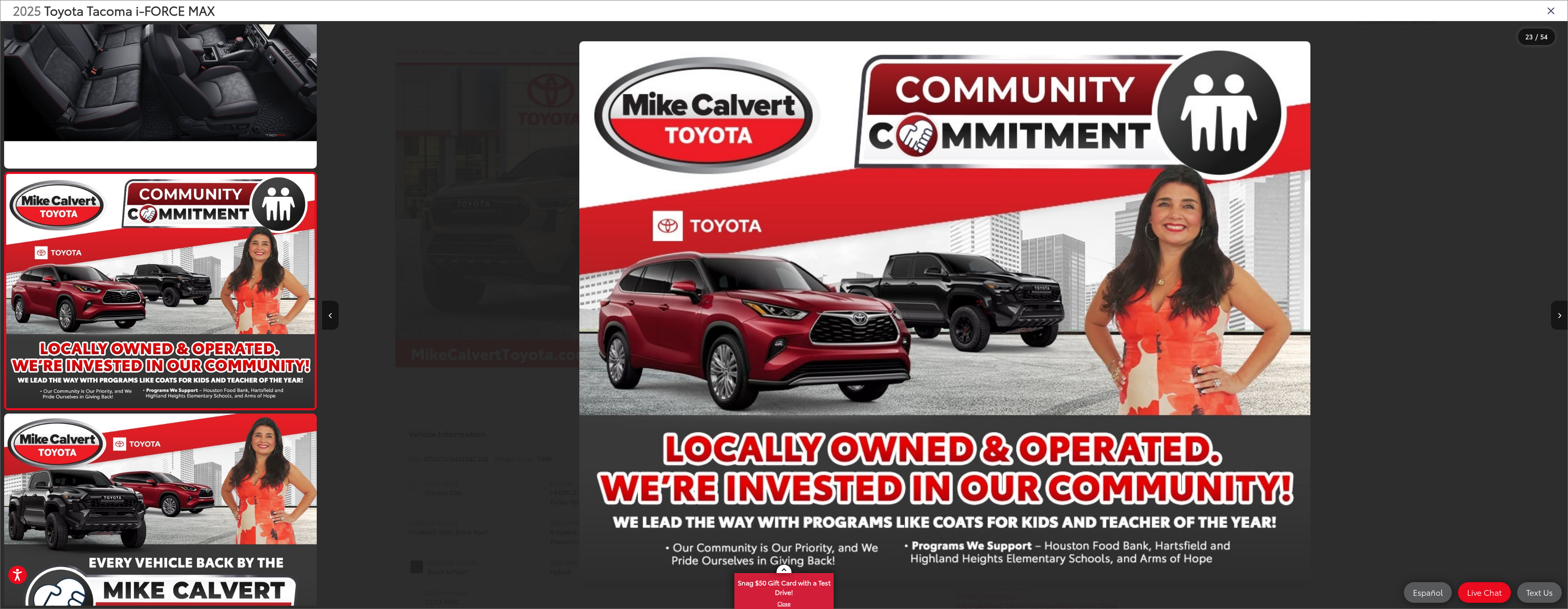
click at [1558, 315] on icon "Next image" at bounding box center [1559, 316] width 4 height 6
